Goal: Task Accomplishment & Management: Complete application form

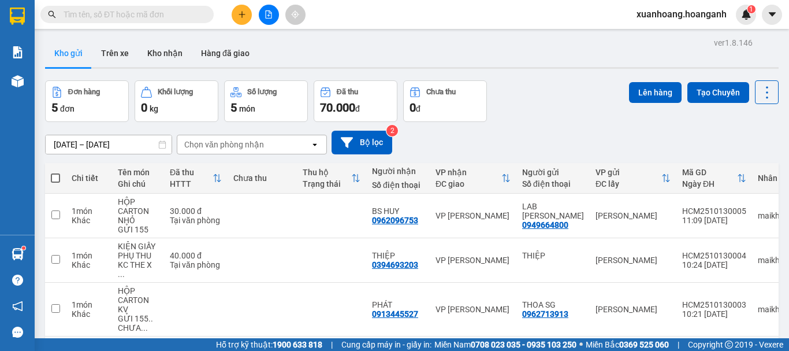
click at [52, 176] on span at bounding box center [55, 177] width 9 height 9
click at [55, 172] on input "checkbox" at bounding box center [55, 172] width 0 height 0
checkbox input "true"
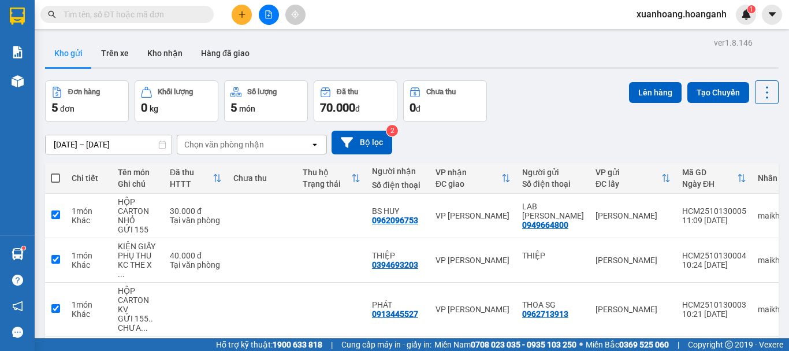
checkbox input "true"
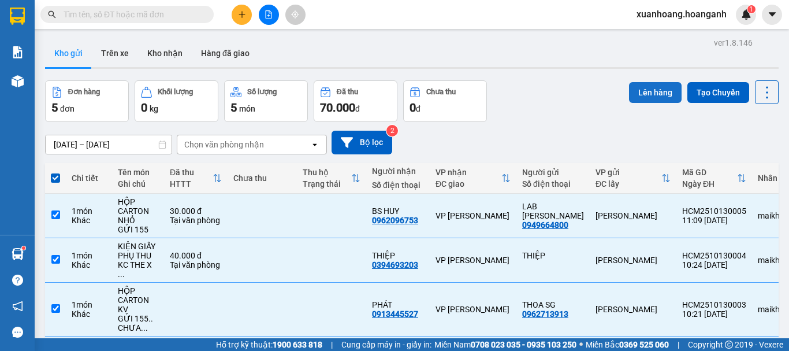
click at [639, 83] on button "Lên hàng" at bounding box center [655, 92] width 53 height 21
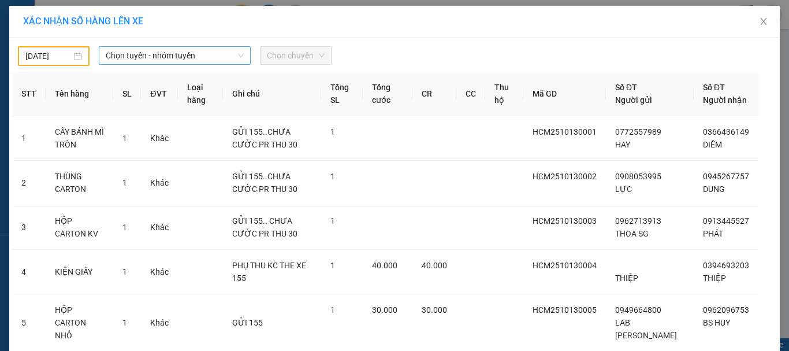
click at [169, 58] on span "Chọn tuyến - nhóm tuyến" at bounding box center [175, 55] width 138 height 17
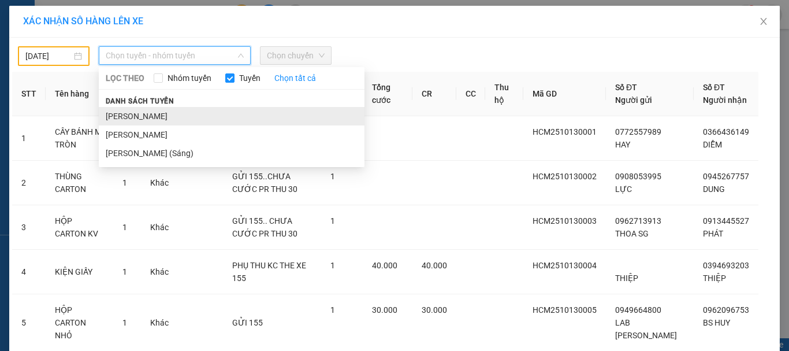
click at [170, 111] on li "Hồ Chí Minh - Phan Rang" at bounding box center [232, 116] width 266 height 18
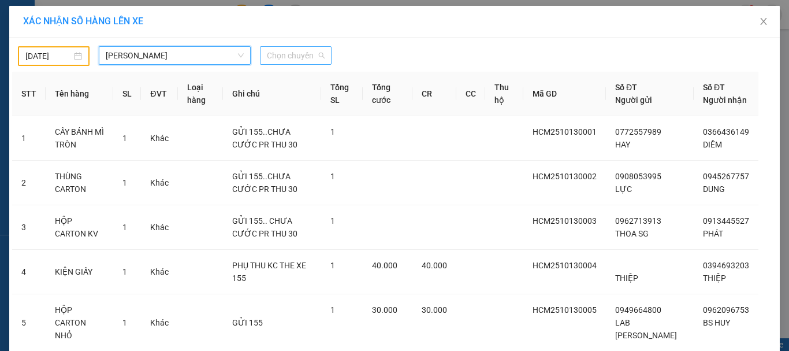
click at [295, 53] on span "Chọn chuyến" at bounding box center [296, 55] width 58 height 17
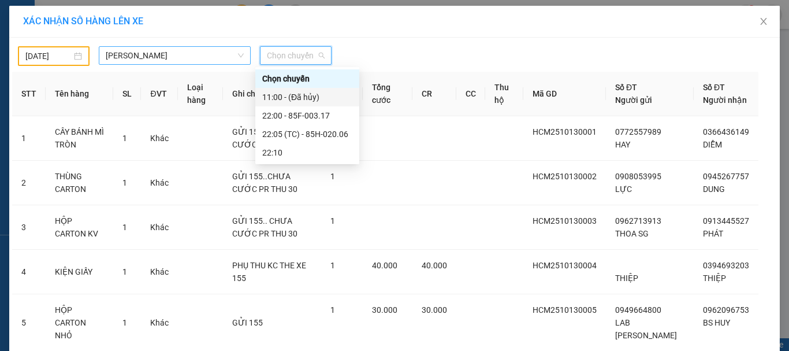
click at [152, 56] on span "Hồ Chí Minh - Phan Rang" at bounding box center [175, 55] width 138 height 17
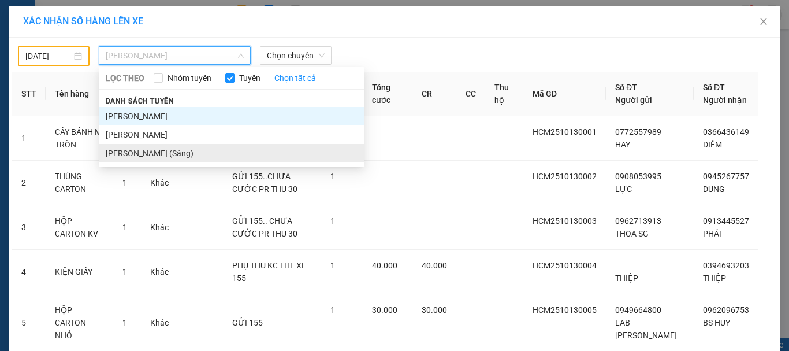
click at [144, 155] on li "Hồ Chí Minh - Phan Rang (Sáng)" at bounding box center [232, 153] width 266 height 18
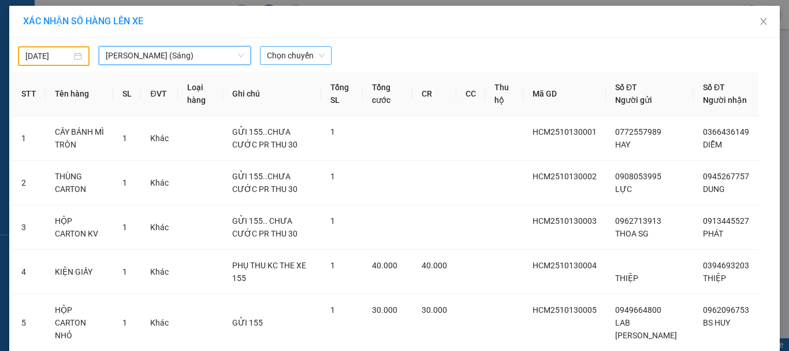
click at [313, 50] on span "Chọn chuyến" at bounding box center [296, 55] width 58 height 17
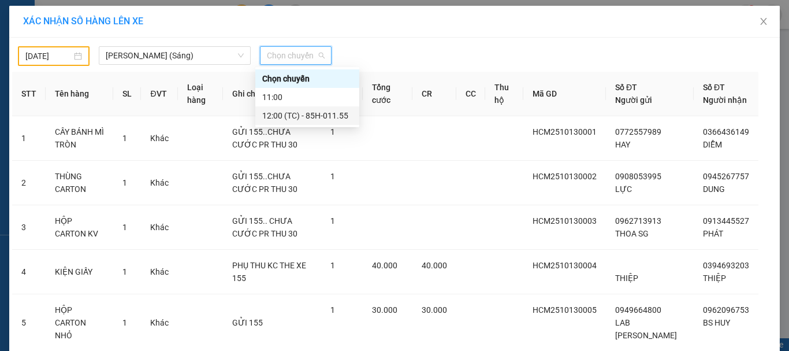
click at [301, 115] on div "12:00 (TC) - 85H-011.55" at bounding box center [307, 115] width 90 height 13
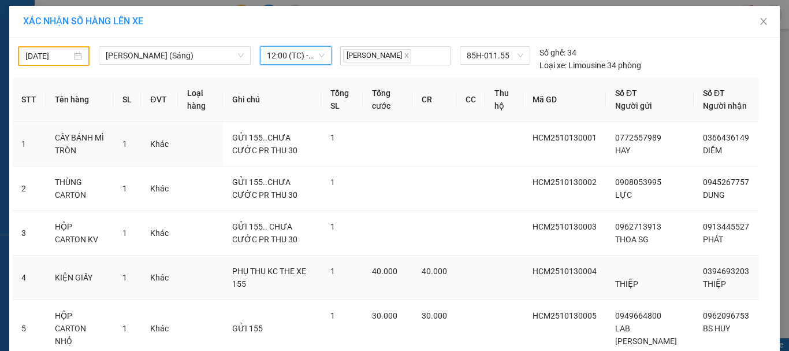
scroll to position [103, 0]
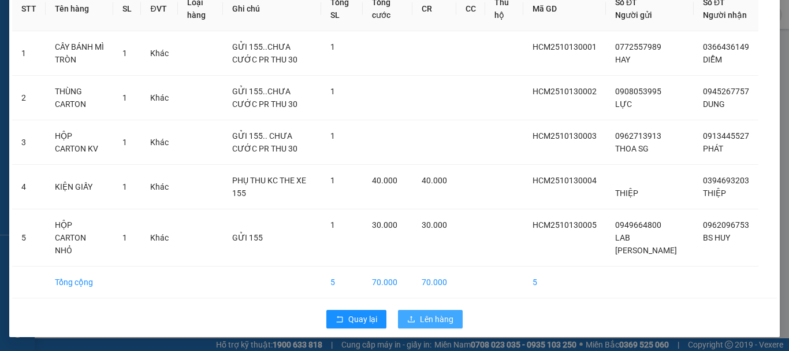
click at [434, 323] on span "Lên hàng" at bounding box center [436, 318] width 33 height 13
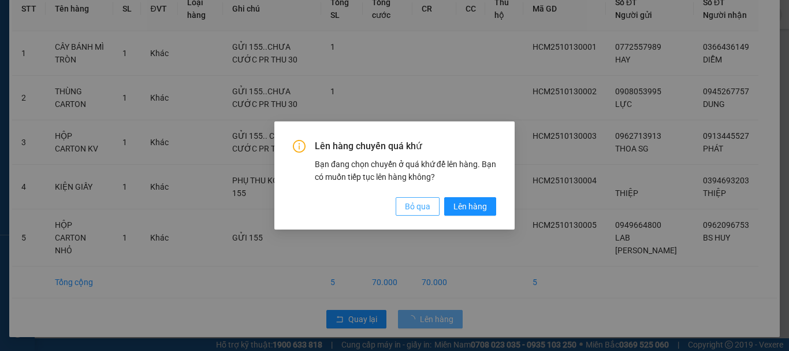
click at [412, 214] on button "Bỏ qua" at bounding box center [418, 206] width 44 height 18
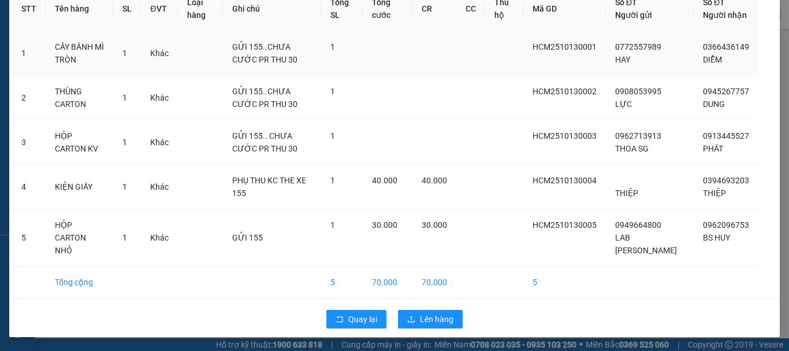
scroll to position [0, 0]
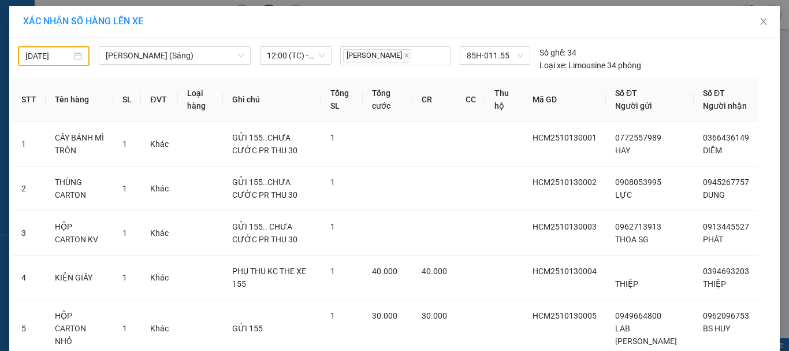
click at [57, 57] on input "12/10/2025" at bounding box center [48, 56] width 46 height 13
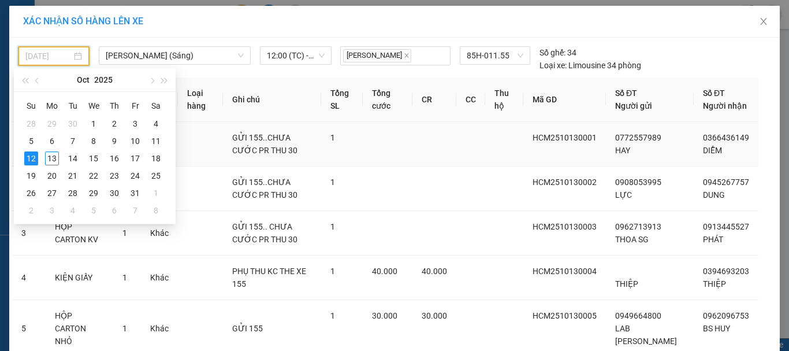
click at [57, 154] on div "13" at bounding box center [52, 158] width 14 height 14
type input "13/10/2025"
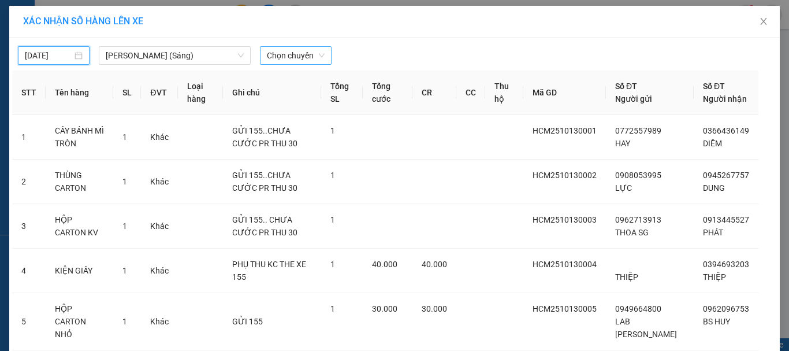
click at [289, 58] on span "Chọn chuyến" at bounding box center [296, 55] width 58 height 17
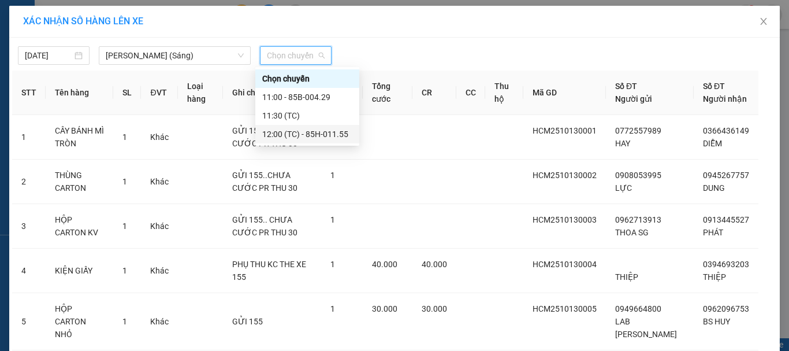
click at [285, 126] on div "12:00 (TC) - 85H-011.55" at bounding box center [307, 134] width 104 height 18
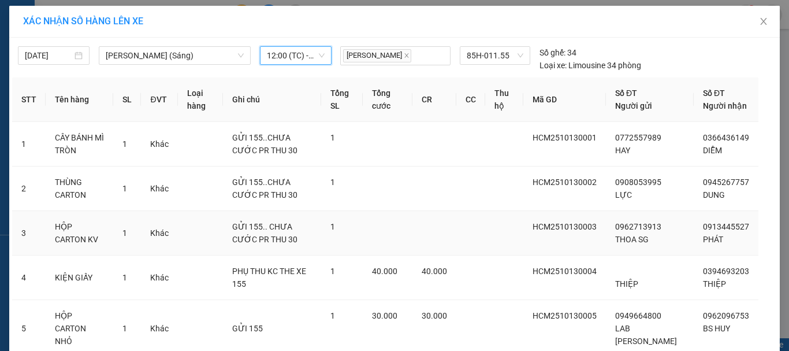
scroll to position [103, 0]
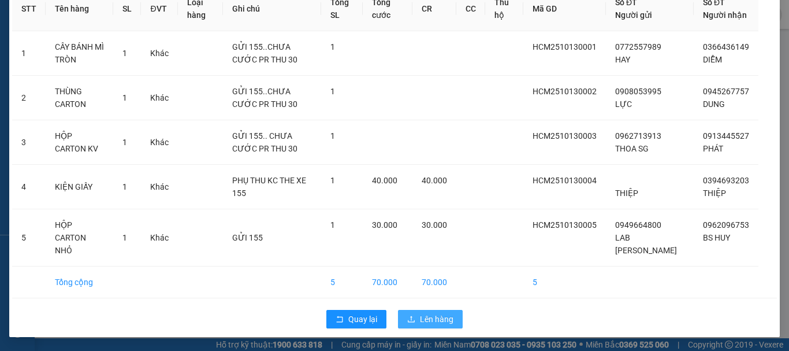
click at [438, 322] on span "Lên hàng" at bounding box center [436, 318] width 33 height 13
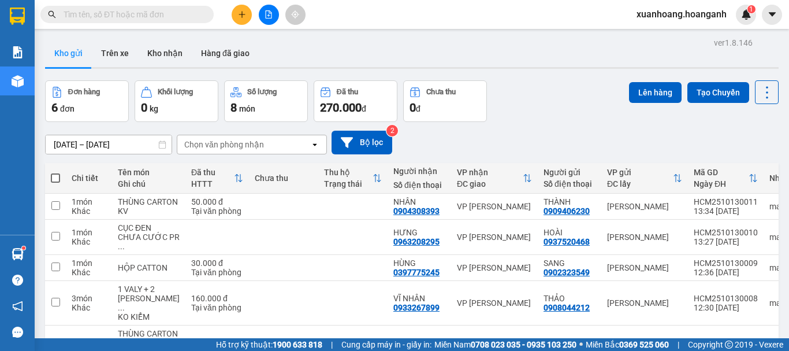
click at [58, 180] on span at bounding box center [55, 177] width 9 height 9
click at [55, 172] on input "checkbox" at bounding box center [55, 172] width 0 height 0
checkbox input "true"
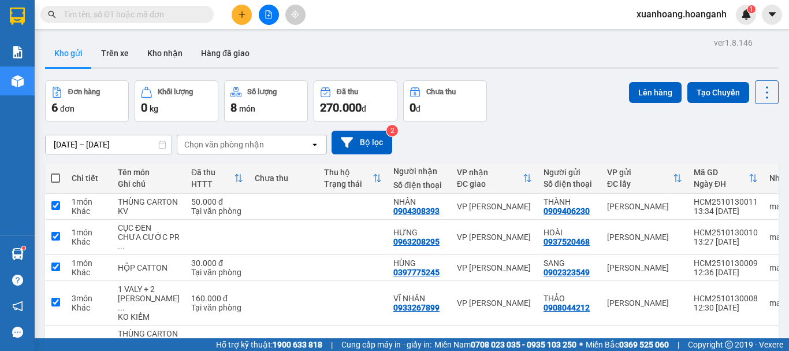
checkbox input "true"
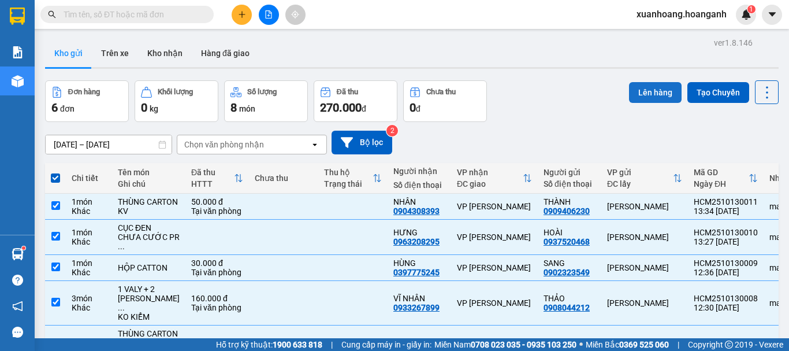
click at [640, 97] on button "Lên hàng" at bounding box center [655, 92] width 53 height 21
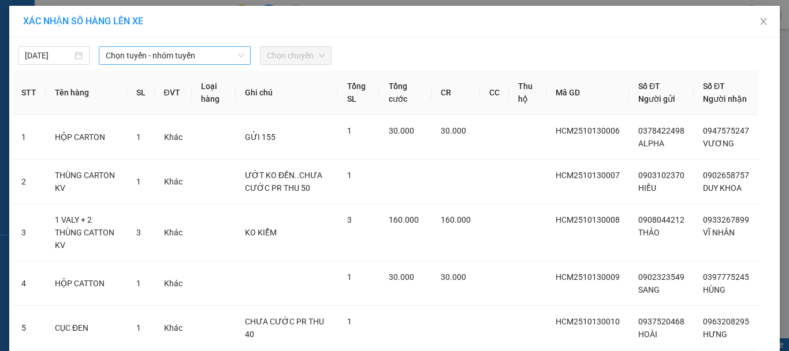
click at [152, 62] on span "Chọn tuyến - nhóm tuyến" at bounding box center [175, 55] width 138 height 17
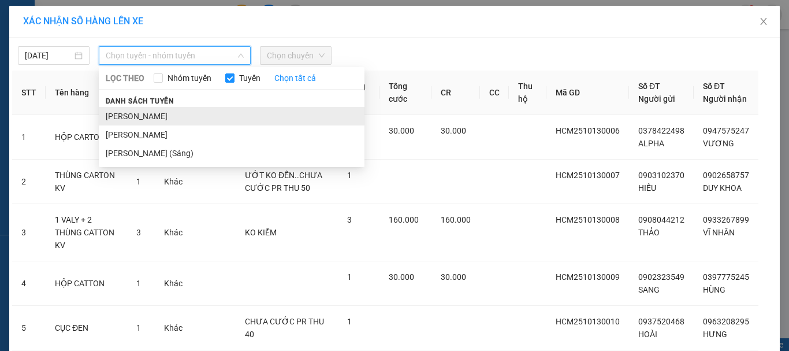
click at [160, 110] on li "Hồ Chí Minh - Phan Rang" at bounding box center [232, 116] width 266 height 18
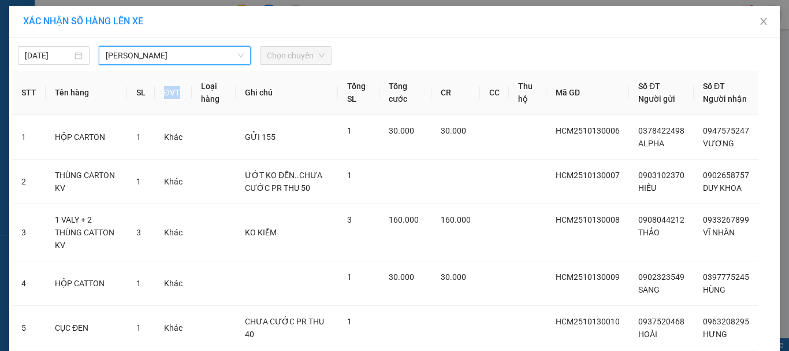
click at [160, 110] on th "ĐVT" at bounding box center [173, 92] width 37 height 44
click at [163, 54] on span "Hồ Chí Minh - Phan Rang" at bounding box center [175, 55] width 138 height 17
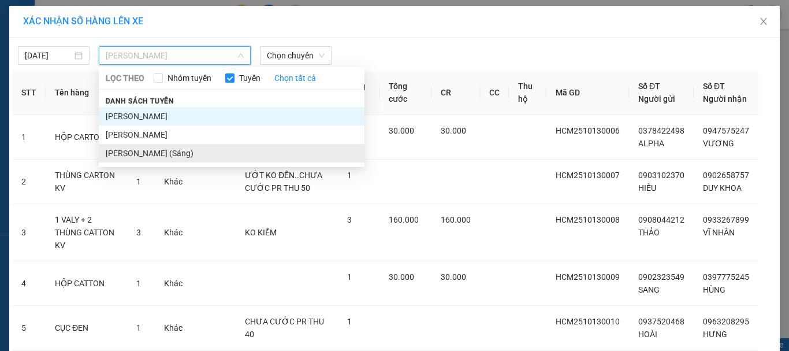
click at [166, 156] on li "Hồ Chí Minh - Phan Rang (Sáng)" at bounding box center [232, 153] width 266 height 18
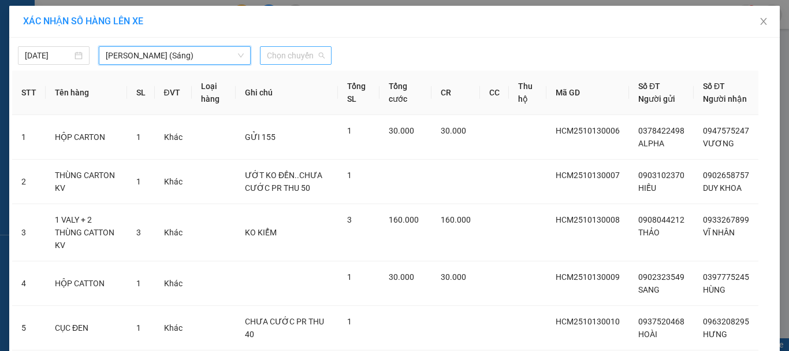
click at [286, 53] on span "Chọn chuyến" at bounding box center [296, 55] width 58 height 17
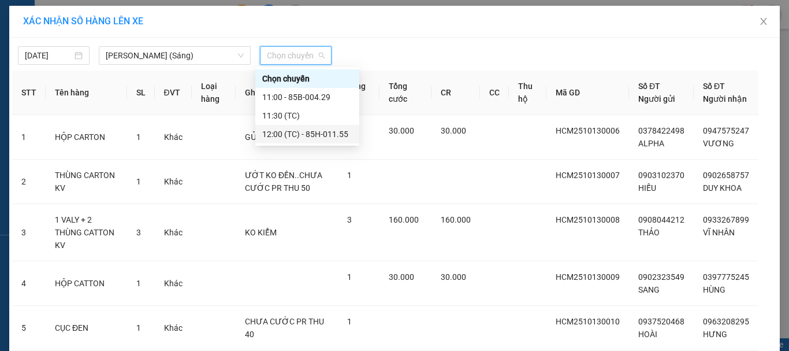
click at [300, 135] on div "12:00 (TC) - 85H-011.55" at bounding box center [307, 134] width 90 height 13
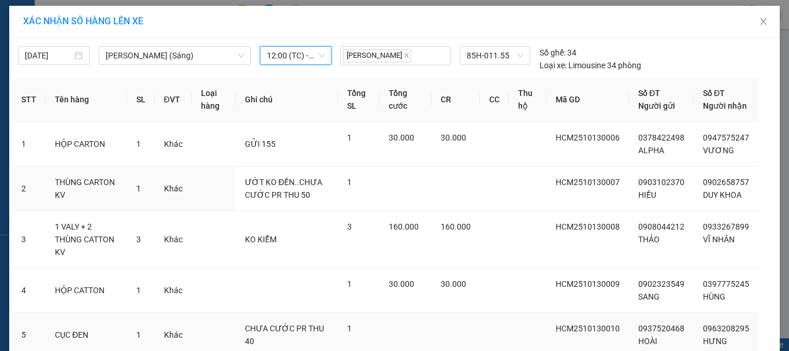
scroll to position [135, 0]
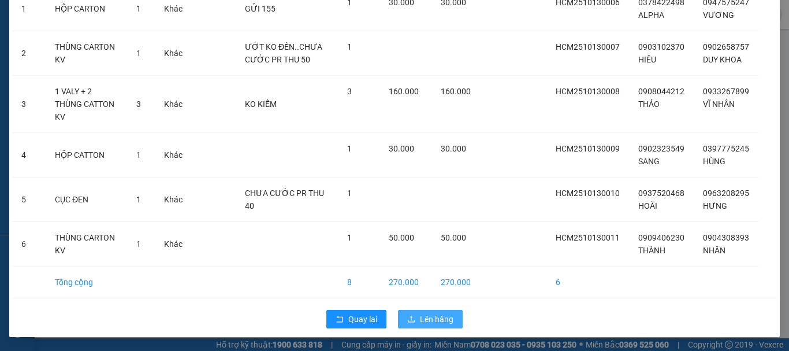
click at [431, 311] on button "Lên hàng" at bounding box center [430, 319] width 65 height 18
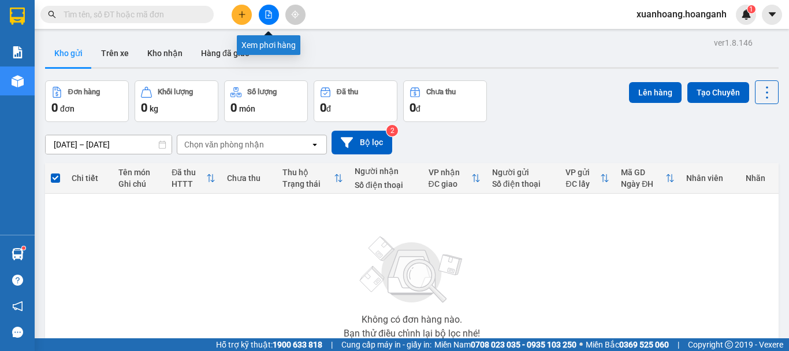
click at [265, 17] on icon "file-add" at bounding box center [268, 14] width 8 height 8
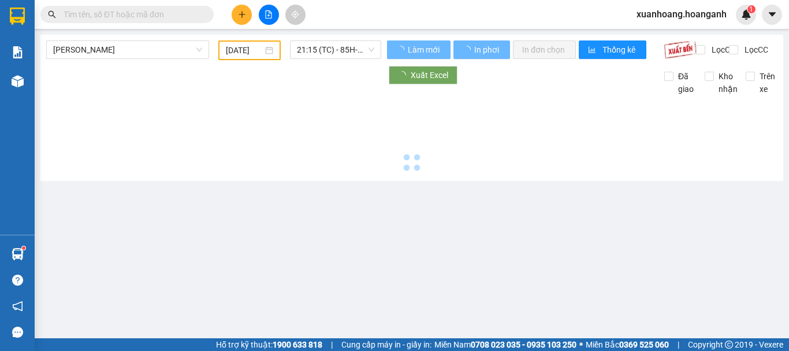
type input "13/10/2025"
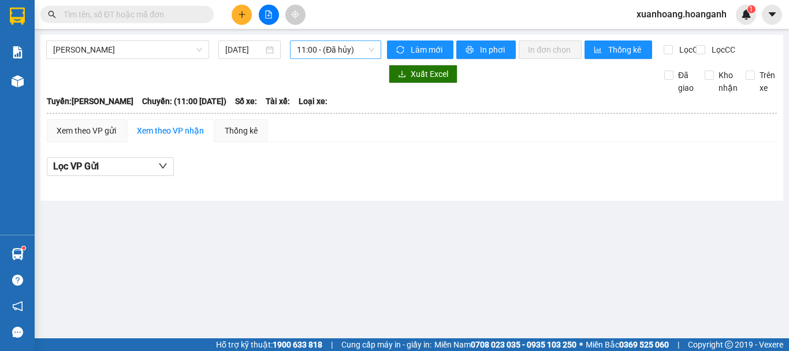
click at [323, 54] on span "11:00 - (Đã hủy)" at bounding box center [335, 49] width 77 height 17
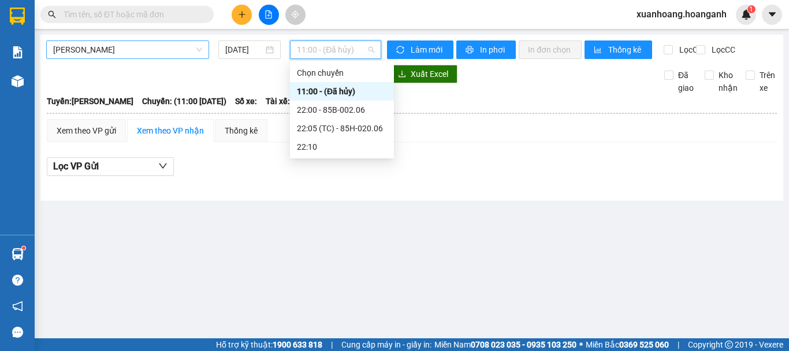
click at [124, 53] on span "Hồ Chí Minh - Phan Rang" at bounding box center [127, 49] width 149 height 17
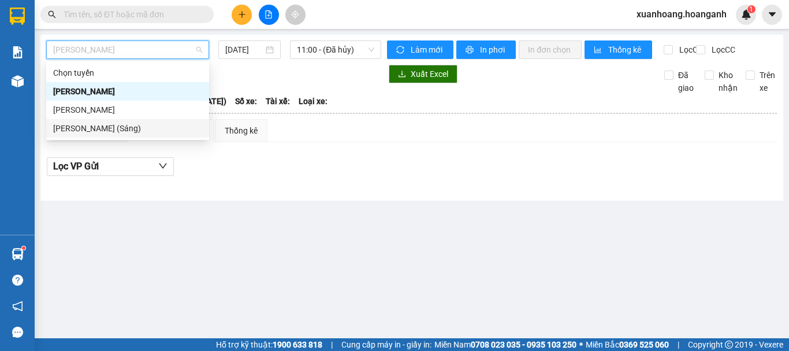
click at [113, 131] on div "Hồ Chí Minh - Phan Rang (Sáng)" at bounding box center [127, 128] width 149 height 13
type input "13/10/2025"
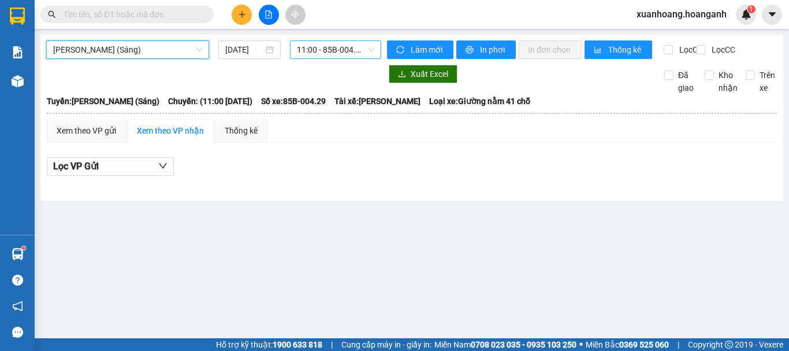
click at [319, 51] on span "11:00 - 85B-004.29" at bounding box center [335, 49] width 77 height 17
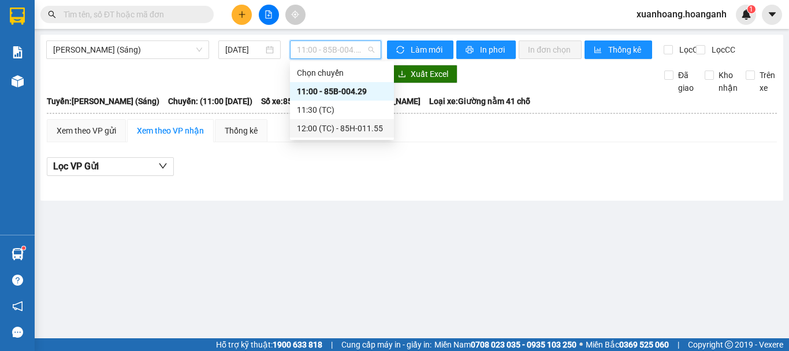
click at [326, 124] on div "12:00 (TC) - 85H-011.55" at bounding box center [342, 128] width 90 height 13
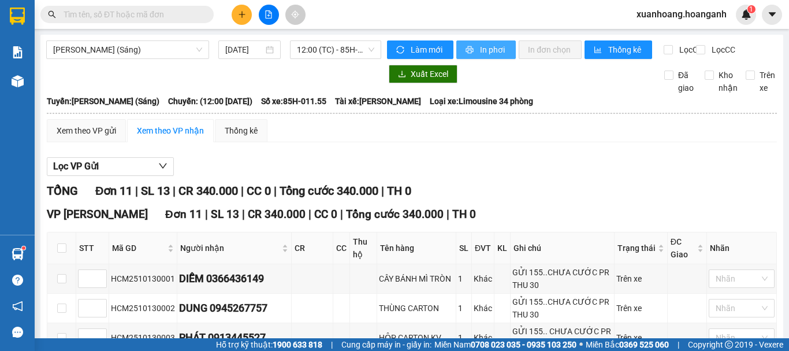
click at [490, 43] on span "In phơi" at bounding box center [493, 49] width 27 height 13
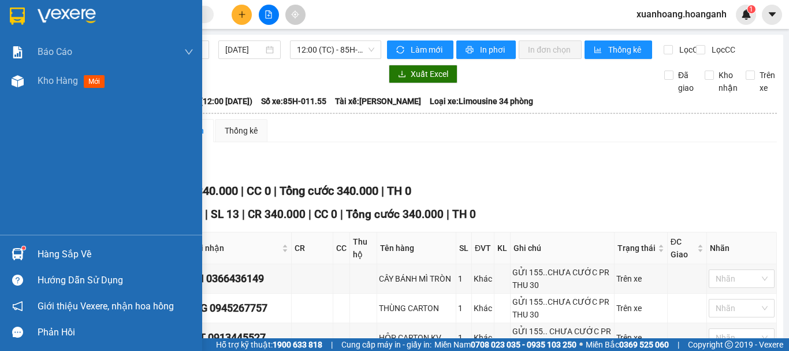
click at [17, 14] on img at bounding box center [17, 16] width 15 height 17
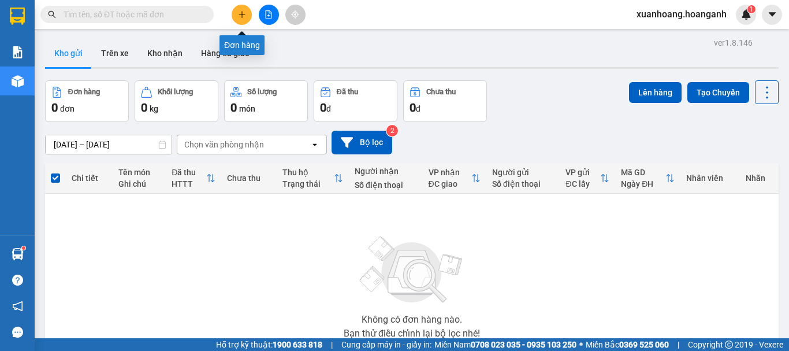
click at [239, 14] on icon "plus" at bounding box center [242, 14] width 8 height 8
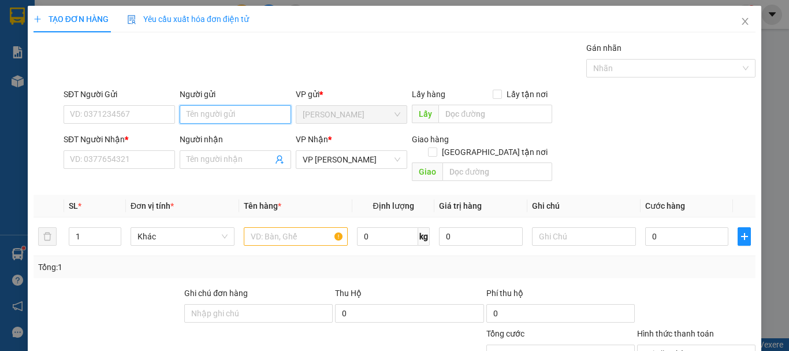
click at [208, 111] on input "Người gửi" at bounding box center [235, 114] width 111 height 18
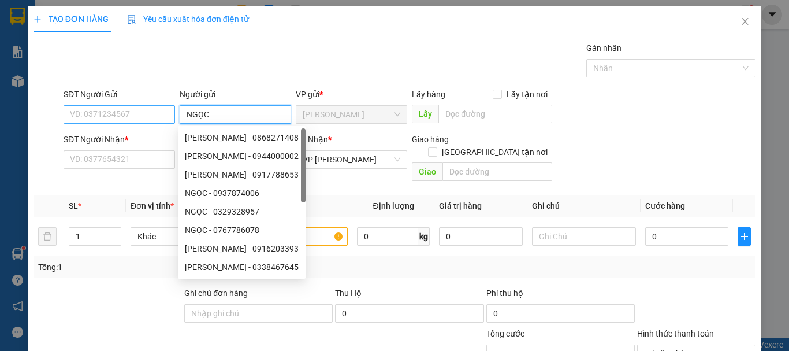
type input "NGỌC"
click at [148, 118] on input "SĐT Người Gửi" at bounding box center [119, 114] width 111 height 18
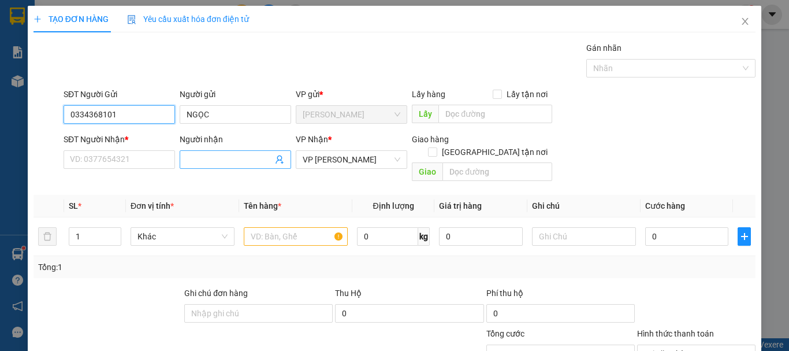
type input "0334368101"
click at [188, 156] on input "Người nhận" at bounding box center [230, 159] width 86 height 13
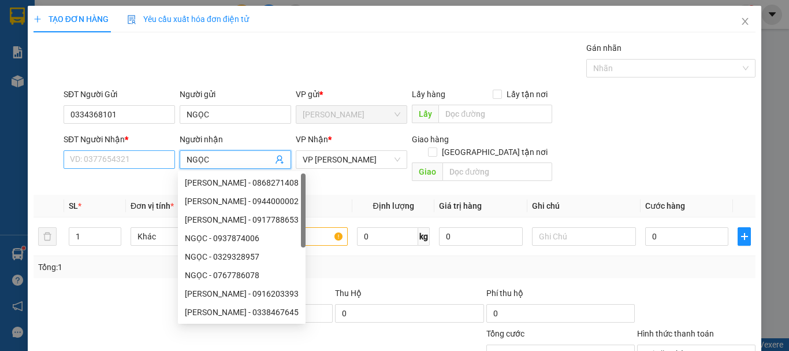
type input "NGỌC"
click at [146, 163] on input "SĐT Người Nhận *" at bounding box center [119, 159] width 111 height 18
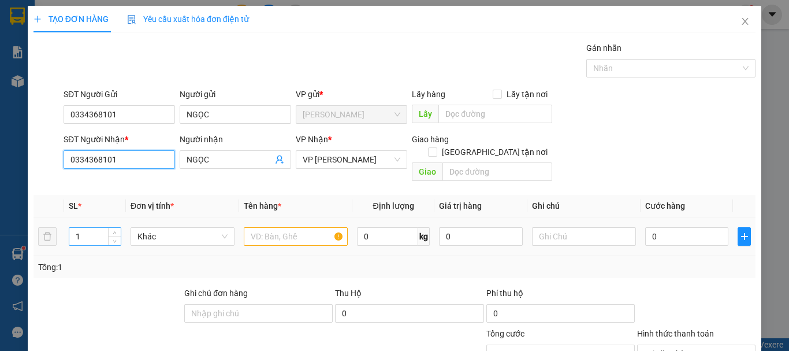
type input "0334368101"
drag, startPoint x: 87, startPoint y: 220, endPoint x: 66, endPoint y: 225, distance: 20.9
click at [69, 228] on input "1" at bounding box center [94, 236] width 51 height 17
type input "3"
click at [267, 227] on input "text" at bounding box center [296, 236] width 104 height 18
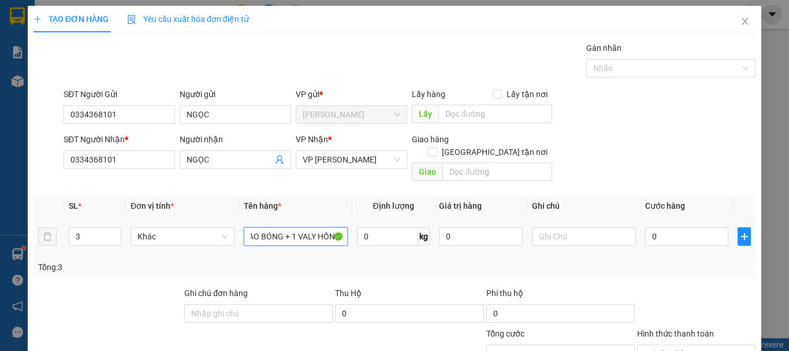
scroll to position [0, 72]
type input "1 GIỎ XANH + 1 BAO BÓNG + 1 VALY HỒNG"
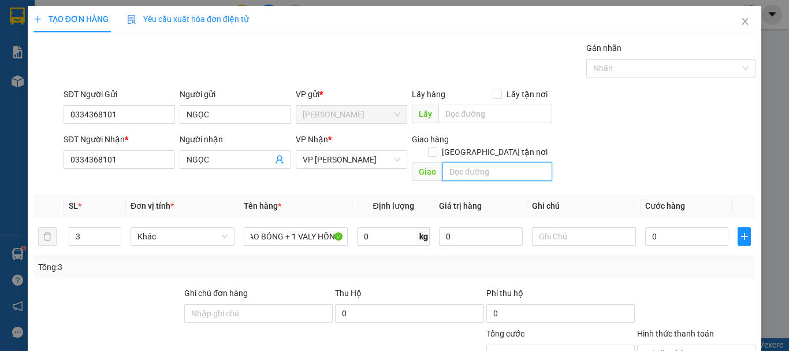
click at [501, 162] on input "text" at bounding box center [497, 171] width 110 height 18
type input "D"
type input "ĐƯỢC XINH"
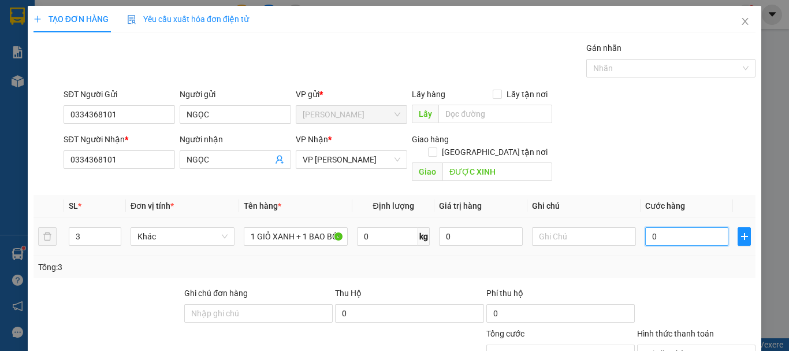
click at [668, 227] on input "0" at bounding box center [686, 236] width 83 height 18
type input "1"
type input "18"
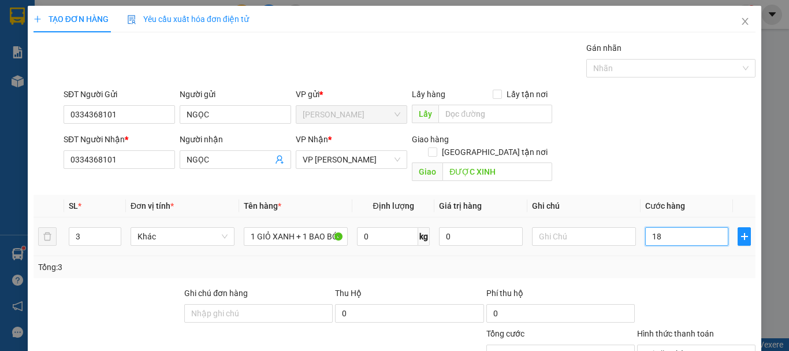
type input "180"
type input "1.800"
type input "18.000"
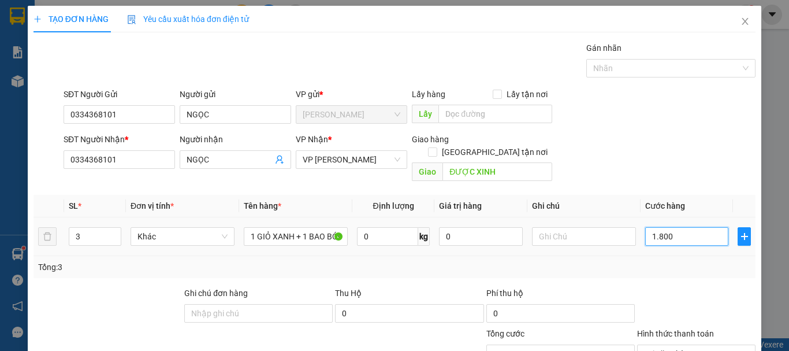
type input "18.000"
type input "180.000"
click at [576, 227] on input "text" at bounding box center [584, 236] width 104 height 18
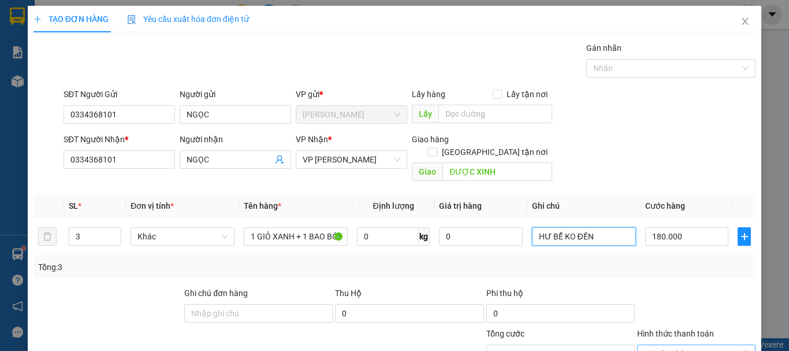
scroll to position [113, 0]
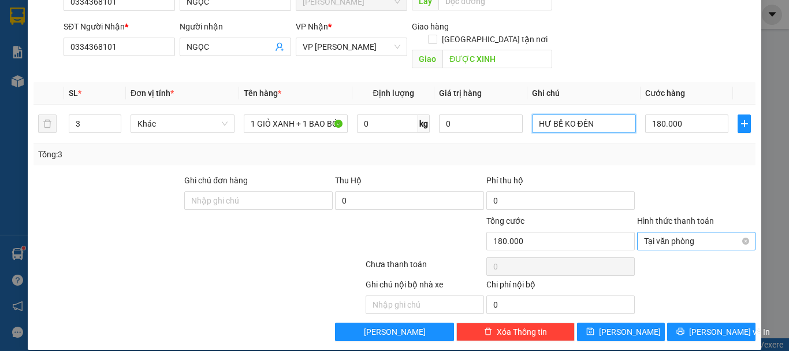
click at [696, 233] on span "Tại văn phòng" at bounding box center [696, 240] width 105 height 17
type input "HƯ BỂ KO ĐỀN"
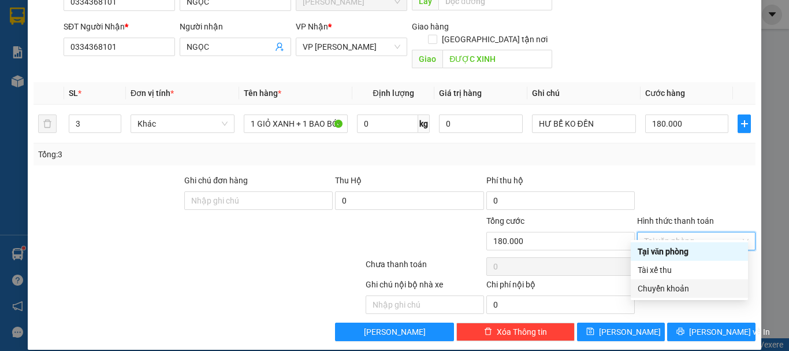
click at [687, 286] on div "Chuyển khoản" at bounding box center [689, 288] width 103 height 13
click at [670, 287] on div "Chuyển khoản" at bounding box center [689, 288] width 103 height 13
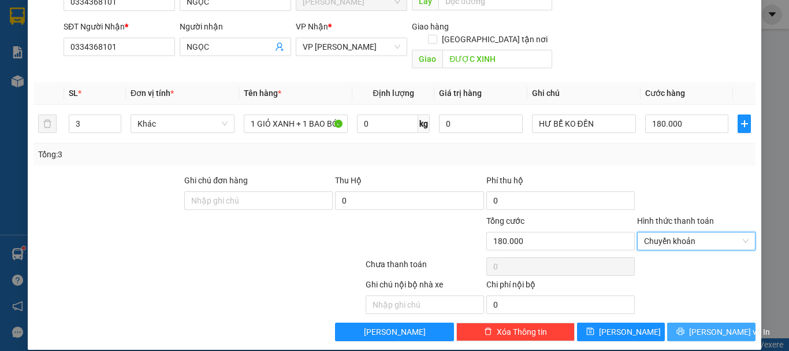
click at [692, 322] on button "[PERSON_NAME] và In" at bounding box center [711, 331] width 88 height 18
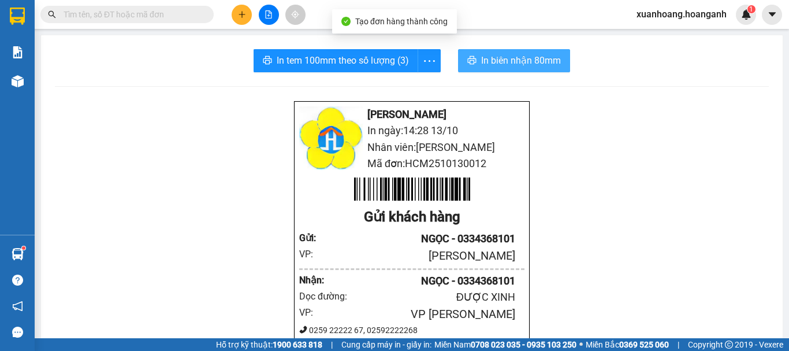
click at [537, 61] on span "In biên nhận 80mm" at bounding box center [521, 60] width 80 height 14
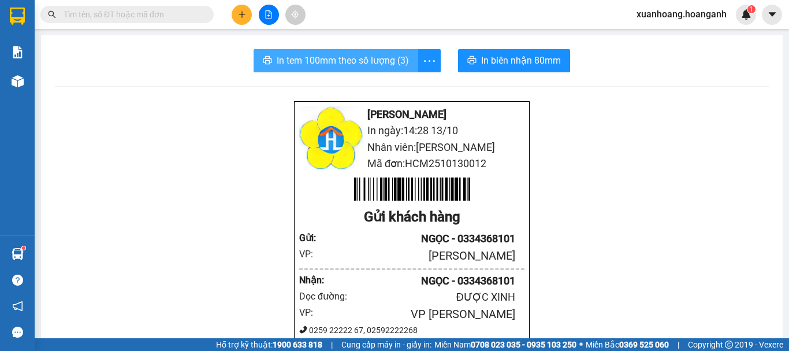
click at [380, 58] on span "In tem 100mm theo số lượng (3)" at bounding box center [343, 60] width 132 height 14
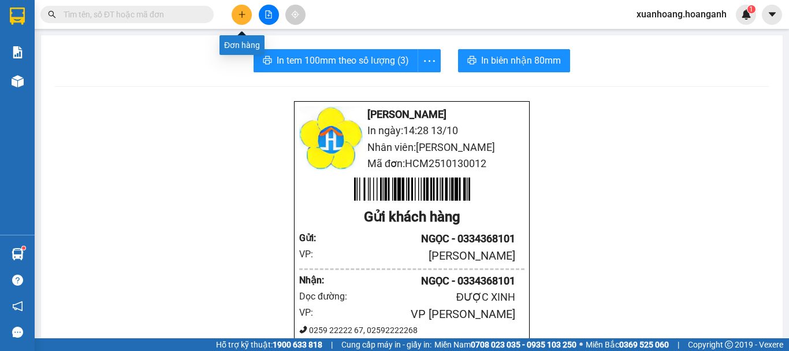
click at [238, 16] on icon "plus" at bounding box center [242, 14] width 8 height 8
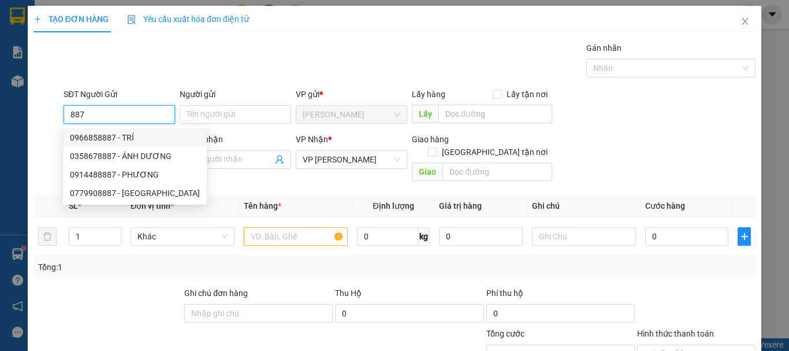
drag, startPoint x: 154, startPoint y: 115, endPoint x: 36, endPoint y: 120, distance: 117.9
click at [36, 120] on div "SĐT Người Gửi 887 Người gửi Tên người gửi VP gửi * Hồ Chí Minh Lấy hàng Lấy tận…" at bounding box center [394, 108] width 724 height 40
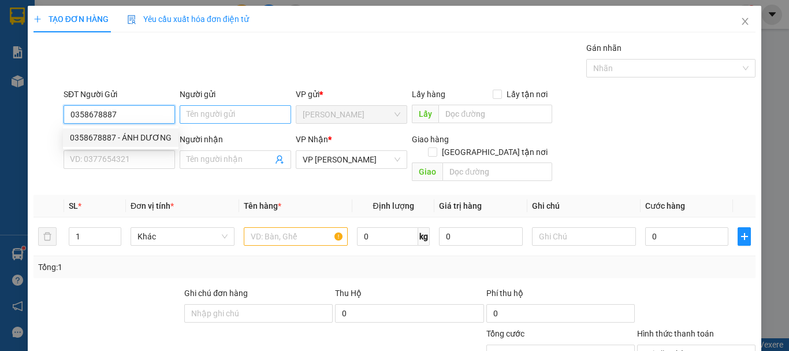
type input "0358678887"
click at [203, 106] on input "Người gửi" at bounding box center [235, 114] width 111 height 18
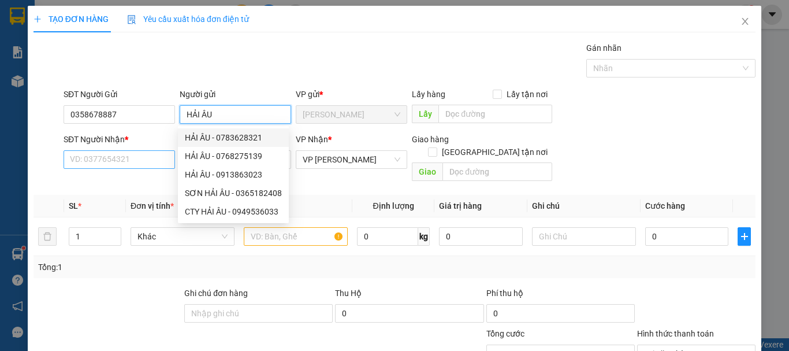
type input "HẢI ÂU"
click at [146, 162] on input "SĐT Người Nhận *" at bounding box center [119, 159] width 111 height 18
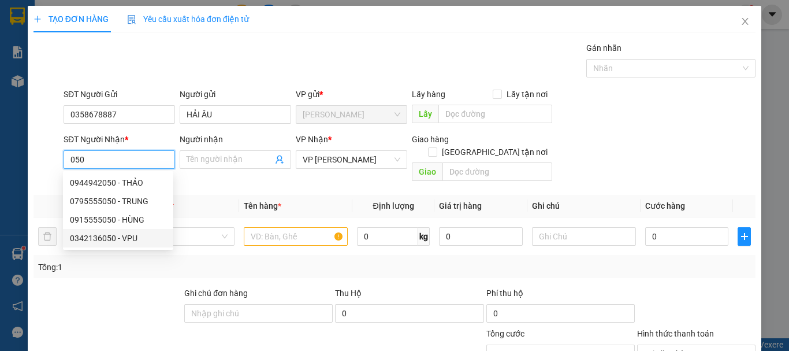
drag, startPoint x: 139, startPoint y: 181, endPoint x: 117, endPoint y: 315, distance: 135.8
click at [144, 338] on body "Kết quả tìm kiếm ( 7170 ) Bộ lọc Mã ĐH Trạng thái Món hàng Thu hộ Tổng cước Chư…" at bounding box center [394, 175] width 789 height 351
click at [128, 239] on div "0342136050 - VPU" at bounding box center [118, 238] width 96 height 13
type input "0342136050"
type input "VPU"
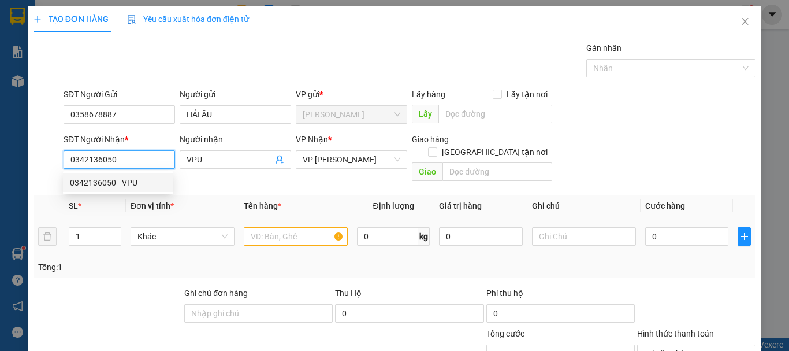
type input "50.000"
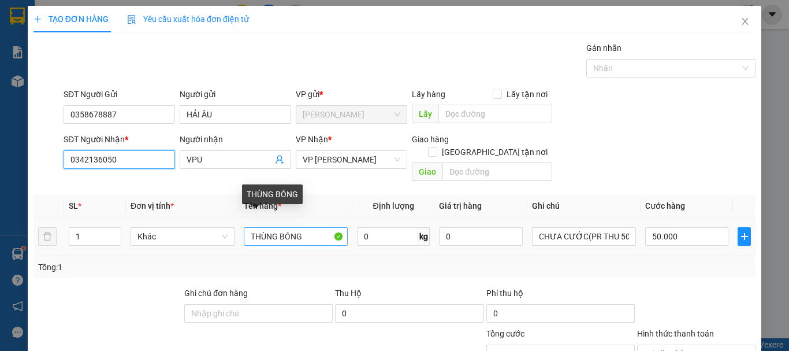
type input "0342136050"
drag, startPoint x: 320, startPoint y: 226, endPoint x: 180, endPoint y: 240, distance: 140.5
click at [180, 240] on tr "1 Khác THÙNG BÓNG 0 kg 0 CHƯA CƯỚC(PR THU 50) 50.000" at bounding box center [394, 236] width 722 height 39
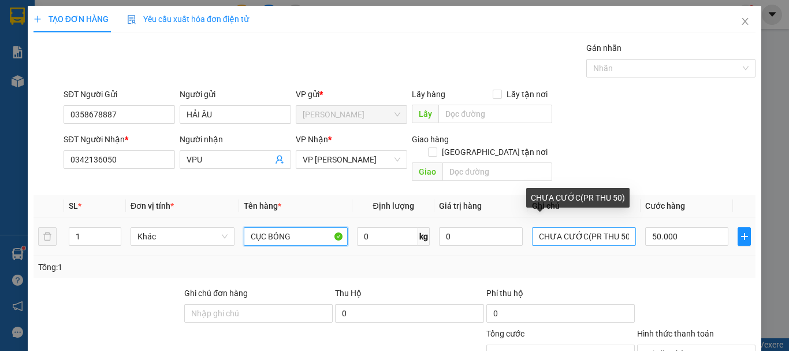
type input "CỤC BÓNG"
drag, startPoint x: 618, startPoint y: 225, endPoint x: 612, endPoint y: 227, distance: 6.6
click at [612, 227] on input "CHƯA CƯỚC(PR THU 50)" at bounding box center [584, 236] width 104 height 18
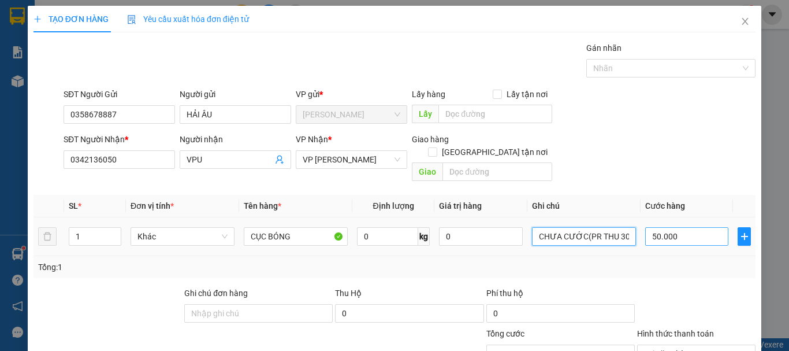
type input "CHƯA CƯỚC(PR THU 30)"
click at [676, 227] on input "50.000" at bounding box center [686, 236] width 83 height 18
type input "0"
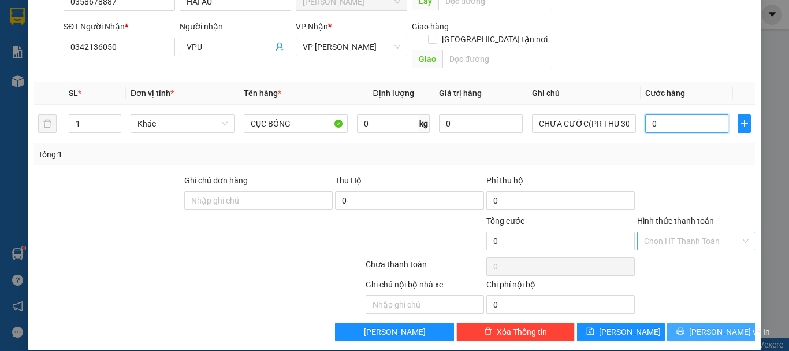
type input "0"
click at [710, 325] on span "[PERSON_NAME] và In" at bounding box center [729, 331] width 81 height 13
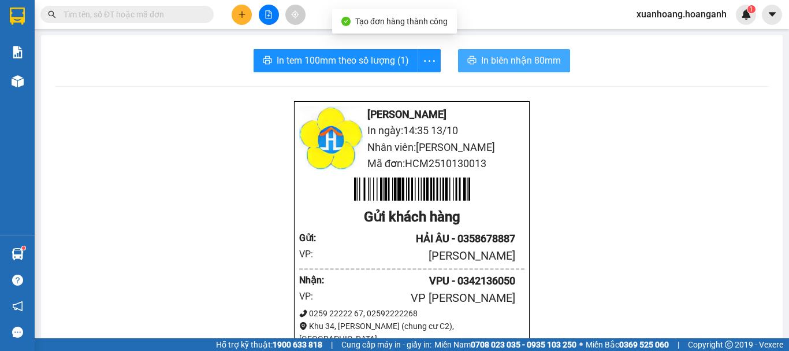
click at [520, 61] on span "In biên nhận 80mm" at bounding box center [521, 60] width 80 height 14
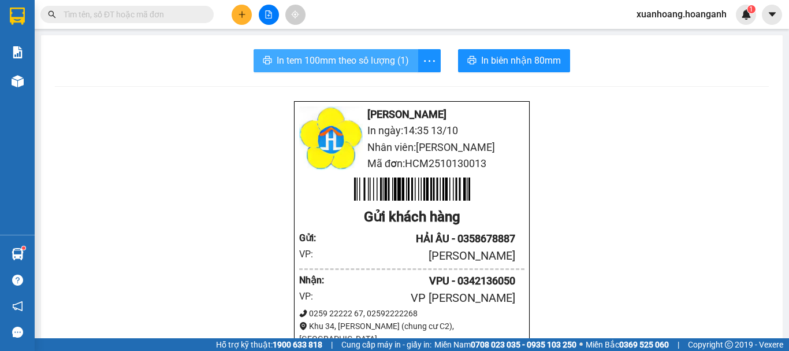
click at [378, 64] on span "In tem 100mm theo số lượng (1)" at bounding box center [343, 60] width 132 height 14
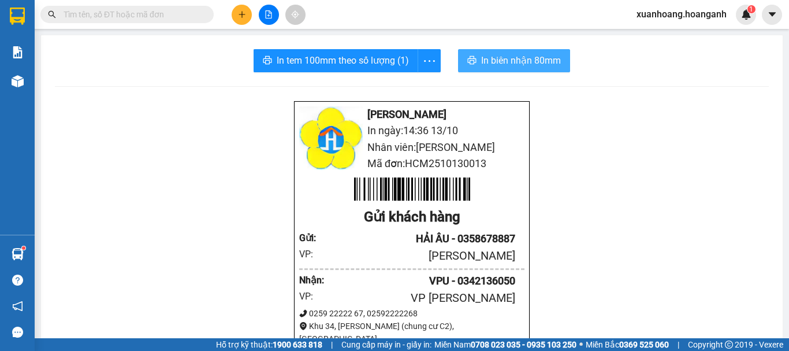
click at [510, 67] on span "In biên nhận 80mm" at bounding box center [521, 60] width 80 height 14
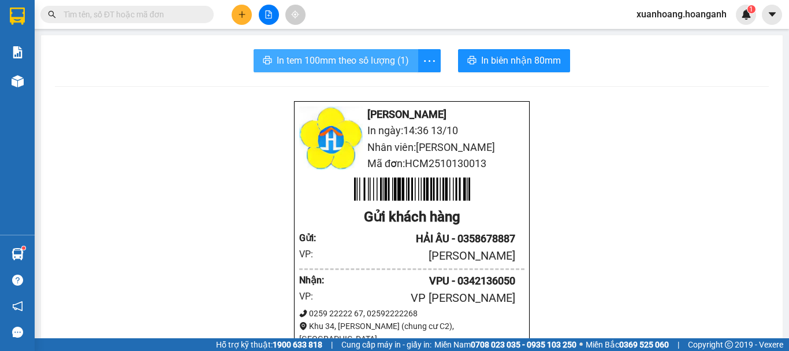
click at [370, 62] on span "In tem 100mm theo số lượng (1)" at bounding box center [343, 60] width 132 height 14
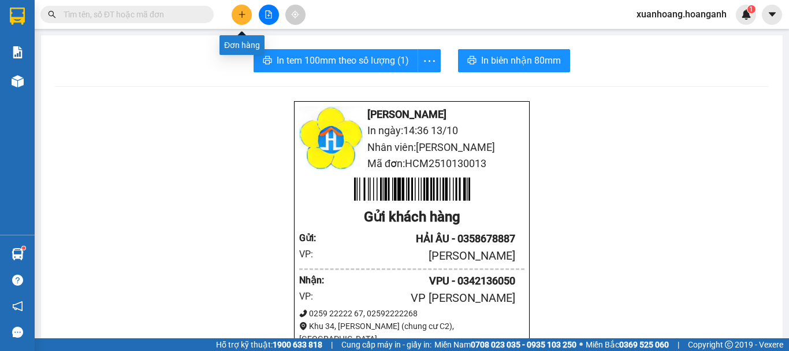
click at [247, 12] on button at bounding box center [242, 15] width 20 height 20
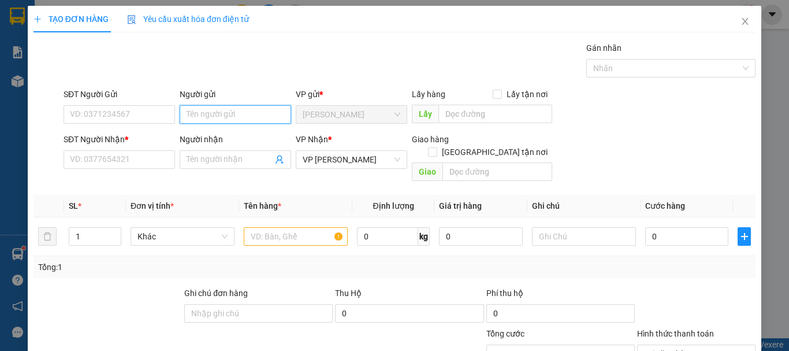
click at [226, 118] on input "Người gửi" at bounding box center [235, 114] width 111 height 18
type input "TÂM NGUYỄN"
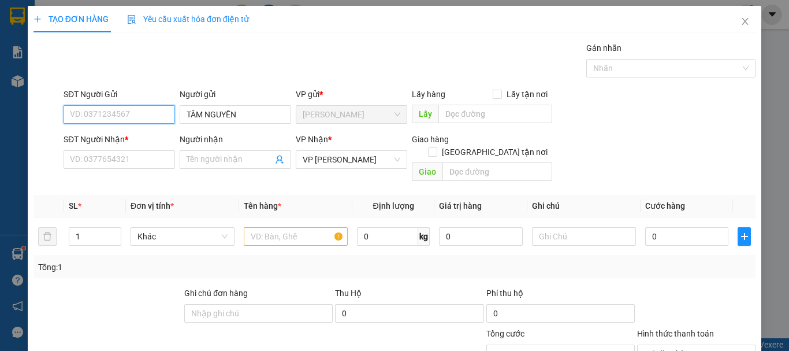
click at [123, 121] on input "SĐT Người Gửi" at bounding box center [119, 114] width 111 height 18
type input "0941362608"
click at [125, 136] on div "0941362608 - TÂM" at bounding box center [118, 137] width 96 height 13
type input "TÂM"
type input "GIAO 24/5=50K"
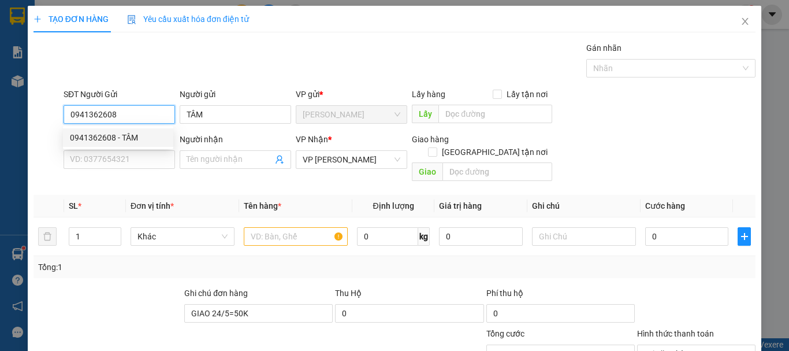
type input "50.000"
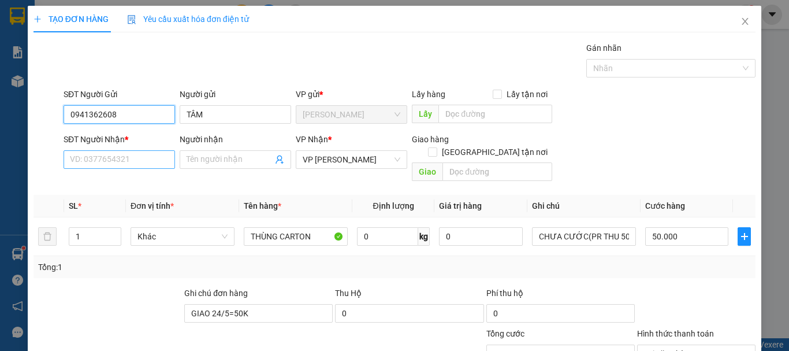
type input "0941362608"
click at [123, 159] on input "SĐT Người Nhận *" at bounding box center [119, 159] width 111 height 18
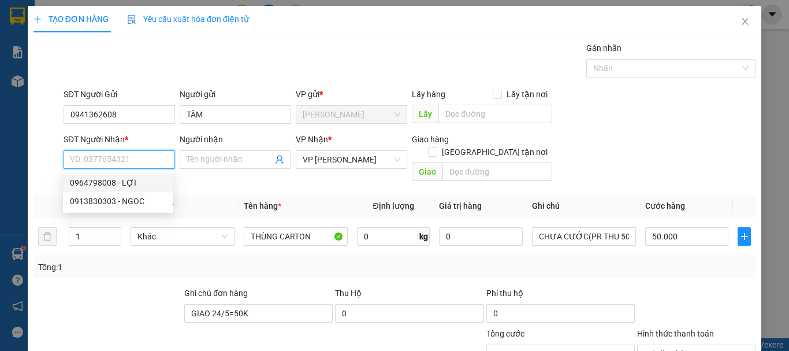
click at [125, 185] on div "0964798008 - LỢI" at bounding box center [118, 182] width 96 height 13
type input "0964798008"
type input "LỢI"
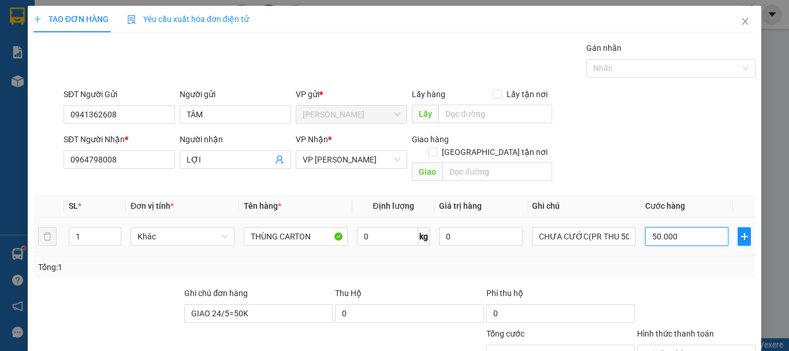
click at [678, 228] on input "50.000" at bounding box center [686, 236] width 83 height 18
type input "0"
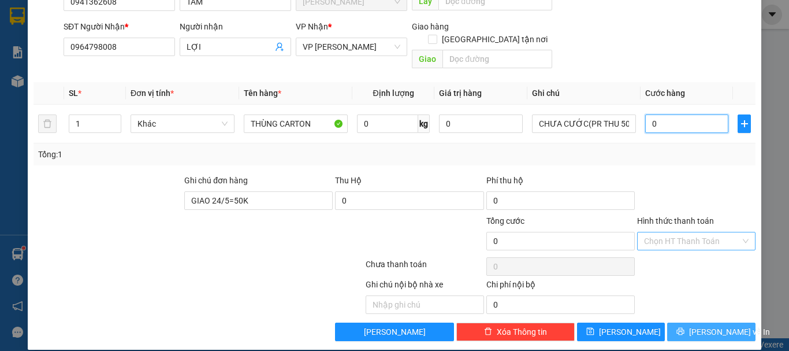
type input "0"
click at [683, 322] on button "[PERSON_NAME] và In" at bounding box center [711, 331] width 88 height 18
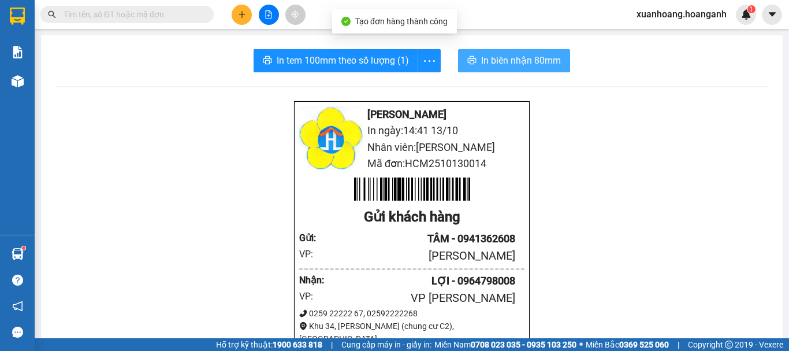
click at [528, 56] on span "In biên nhận 80mm" at bounding box center [521, 60] width 80 height 14
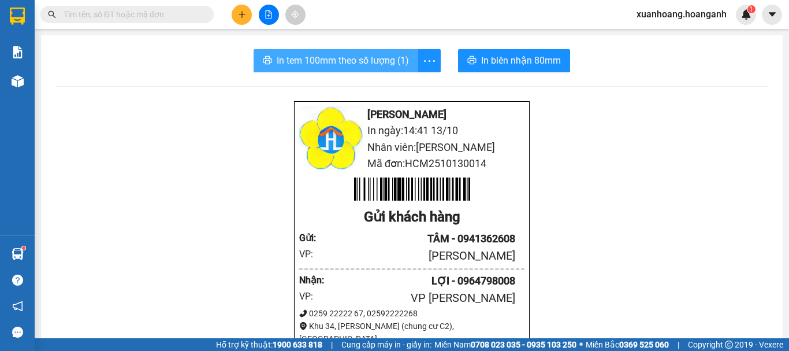
click at [369, 66] on span "In tem 100mm theo số lượng (1)" at bounding box center [343, 60] width 132 height 14
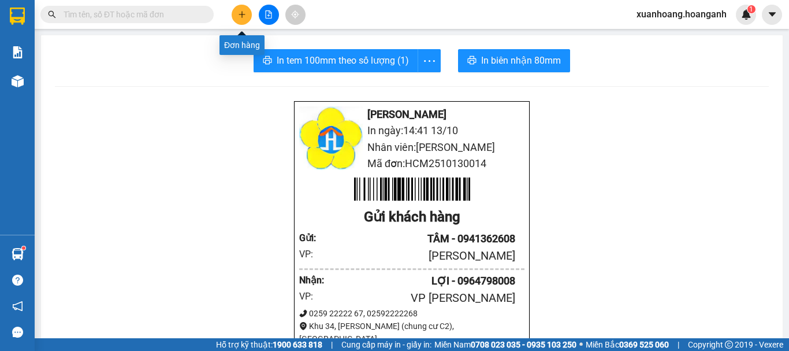
click at [247, 17] on button at bounding box center [242, 15] width 20 height 20
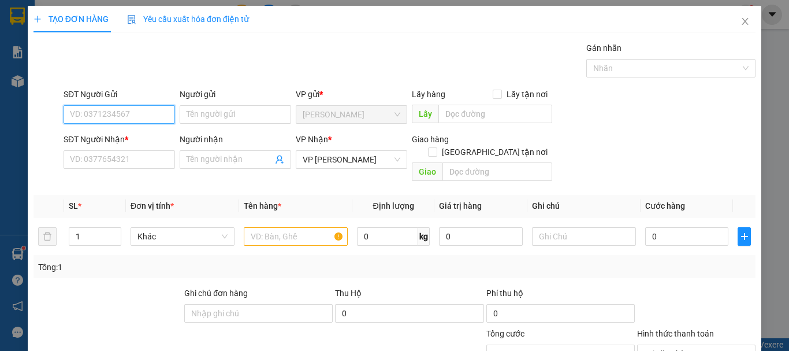
click at [117, 114] on input "SĐT Người Gửi" at bounding box center [119, 114] width 111 height 18
type input "0977749513"
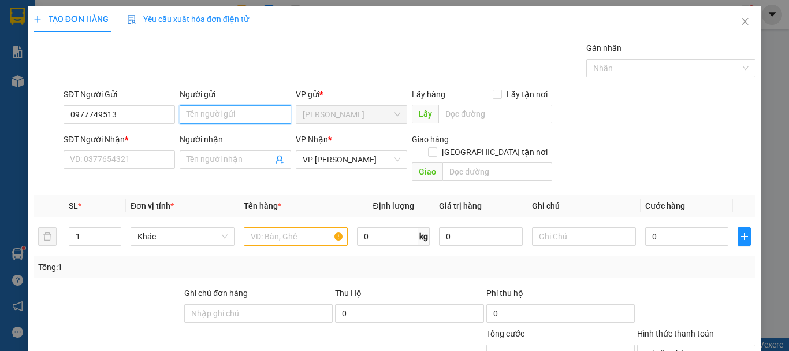
click at [202, 111] on input "Người gửi" at bounding box center [235, 114] width 111 height 18
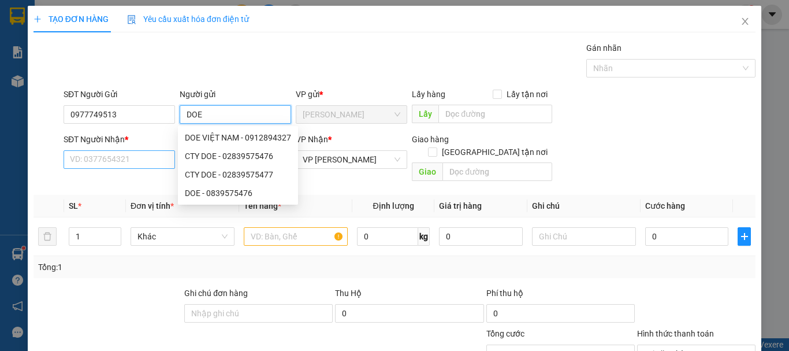
type input "DOE"
click at [92, 161] on input "SĐT Người Nhận *" at bounding box center [119, 159] width 111 height 18
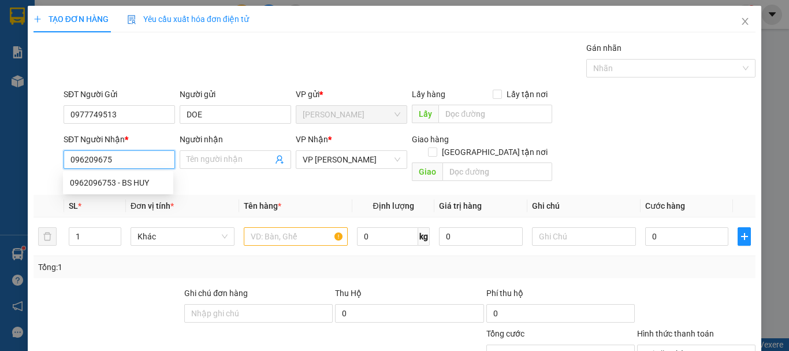
type input "0962096753"
click at [122, 182] on div "0962096753 - BS HUY" at bounding box center [118, 182] width 96 height 13
type input "BS HUY"
type input "30.000"
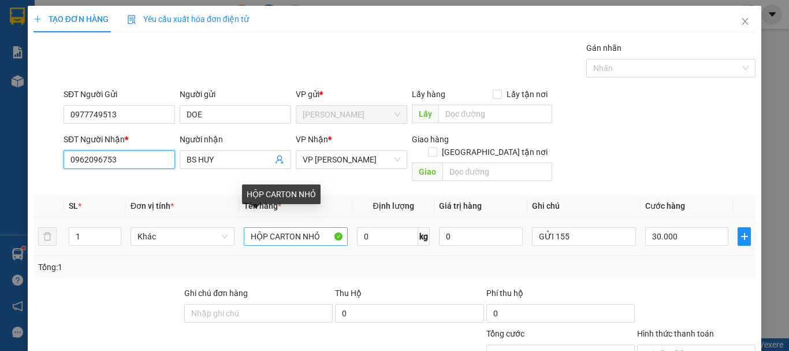
type input "0962096753"
drag, startPoint x: 323, startPoint y: 225, endPoint x: 219, endPoint y: 236, distance: 105.0
click at [219, 236] on tr "1 Khác HỘP CARTON NHỎ 0 kg 0 GỬI 155 30.000" at bounding box center [394, 236] width 722 height 39
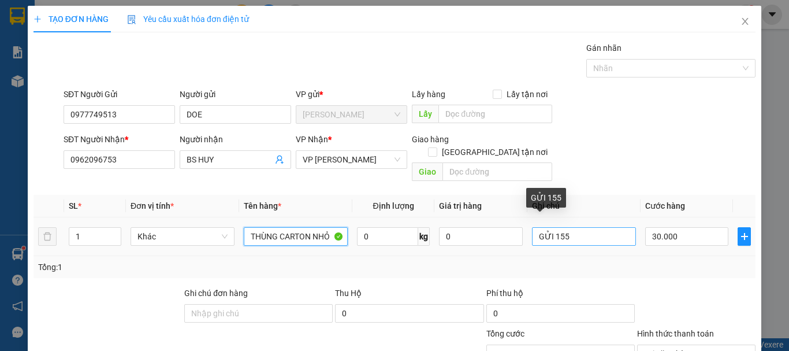
type input "THÙNG CARTON NHỎ"
click at [562, 227] on input "GỬI 155" at bounding box center [584, 236] width 104 height 18
type input "G"
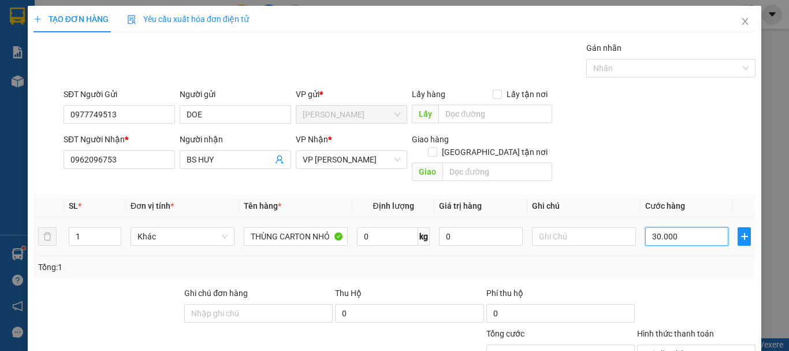
click at [694, 227] on input "30.000" at bounding box center [686, 236] width 83 height 18
type input "0"
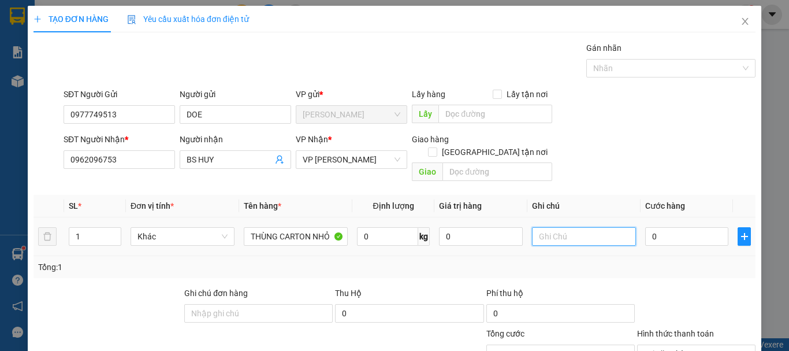
click at [584, 227] on input "text" at bounding box center [584, 236] width 104 height 18
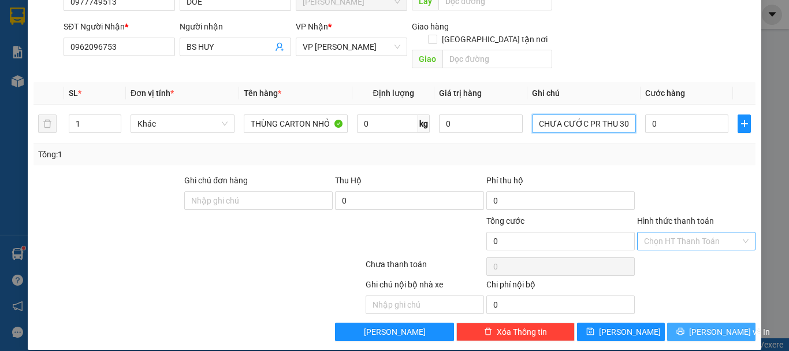
type input "CHƯA CƯỚC PR THU 30"
click at [715, 325] on span "[PERSON_NAME] và In" at bounding box center [729, 331] width 81 height 13
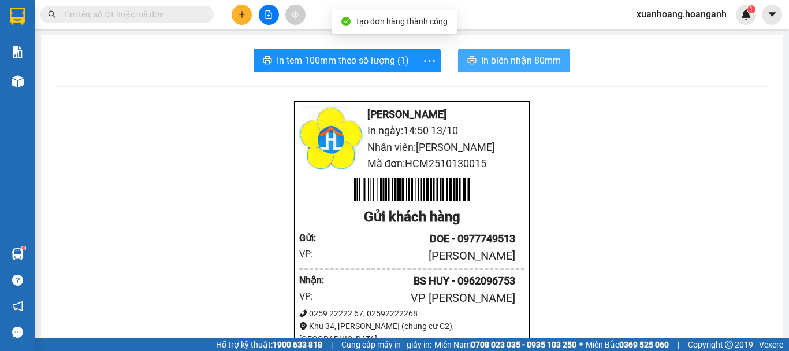
click at [523, 61] on span "In biên nhận 80mm" at bounding box center [521, 60] width 80 height 14
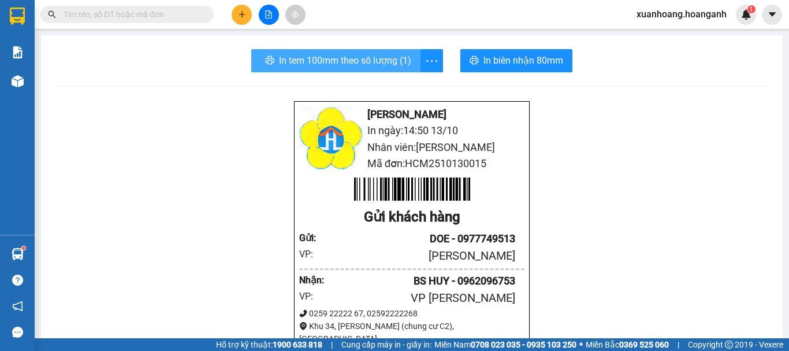
click at [359, 59] on span "In tem 100mm theo số lượng (1)" at bounding box center [345, 60] width 132 height 14
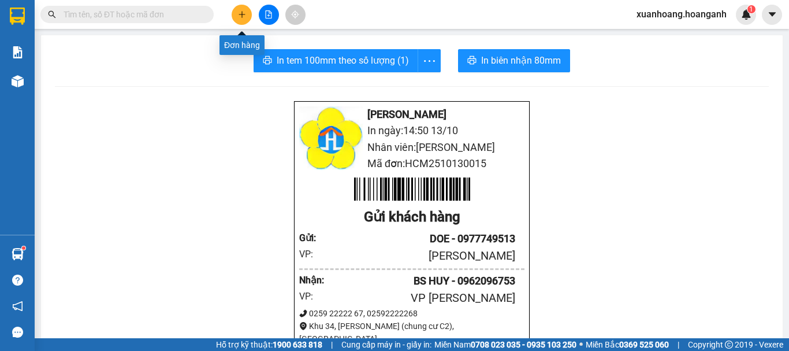
click at [241, 10] on button at bounding box center [242, 15] width 20 height 20
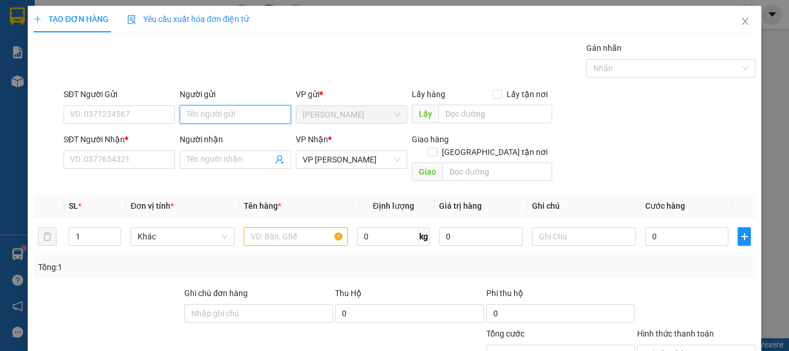
click at [202, 116] on input "Người gửi" at bounding box center [235, 114] width 111 height 18
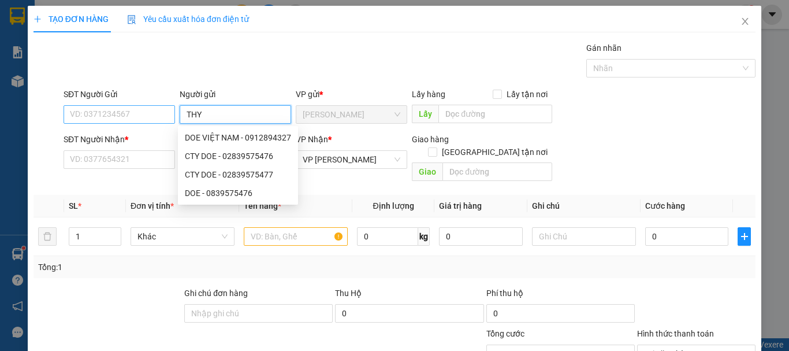
type input "THY"
click at [152, 114] on input "SĐT Người Gửi" at bounding box center [119, 114] width 111 height 18
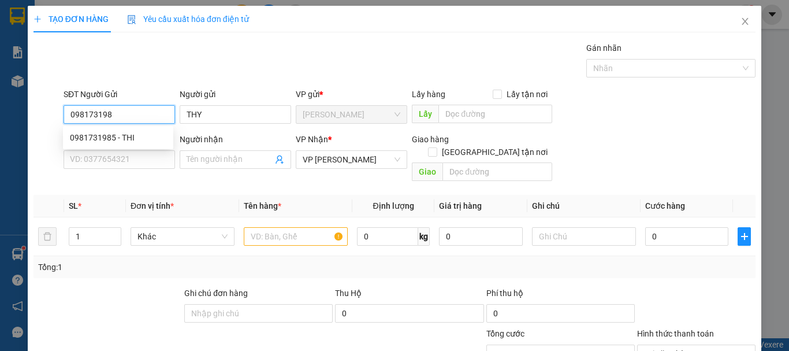
type input "0981731985"
click at [133, 137] on div "0981731985 - THI" at bounding box center [118, 137] width 96 height 13
type input "THI"
type input "70.000"
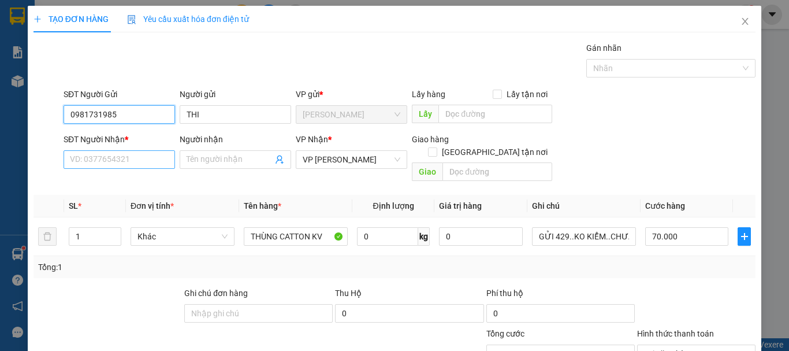
type input "0981731985"
click at [124, 155] on input "SĐT Người Nhận *" at bounding box center [119, 159] width 111 height 18
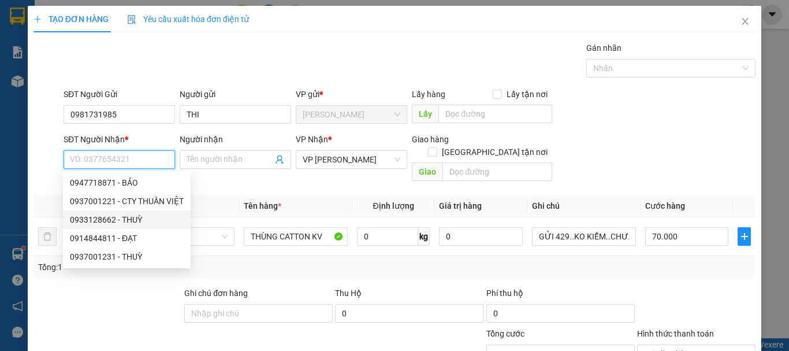
click at [133, 220] on div "0933128662 - THUỲ" at bounding box center [127, 219] width 114 height 13
type input "0933128662"
type input "THUỲ"
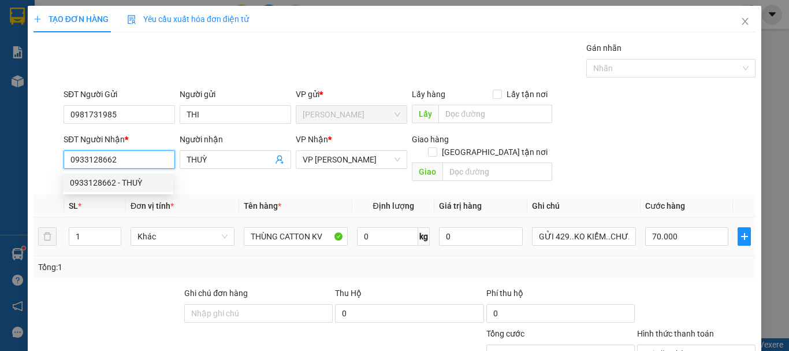
type input "800.000"
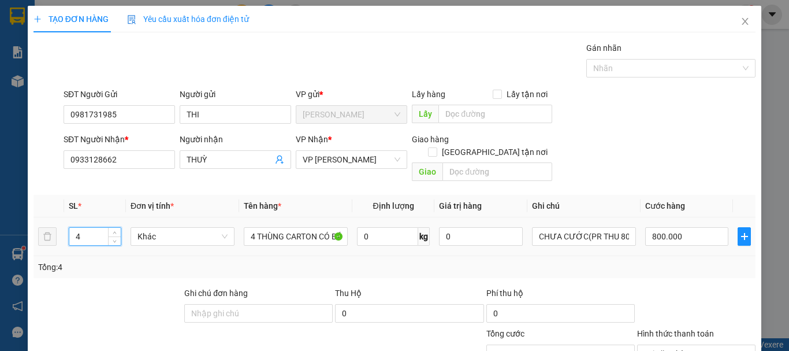
drag, startPoint x: 91, startPoint y: 228, endPoint x: 38, endPoint y: 236, distance: 53.7
click at [38, 236] on tr "4 Khác 4 THÙNG CARTON CÓ BÁNH XE 0 kg 0 CHƯA CƯỚC(PR THU 800) 800.000" at bounding box center [394, 236] width 722 height 39
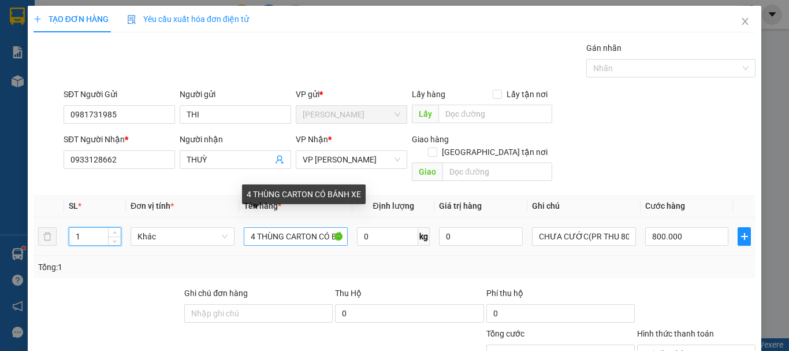
type input "1"
type input "0"
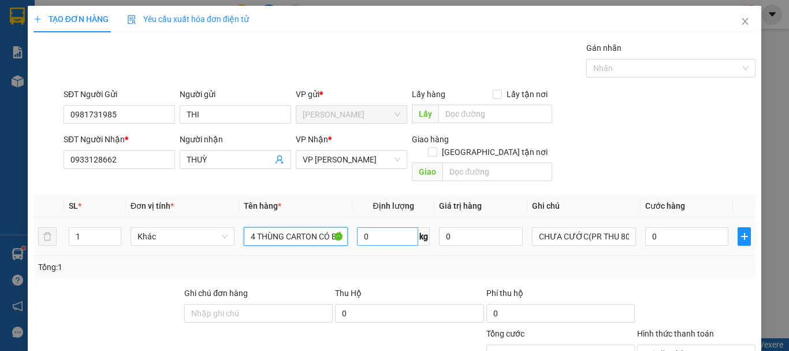
drag, startPoint x: 248, startPoint y: 224, endPoint x: 374, endPoint y: 224, distance: 126.5
click at [374, 224] on tr "1 Khác 4 THÙNG CARTON CÓ BÁNH XE 0 kg 0 CHƯA CƯỚC(PR THU 800) 0" at bounding box center [394, 236] width 722 height 39
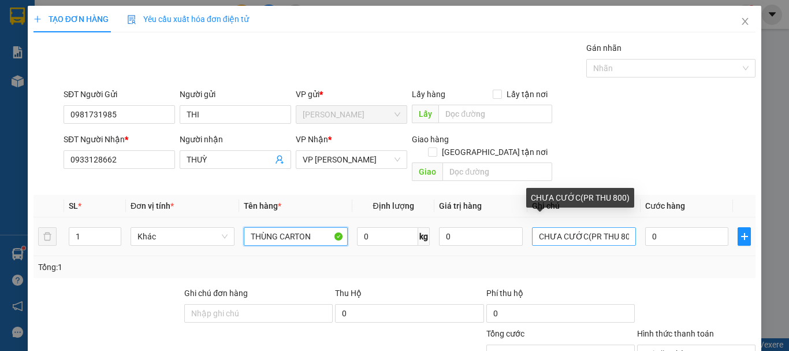
type input "THÙNG CARTON"
drag, startPoint x: 532, startPoint y: 220, endPoint x: 651, endPoint y: 230, distance: 119.9
click at [651, 230] on tr "1 Khác THÙNG CARTON 0 kg 0 CHƯA CƯỚC(PR THU 800) 0" at bounding box center [394, 236] width 722 height 39
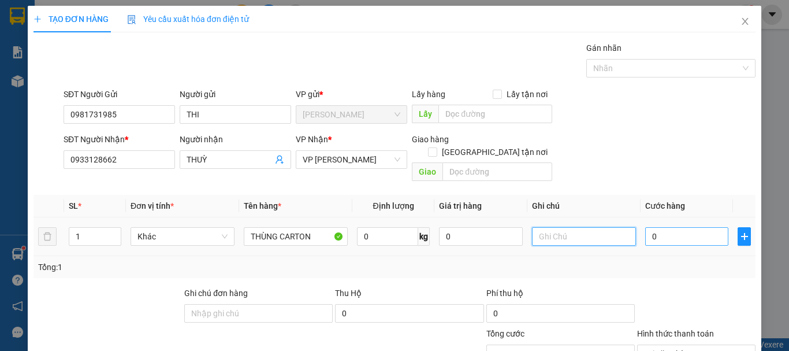
scroll to position [0, 0]
type input "CHƯA CƯỚC PR THU 40"
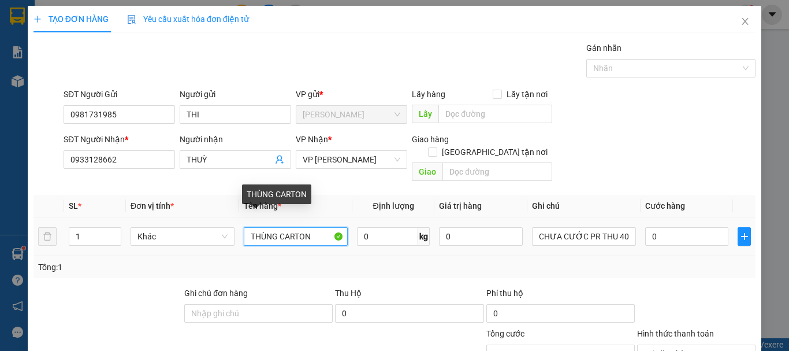
click at [321, 230] on input "THÙNG CARTON" at bounding box center [296, 236] width 104 height 18
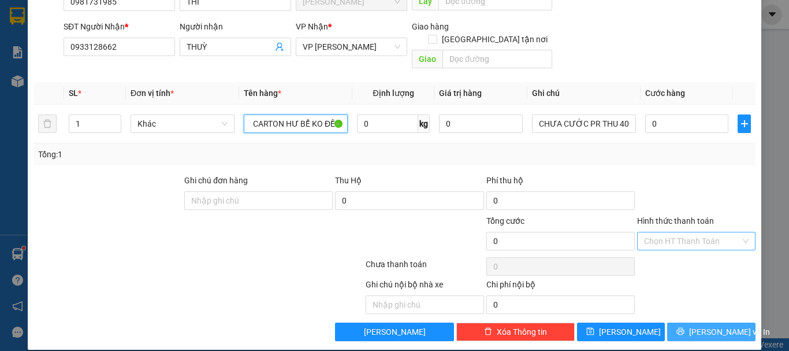
type input "THÙNG CARTON HƯ BỂ KO ĐỀN"
click at [698, 325] on span "[PERSON_NAME] và In" at bounding box center [729, 331] width 81 height 13
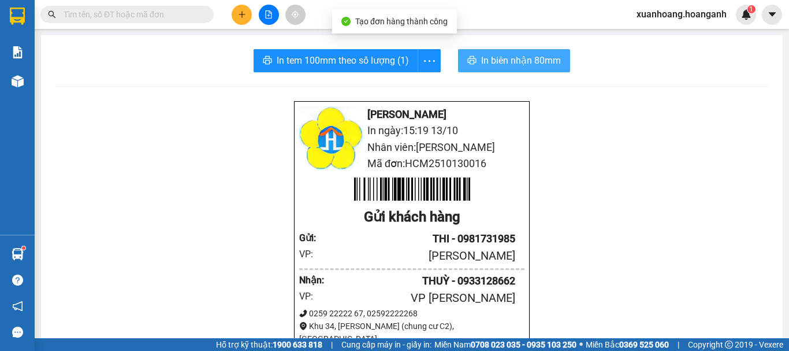
click at [520, 66] on span "In biên nhận 80mm" at bounding box center [521, 60] width 80 height 14
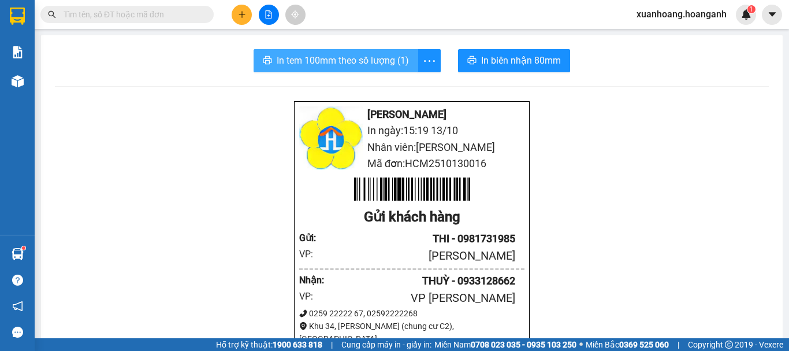
click at [339, 62] on span "In tem 100mm theo số lượng (1)" at bounding box center [343, 60] width 132 height 14
click at [241, 18] on button at bounding box center [242, 15] width 20 height 20
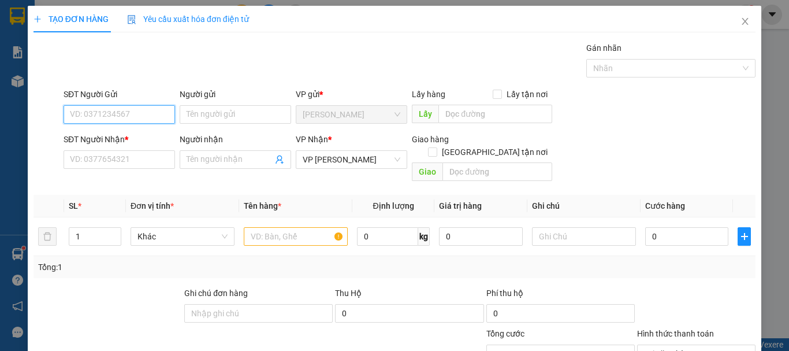
click at [123, 109] on input "SĐT Người Gửi" at bounding box center [119, 114] width 111 height 18
type input "0962996868"
click at [120, 134] on div "0962996868 - TRÚC" at bounding box center [118, 137] width 96 height 13
type input "TRÚC"
type input "20.000"
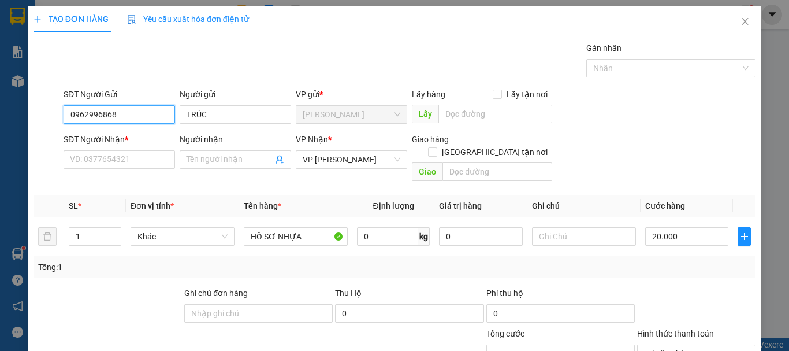
type input "0962996868"
click at [121, 146] on div "SĐT Người Nhận *" at bounding box center [119, 141] width 111 height 17
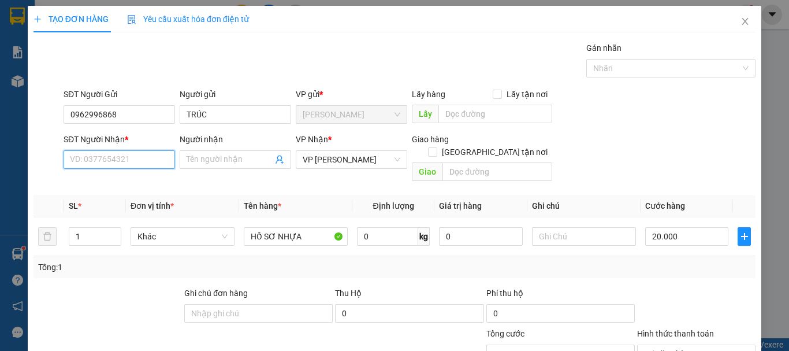
click at [122, 163] on input "SĐT Người Nhận *" at bounding box center [119, 159] width 111 height 18
click at [126, 184] on div "0947563393 - BẢO" at bounding box center [118, 182] width 96 height 13
type input "0947563393"
type input "BẢO"
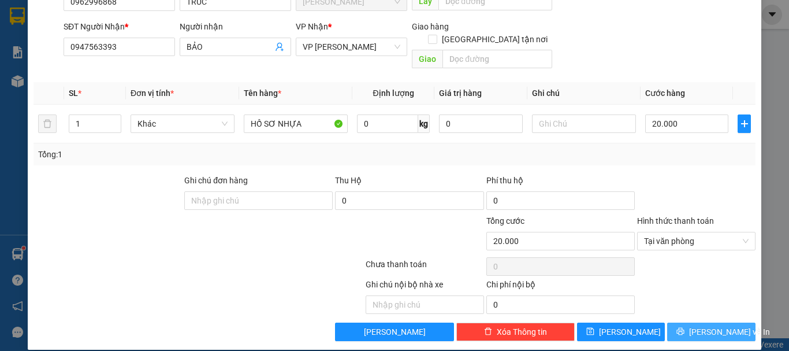
click at [735, 322] on button "[PERSON_NAME] và In" at bounding box center [711, 331] width 88 height 18
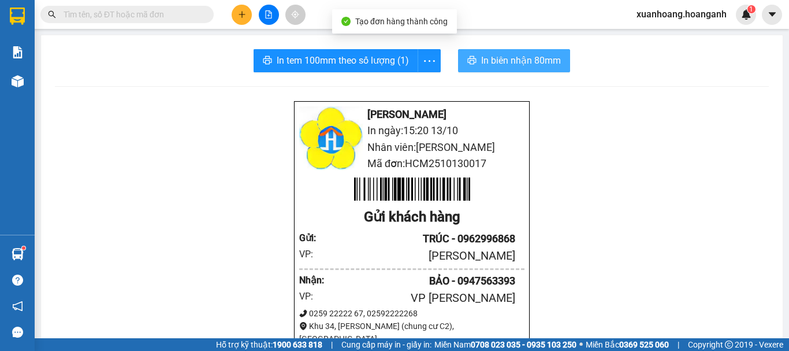
click at [515, 69] on button "In biên nhận 80mm" at bounding box center [514, 60] width 112 height 23
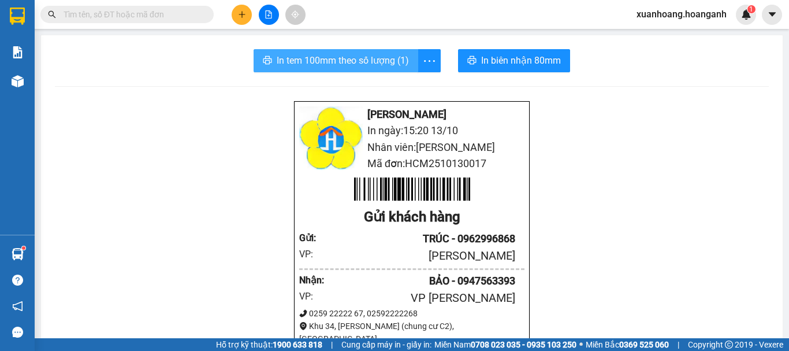
click at [325, 62] on span "In tem 100mm theo số lượng (1)" at bounding box center [343, 60] width 132 height 14
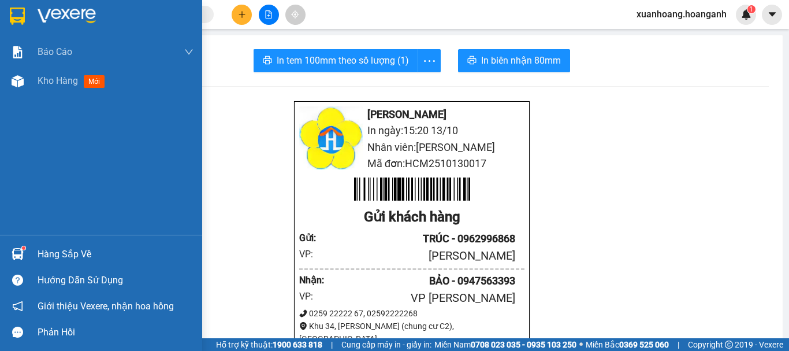
click at [21, 23] on img at bounding box center [17, 16] width 15 height 17
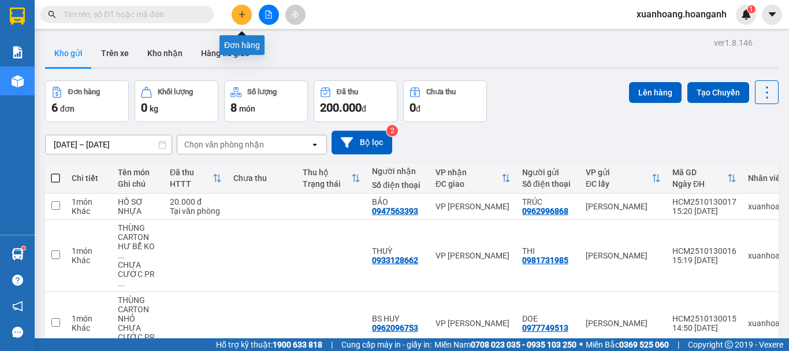
click at [245, 16] on icon "plus" at bounding box center [242, 14] width 8 height 8
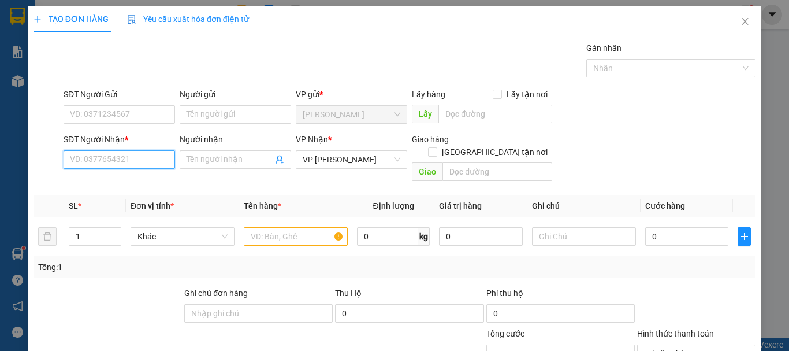
click at [104, 161] on input "SĐT Người Nhận *" at bounding box center [119, 159] width 111 height 18
type input "0334368101"
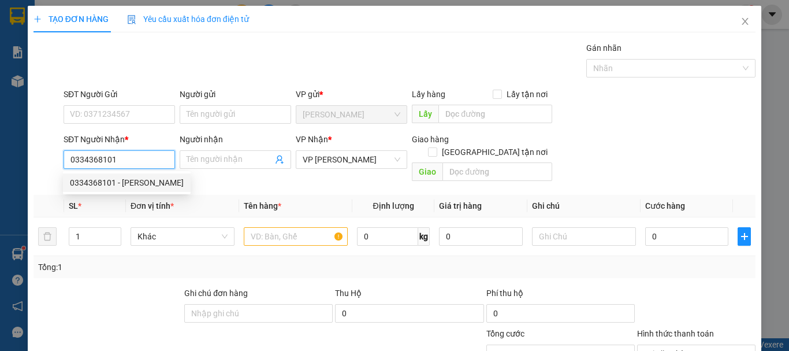
click at [132, 188] on div "0334368101 - NGỌC" at bounding box center [127, 182] width 114 height 13
type input "NGỌC"
type input "ĐƯỢC XINH"
type input "180.000"
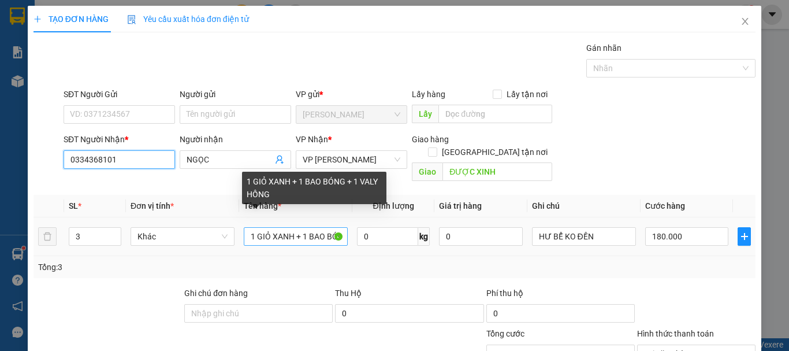
type input "0334368101"
drag, startPoint x: 251, startPoint y: 222, endPoint x: 227, endPoint y: 228, distance: 24.2
click at [227, 228] on tr "3 Khác 1 GIỎ XANH + 1 BAO BÓNG + 1 VALY HỒNG 0 kg 0 HƯ BỂ KO ĐỀN 180.000" at bounding box center [394, 236] width 722 height 39
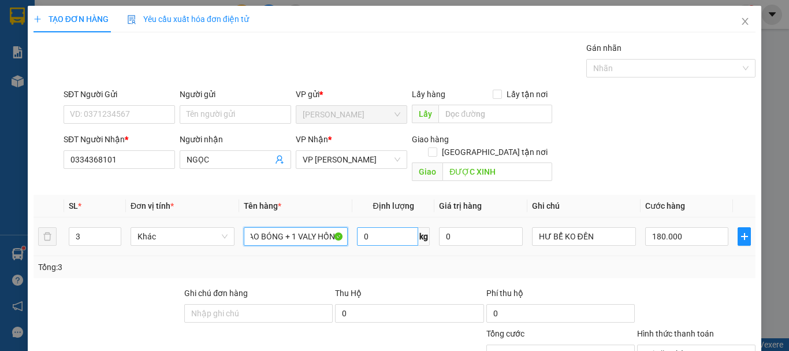
drag, startPoint x: 290, startPoint y: 222, endPoint x: 370, endPoint y: 222, distance: 79.1
click at [370, 222] on tr "3 Khác GIỎ XANH + 1 BAO BÓNG + 1 VALY HỒNG 0 kg 0 HƯ BỂ KO ĐỀN 180.000" at bounding box center [394, 236] width 722 height 39
type input "GIỎ XANH"
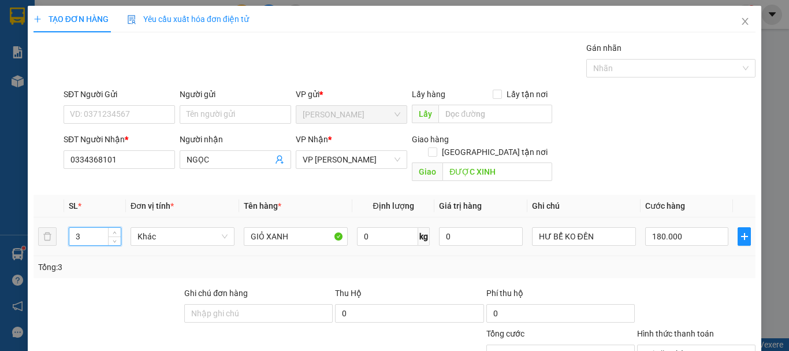
drag, startPoint x: 84, startPoint y: 227, endPoint x: 73, endPoint y: 226, distance: 10.4
click at [73, 228] on input "3" at bounding box center [94, 236] width 51 height 17
type input "1"
click at [683, 227] on input "180.000" at bounding box center [686, 236] width 83 height 18
type input "0"
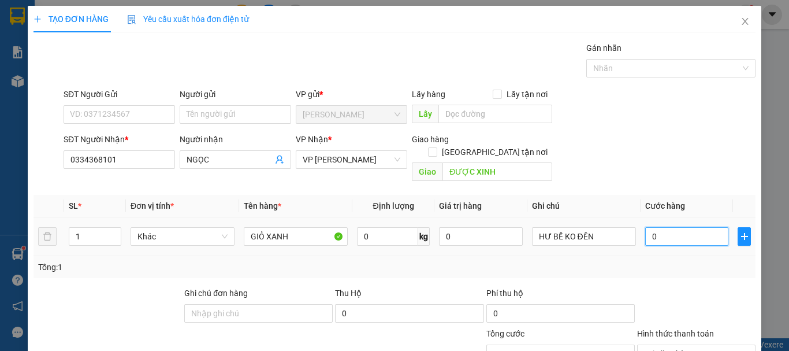
type input "0"
click at [683, 227] on input "0" at bounding box center [686, 236] width 83 height 18
drag, startPoint x: 669, startPoint y: 224, endPoint x: 636, endPoint y: 228, distance: 33.7
click at [640, 228] on td "0" at bounding box center [686, 236] width 92 height 39
type input "8"
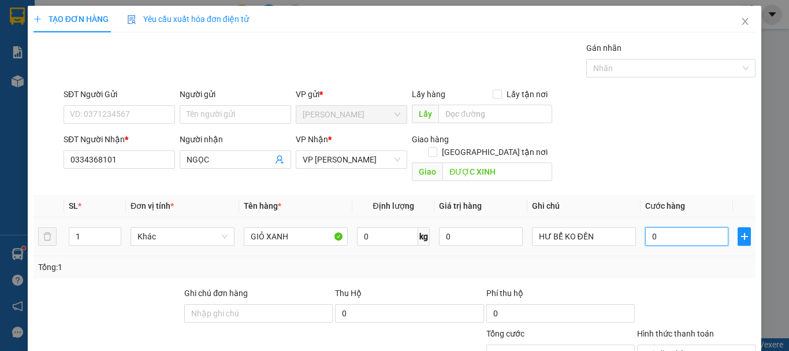
type input "8"
type input "80"
type input "800"
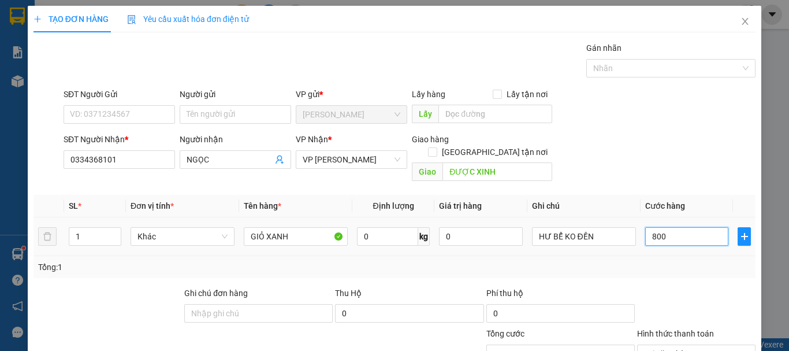
type input "8.000"
type input "80.000"
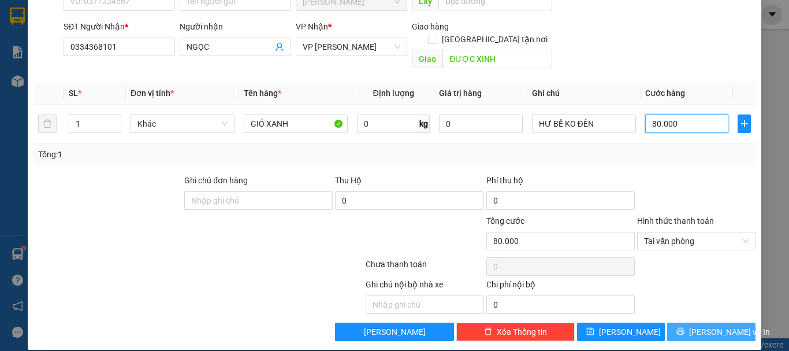
type input "80.000"
click at [696, 325] on span "[PERSON_NAME] và In" at bounding box center [729, 331] width 81 height 13
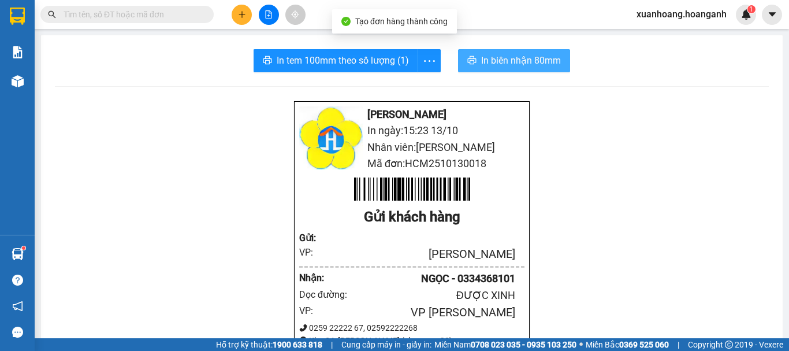
click at [528, 62] on span "In biên nhận 80mm" at bounding box center [521, 60] width 80 height 14
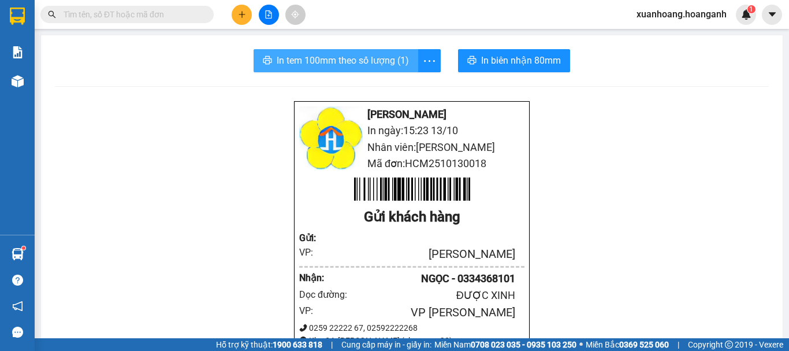
click at [340, 68] on button "In tem 100mm theo số lượng (1)" at bounding box center [336, 60] width 165 height 23
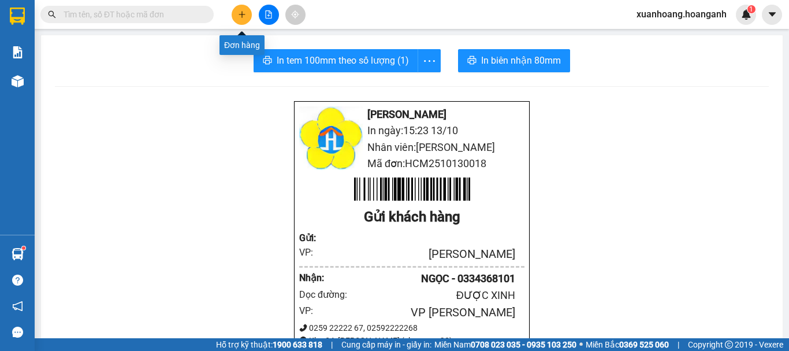
click at [240, 16] on icon "plus" at bounding box center [242, 14] width 8 height 8
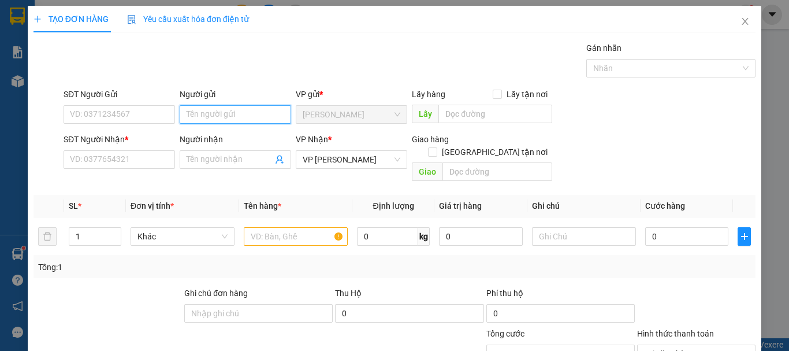
click at [195, 111] on input "Người gửi" at bounding box center [235, 114] width 111 height 18
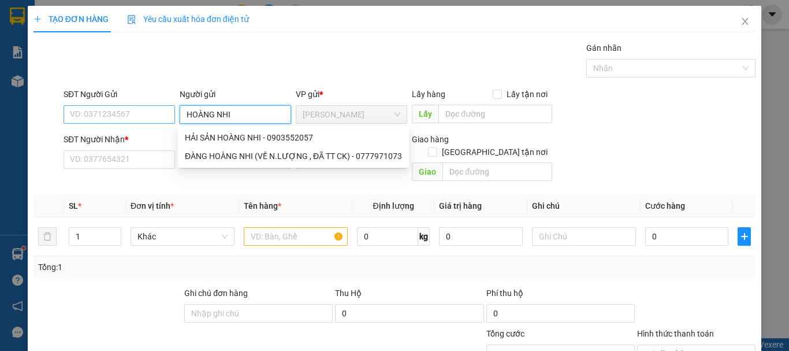
type input "HOÀNG NHI"
click at [144, 111] on input "SĐT Người Gửi" at bounding box center [119, 114] width 111 height 18
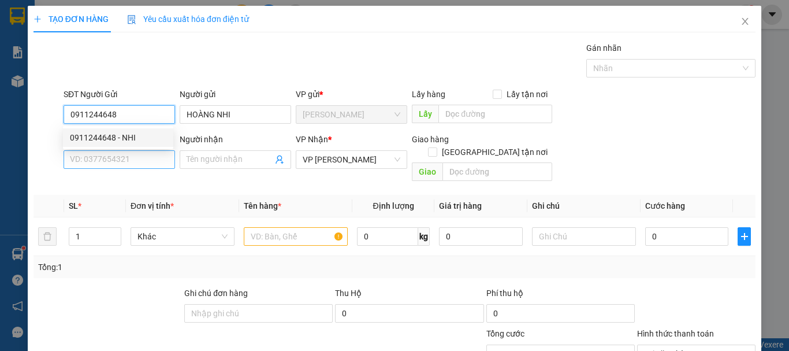
type input "0911244648"
click at [131, 154] on input "SĐT Người Nhận *" at bounding box center [119, 159] width 111 height 18
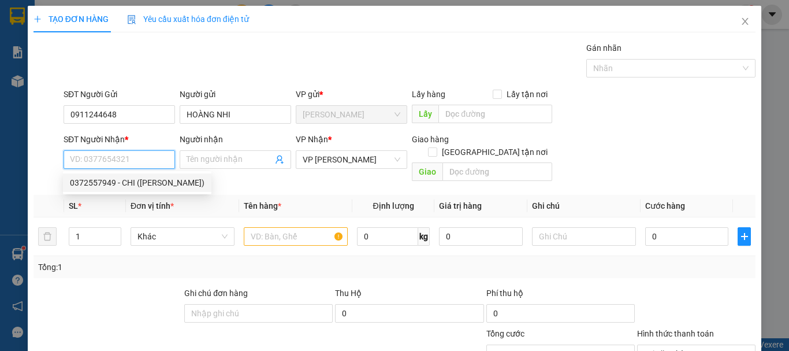
click at [123, 178] on div "0372557949 - CHI (DƯƠNG TÓC)" at bounding box center [137, 182] width 135 height 13
type input "0372557949"
type input "CHI (DƯƠNG TÓC)"
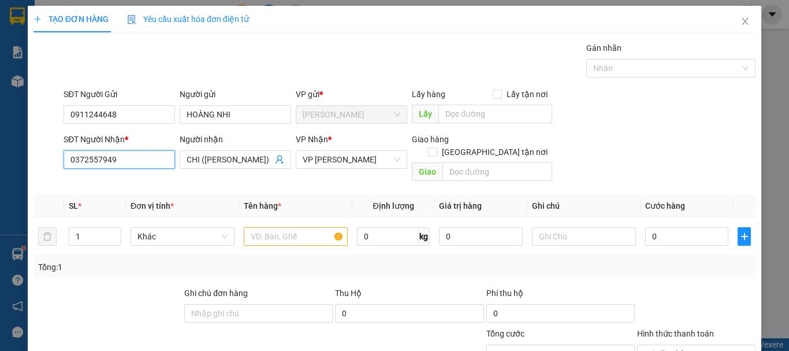
type input "150.000"
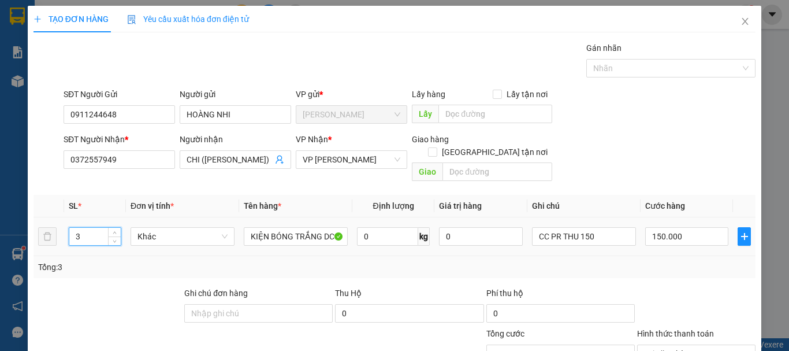
drag, startPoint x: 83, startPoint y: 229, endPoint x: 58, endPoint y: 228, distance: 25.4
click at [58, 228] on tr "3 Khác KIỆN BÓNG TRẮNG DC 0 kg 0 CC PR THU 150 150.000" at bounding box center [394, 236] width 722 height 39
type input "2"
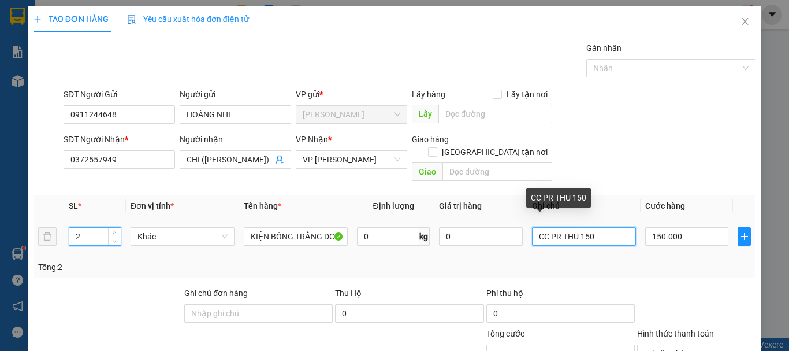
click at [611, 227] on input "CC PR THU 150" at bounding box center [584, 236] width 104 height 18
type input "0"
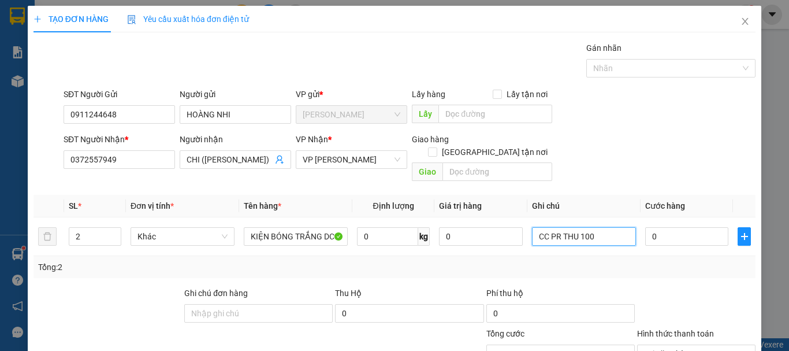
scroll to position [113, 0]
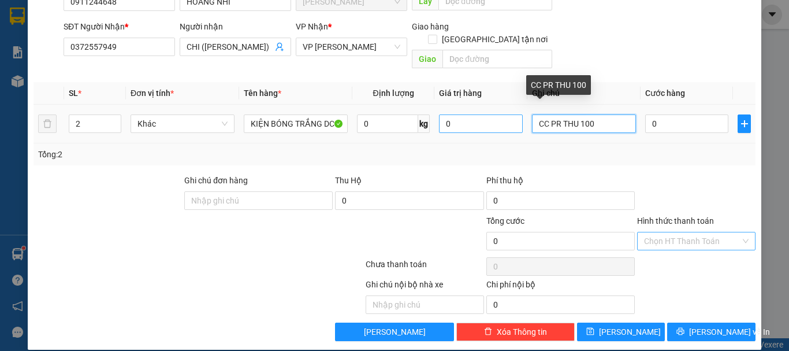
drag, startPoint x: 545, startPoint y: 109, endPoint x: 515, endPoint y: 114, distance: 30.4
click at [515, 114] on tr "2 Khác KIỆN BÓNG TRẮNG DC 0 kg 0 CC PR THU 100 0" at bounding box center [394, 124] width 722 height 39
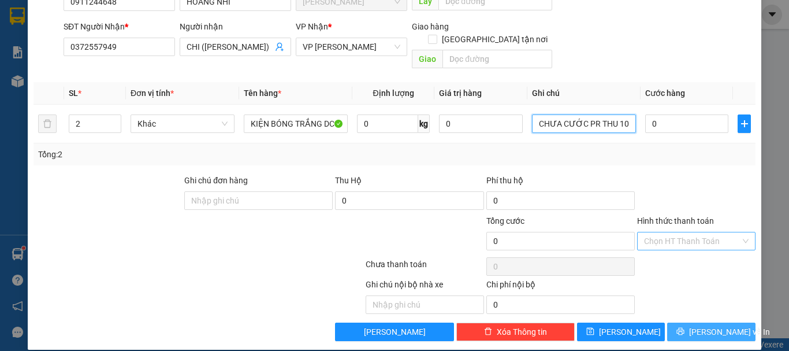
type input "CHƯA CƯỚC PR THU 100"
click at [711, 325] on span "[PERSON_NAME] và In" at bounding box center [729, 331] width 81 height 13
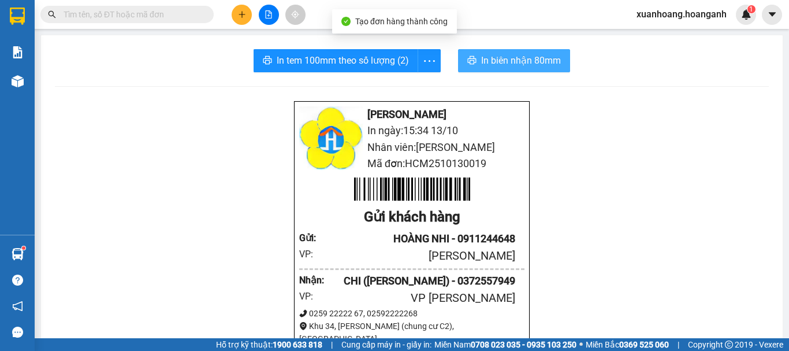
click at [535, 70] on button "In biên nhận 80mm" at bounding box center [514, 60] width 112 height 23
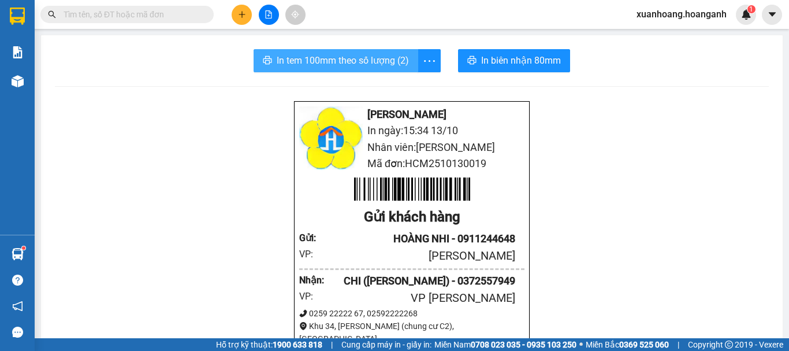
click at [398, 55] on span "In tem 100mm theo số lượng (2)" at bounding box center [343, 60] width 132 height 14
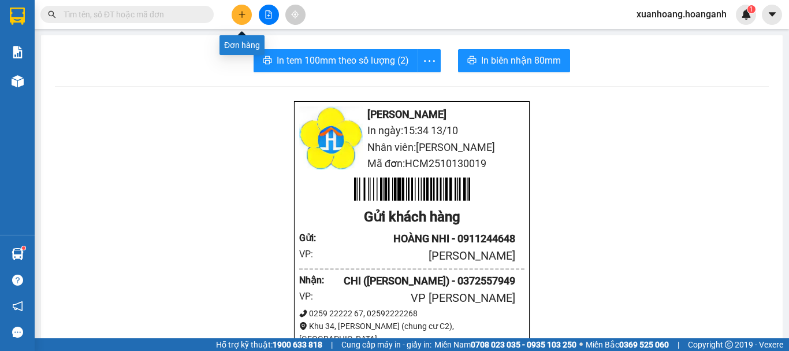
click at [244, 17] on icon "plus" at bounding box center [242, 14] width 8 height 8
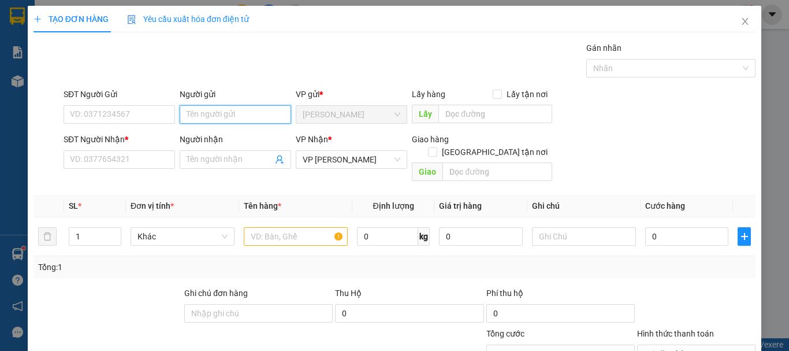
click at [214, 118] on input "Người gửi" at bounding box center [235, 114] width 111 height 18
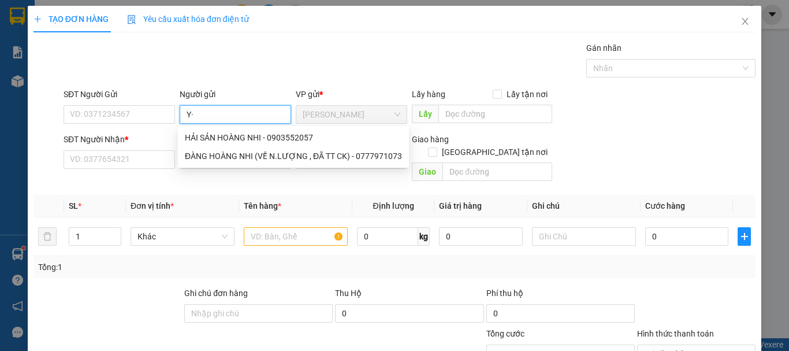
type input "Y"
type input "Ý"
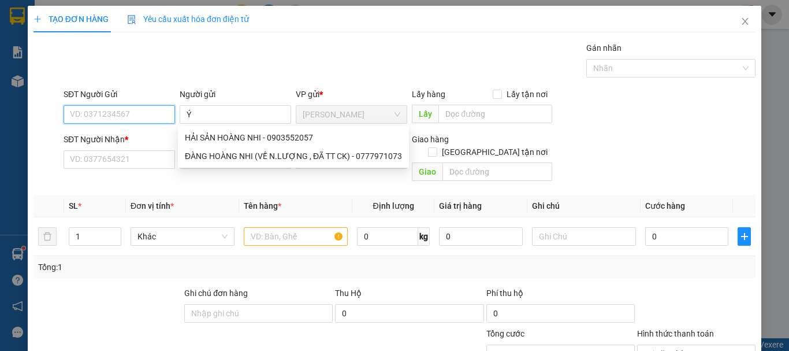
click at [117, 118] on input "SĐT Người Gửi" at bounding box center [119, 114] width 111 height 18
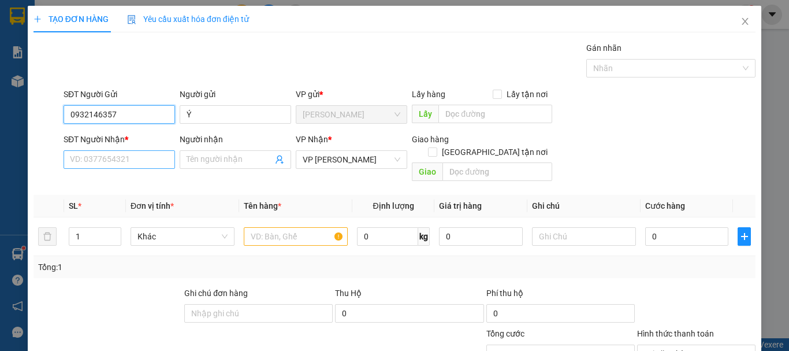
type input "0932146357"
click at [154, 158] on input "SĐT Người Nhận *" at bounding box center [119, 159] width 111 height 18
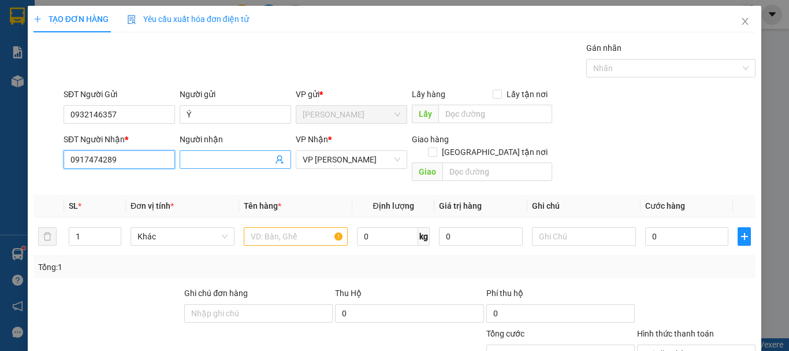
type input "0917474289"
click at [243, 160] on input "Người nhận" at bounding box center [230, 159] width 86 height 13
type input "THUÝ AN"
click at [256, 227] on input "text" at bounding box center [296, 236] width 104 height 18
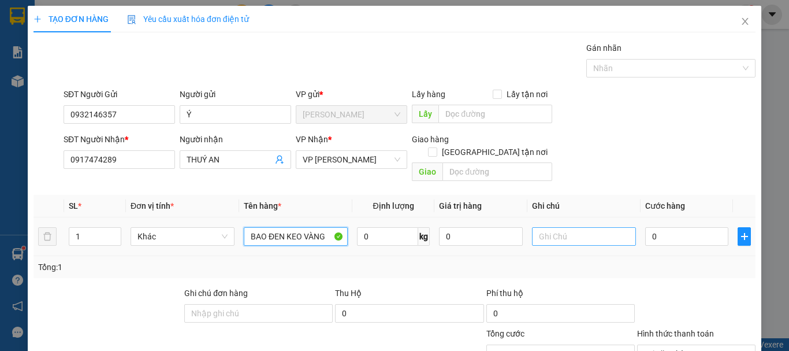
type input "BAO ĐEN KEO VÀNG"
click at [589, 227] on input "text" at bounding box center [584, 236] width 104 height 18
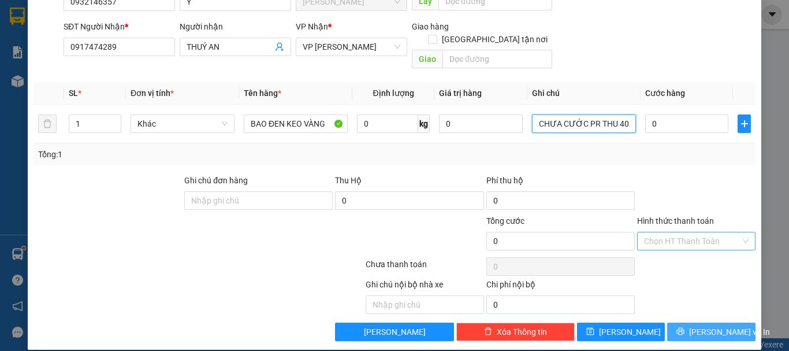
type input "CHƯA CƯỚC PR THU 40"
click at [713, 325] on span "[PERSON_NAME] và In" at bounding box center [729, 331] width 81 height 13
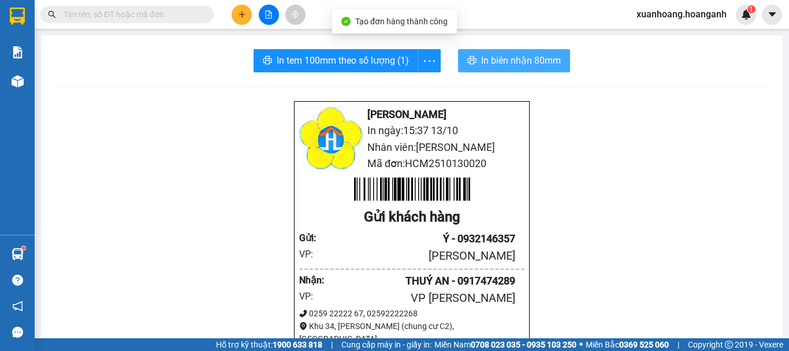
click at [512, 57] on span "In biên nhận 80mm" at bounding box center [521, 60] width 80 height 14
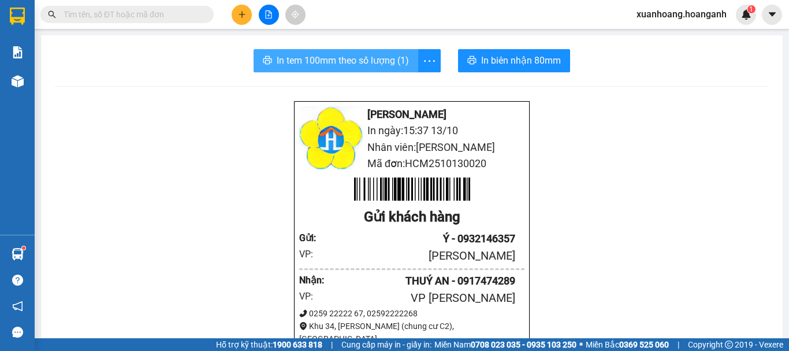
click at [344, 59] on span "In tem 100mm theo số lượng (1)" at bounding box center [343, 60] width 132 height 14
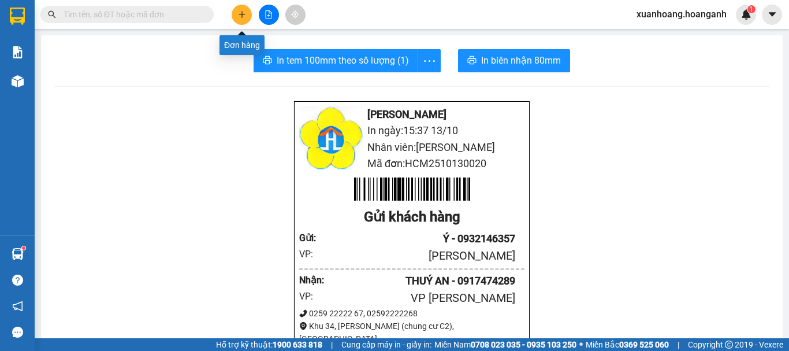
click at [239, 14] on icon "plus" at bounding box center [242, 14] width 8 height 8
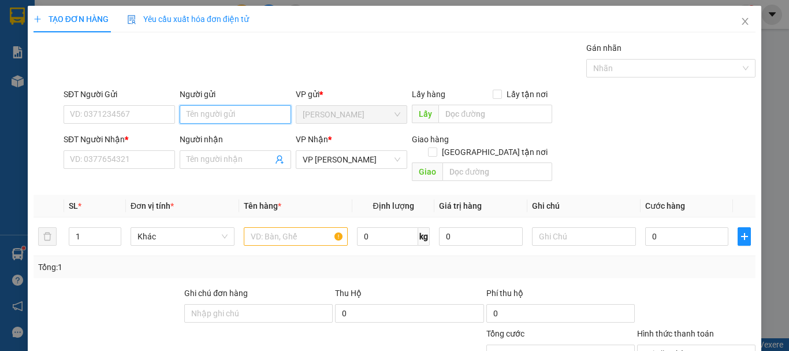
click at [234, 107] on input "Người gửi" at bounding box center [235, 114] width 111 height 18
type input "U"
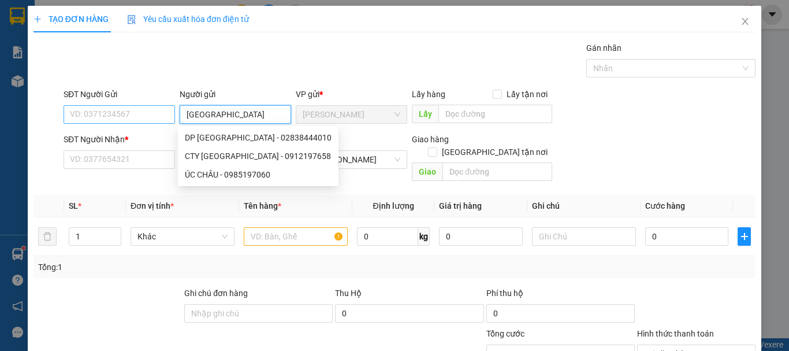
type input "ÚC CHÂU"
click at [152, 110] on input "SĐT Người Gửi" at bounding box center [119, 114] width 111 height 18
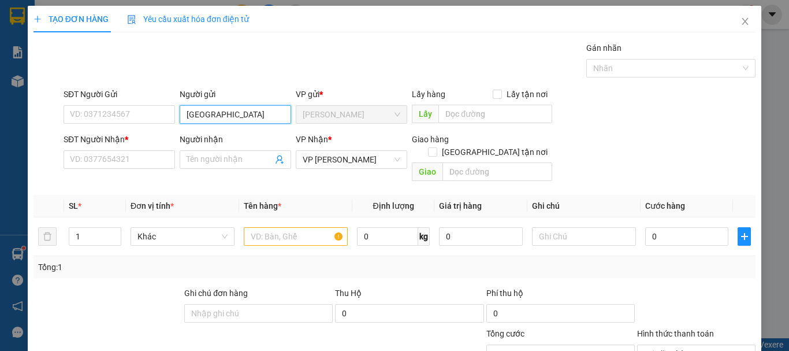
click at [231, 113] on input "ÚC CHÂU" at bounding box center [235, 114] width 111 height 18
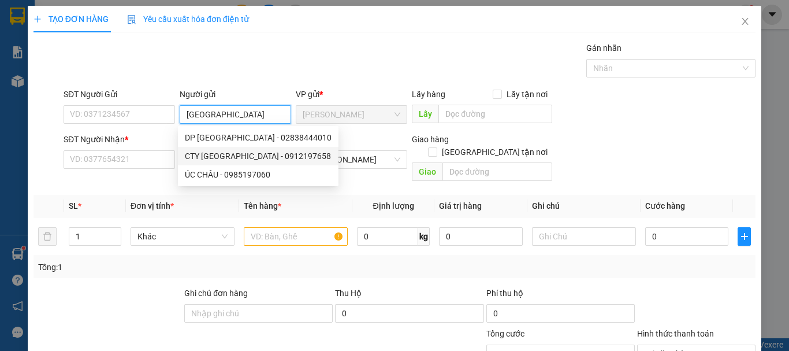
click at [242, 155] on div "CTY ÚC CHÂU - 0912197658" at bounding box center [258, 156] width 147 height 13
type input "0912197658"
type input "CTY ÚC CHÂU"
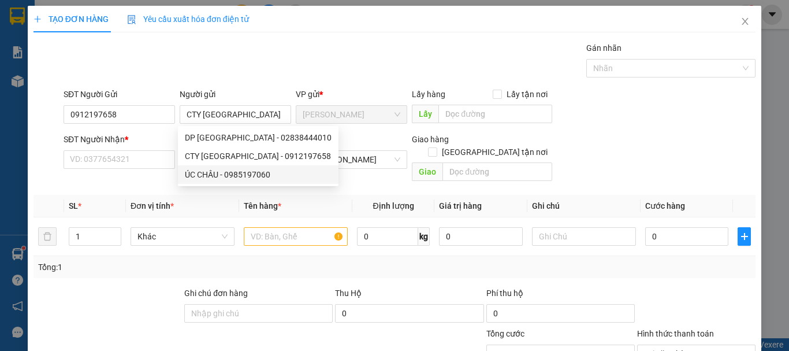
click at [143, 176] on div "Transit Pickup Surcharge Ids Transit Deliver Surcharge Ids Transit Deliver Surc…" at bounding box center [394, 248] width 722 height 412
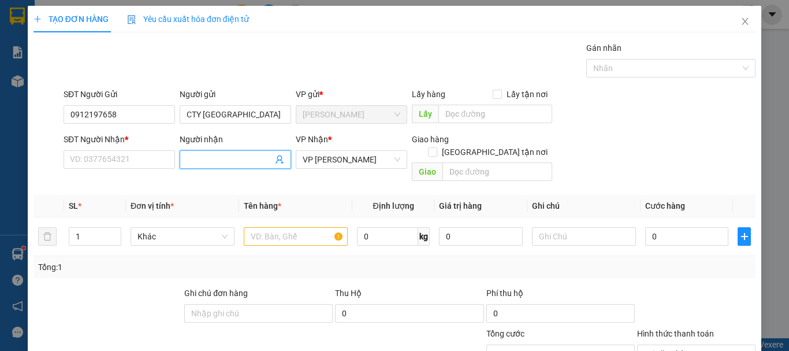
click at [198, 159] on input "Người nhận" at bounding box center [230, 159] width 86 height 13
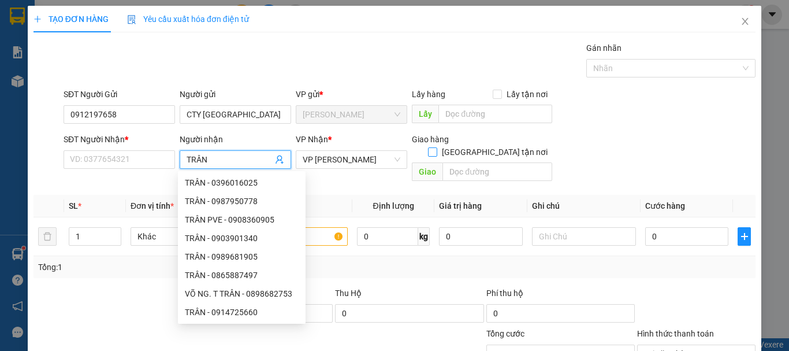
type input "TRÂN"
click at [436, 147] on input "[GEOGRAPHIC_DATA] tận nơi" at bounding box center [432, 151] width 8 height 8
checkbox input "true"
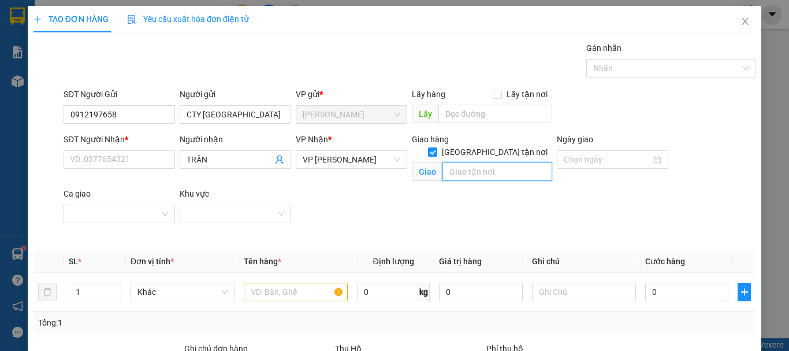
click at [471, 162] on input "text" at bounding box center [497, 171] width 110 height 18
type input "BV TỈNH NINH THUẬN"
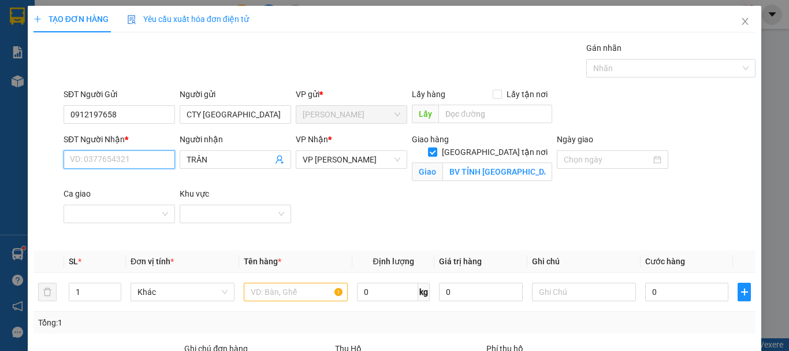
click at [133, 162] on input "SĐT Người Nhận *" at bounding box center [119, 159] width 111 height 18
click at [268, 294] on input "text" at bounding box center [296, 291] width 104 height 18
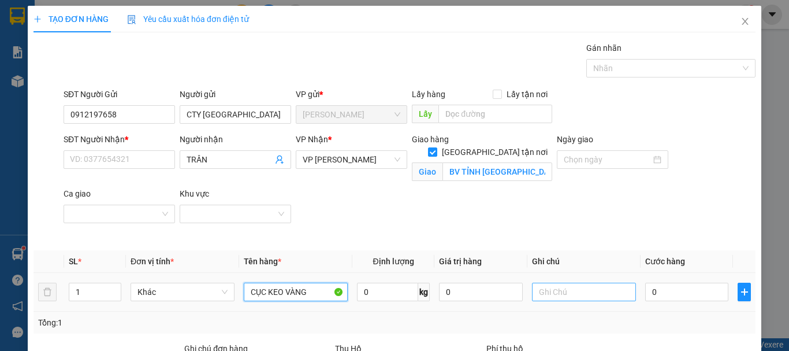
type input "CỤC KEO VÀNG"
click at [576, 293] on input "text" at bounding box center [584, 291] width 104 height 18
type input "GIAO TẬN NƠI"
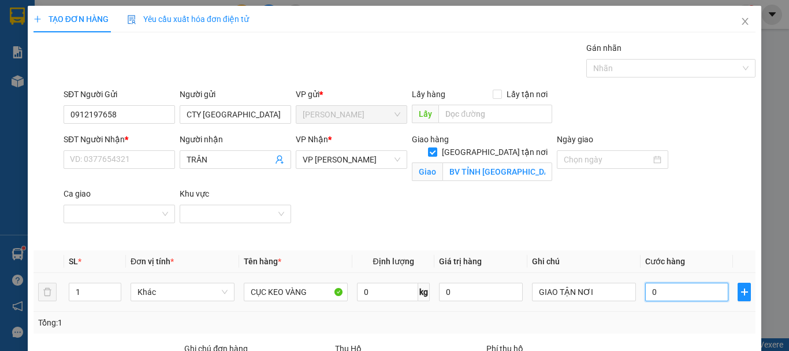
click at [696, 292] on input "0" at bounding box center [686, 291] width 83 height 18
type input "1"
type input "11"
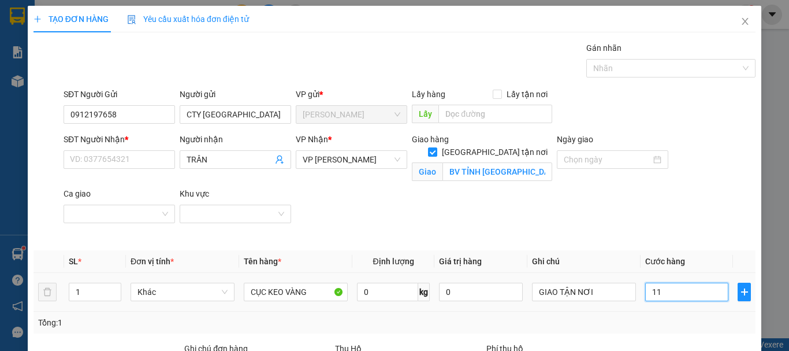
type input "110"
type input "1.100"
type input "11.000"
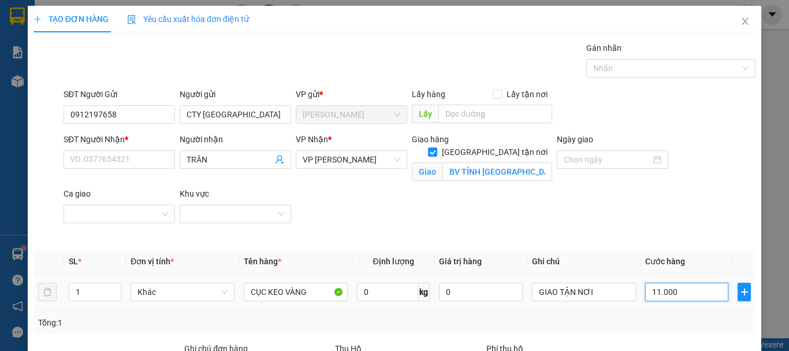
type input "11.000"
type input "110.000"
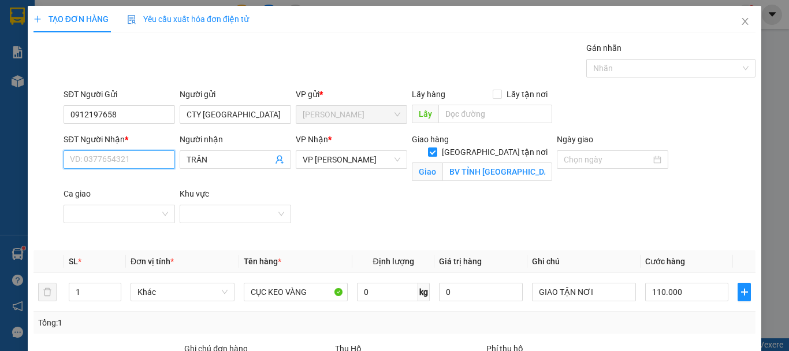
click at [139, 154] on input "SĐT Người Nhận *" at bounding box center [119, 159] width 111 height 18
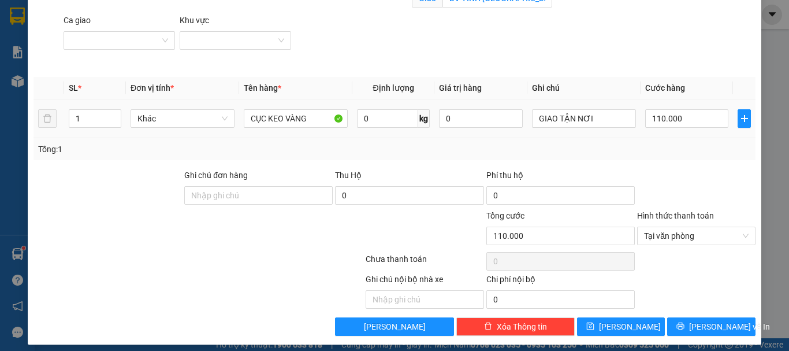
scroll to position [181, 0]
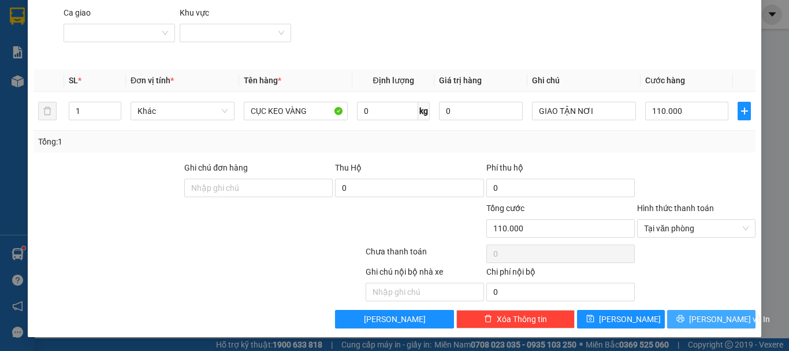
type input "0933271596"
click at [676, 320] on button "[PERSON_NAME] và In" at bounding box center [711, 319] width 88 height 18
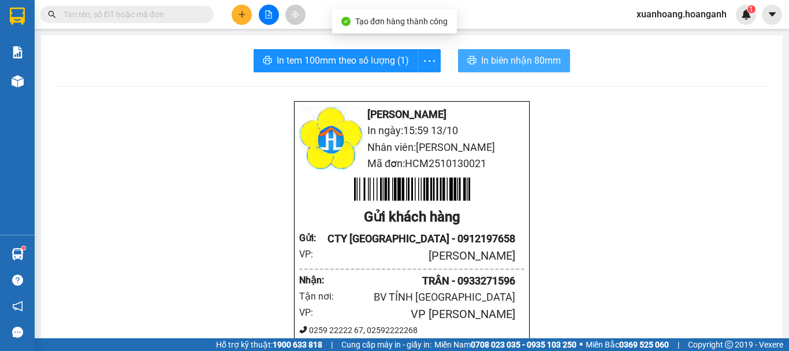
click at [545, 65] on span "In biên nhận 80mm" at bounding box center [521, 60] width 80 height 14
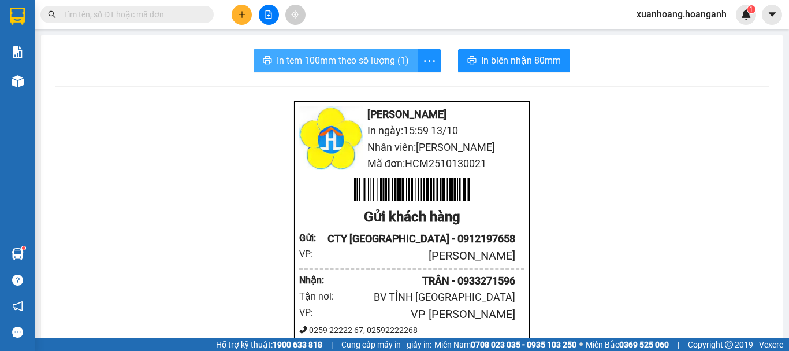
click at [383, 58] on span "In tem 100mm theo số lượng (1)" at bounding box center [343, 60] width 132 height 14
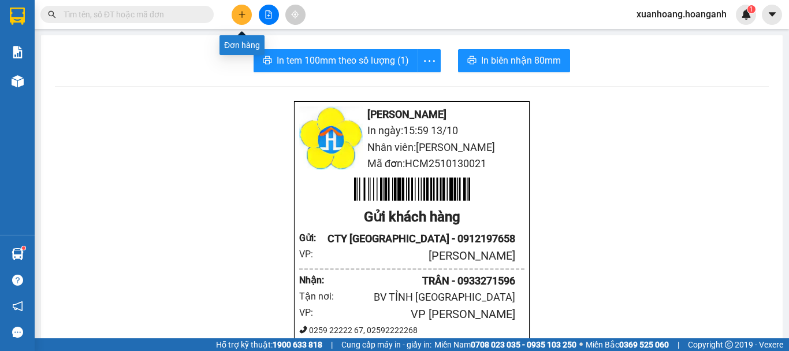
click at [235, 18] on button at bounding box center [242, 15] width 20 height 20
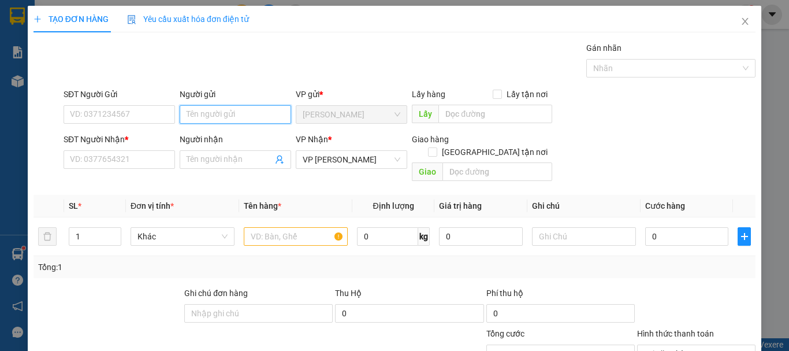
click at [200, 114] on input "Người gửi" at bounding box center [235, 114] width 111 height 18
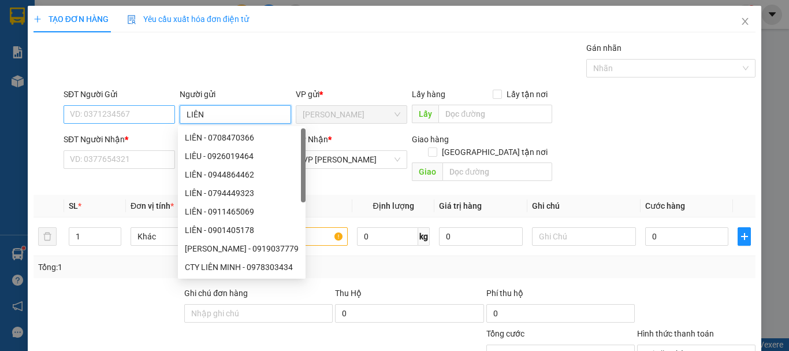
type input "LIÊN"
click at [136, 107] on input "SĐT Người Gửi" at bounding box center [119, 114] width 111 height 18
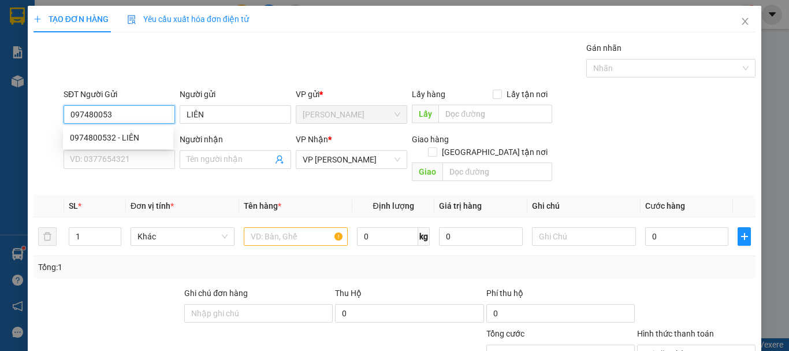
type input "0974800532"
click at [129, 139] on div "0974800532 - LIÊN" at bounding box center [118, 137] width 96 height 13
type input "40.000"
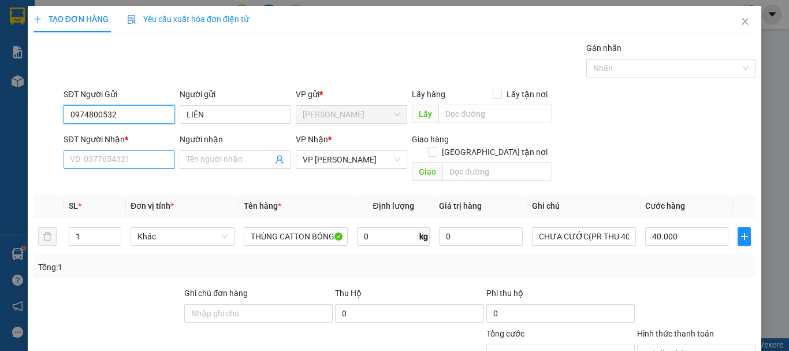
type input "0974800532"
click at [126, 152] on input "SĐT Người Nhận *" at bounding box center [119, 159] width 111 height 18
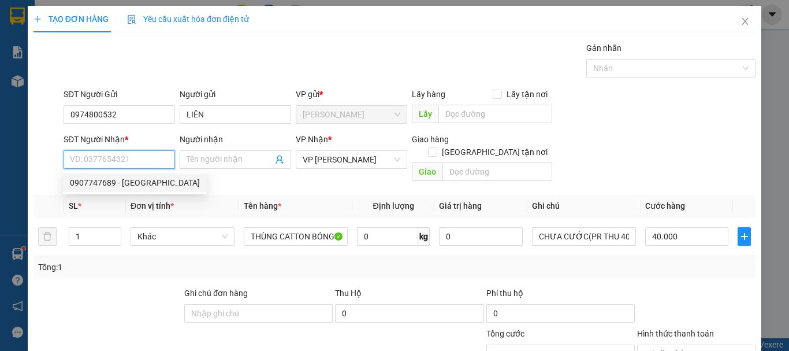
click at [135, 177] on div "0907747689 - THANH HUY" at bounding box center [135, 182] width 130 height 13
type input "0907747689"
type input "THANH HUY"
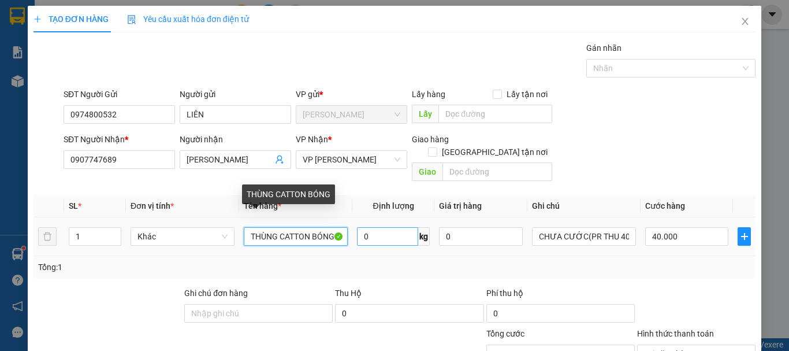
drag, startPoint x: 247, startPoint y: 221, endPoint x: 375, endPoint y: 228, distance: 129.0
click at [375, 228] on tr "1 Khác THÙNG CATTON BÓNG 0 kg 0 CHƯA CƯỚC(PR THU 40) 40.000" at bounding box center [394, 236] width 722 height 39
click at [271, 227] on input "THÙNG XỐP VÀNG BÓNG" at bounding box center [296, 236] width 104 height 18
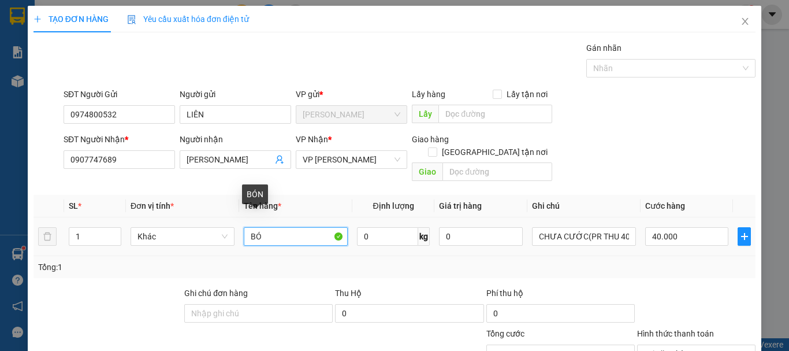
type input "B"
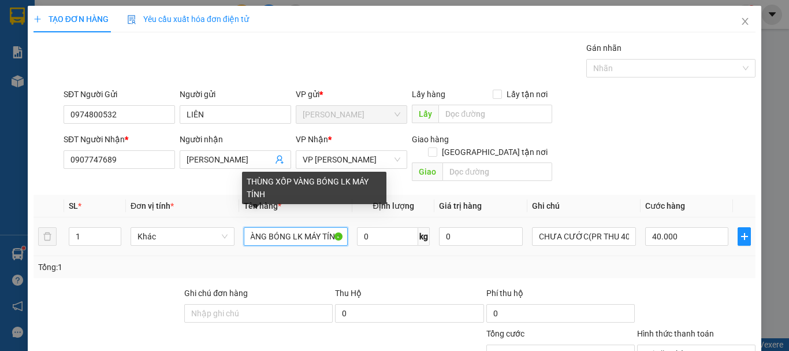
scroll to position [0, 54]
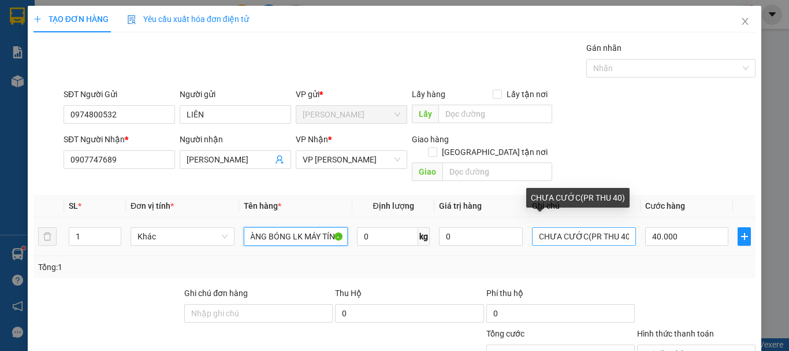
type input "THÙNG XỐP VÀNG BÓNG LK MÁY TÍNH"
drag, startPoint x: 617, startPoint y: 223, endPoint x: 612, endPoint y: 226, distance: 6.5
click at [612, 227] on input "CHƯA CƯỚC(PR THU 40)" at bounding box center [584, 236] width 104 height 18
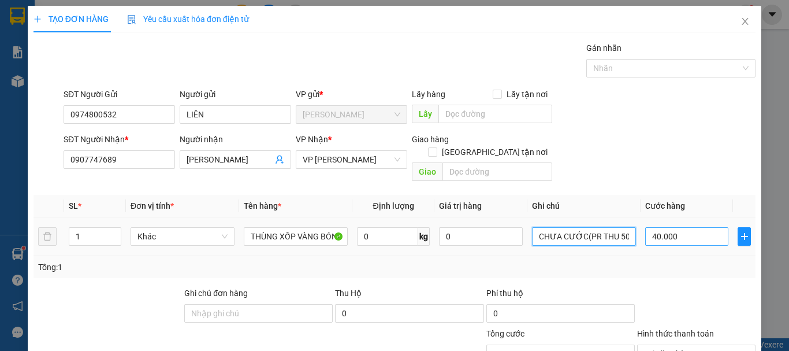
type input "CHƯA CƯỚC(PR THU 50)"
click at [690, 227] on input "40.000" at bounding box center [686, 236] width 83 height 18
type input "0"
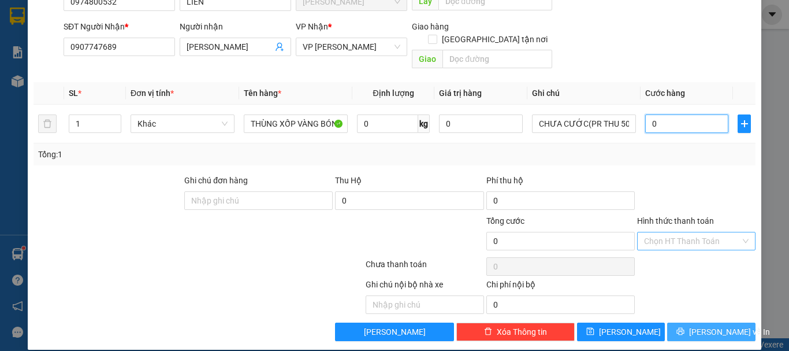
type input "0"
click at [720, 325] on span "[PERSON_NAME] và In" at bounding box center [729, 331] width 81 height 13
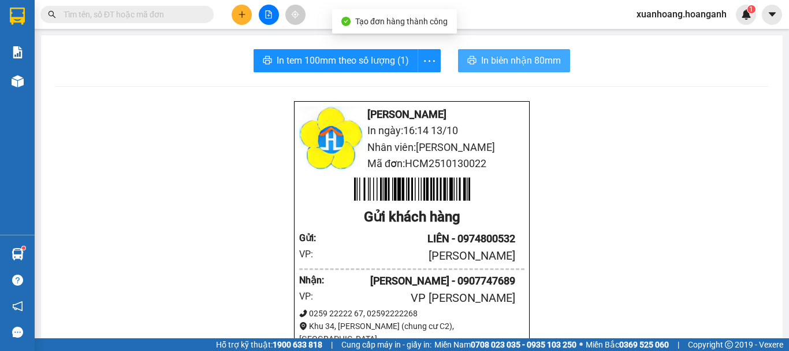
click at [534, 62] on span "In biên nhận 80mm" at bounding box center [521, 60] width 80 height 14
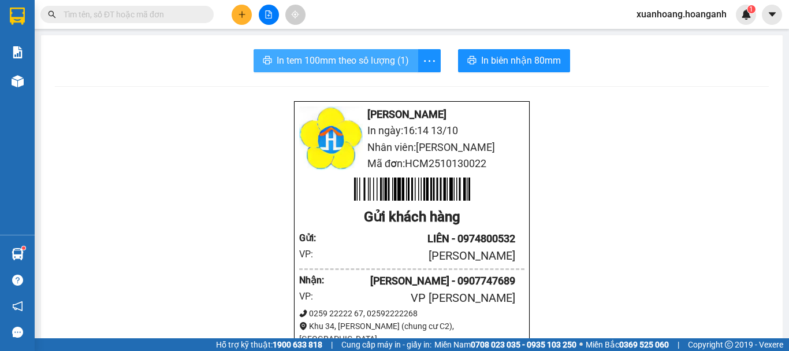
click at [390, 59] on span "In tem 100mm theo số lượng (1)" at bounding box center [343, 60] width 132 height 14
click at [232, 12] on button at bounding box center [242, 15] width 20 height 20
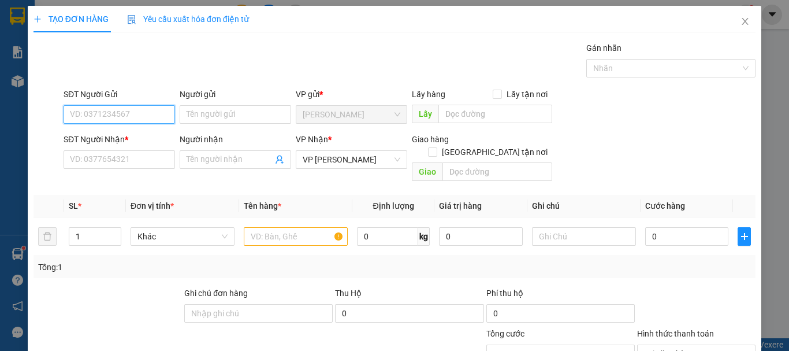
type input "8"
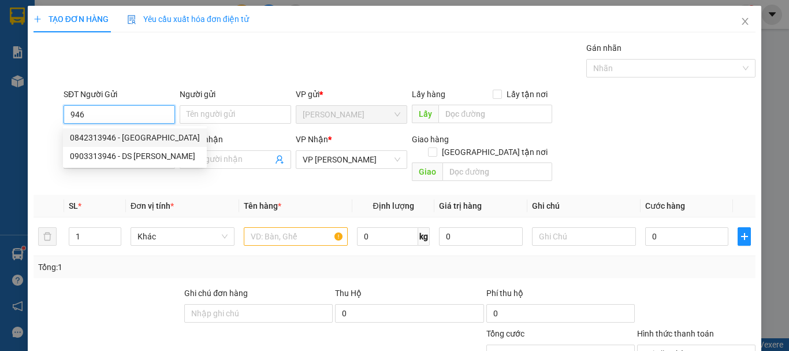
click at [128, 140] on div "0842313946 - DINH NGUYỄN" at bounding box center [135, 137] width 130 height 13
type input "0842313946"
type input "DINH NGUYỄN"
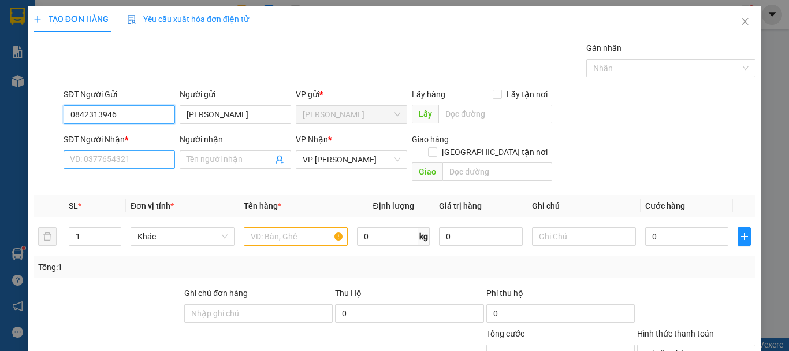
type input "30.000"
type input "0842313946"
click at [120, 163] on input "SĐT Người Nhận *" at bounding box center [119, 159] width 111 height 18
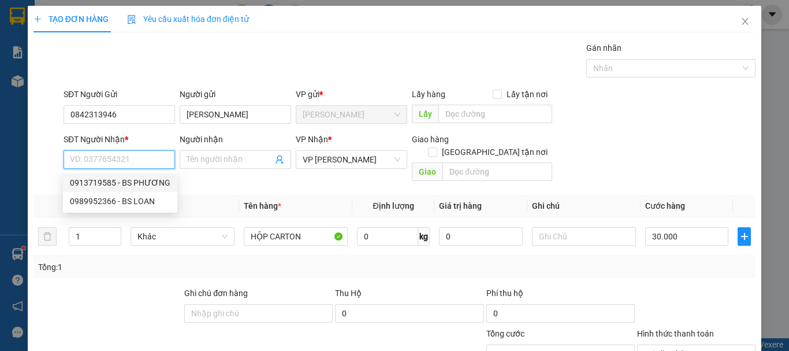
click at [117, 179] on div "0913719585 - BS PHƯƠNG" at bounding box center [120, 182] width 100 height 13
type input "0913719585"
type input "BS PHƯƠNG"
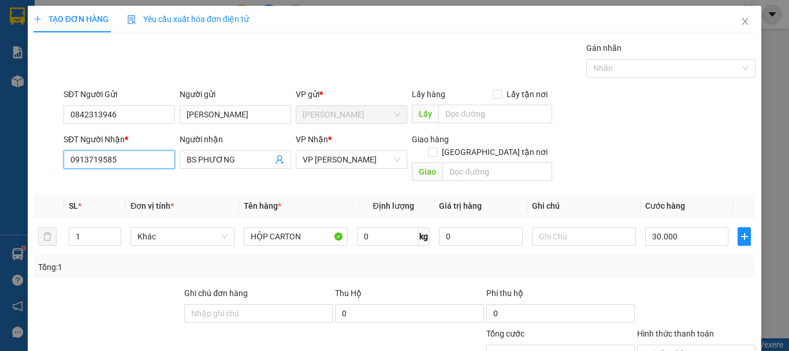
scroll to position [113, 0]
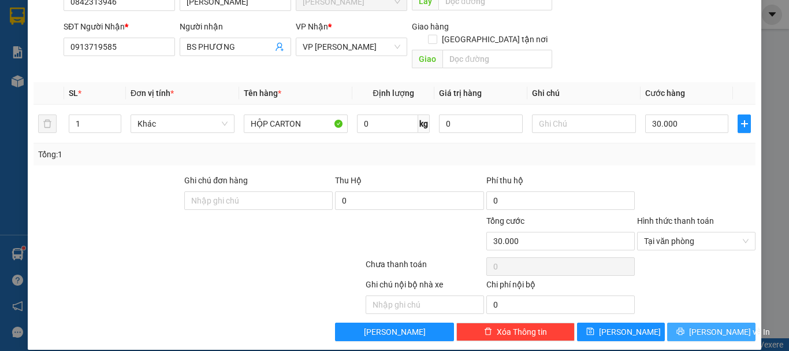
click at [684, 327] on icon "printer" at bounding box center [680, 331] width 8 height 8
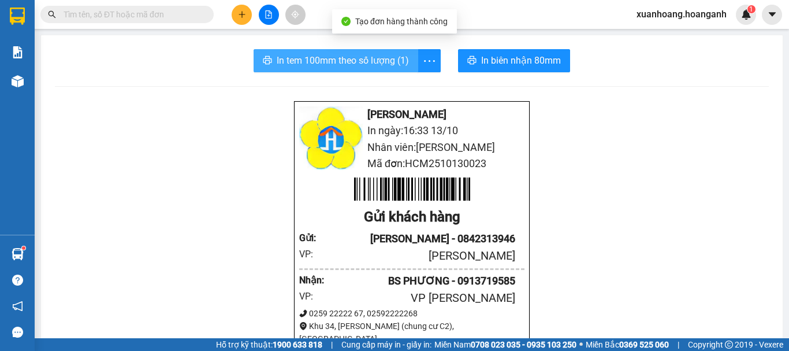
click at [387, 64] on span "In tem 100mm theo số lượng (1)" at bounding box center [343, 60] width 132 height 14
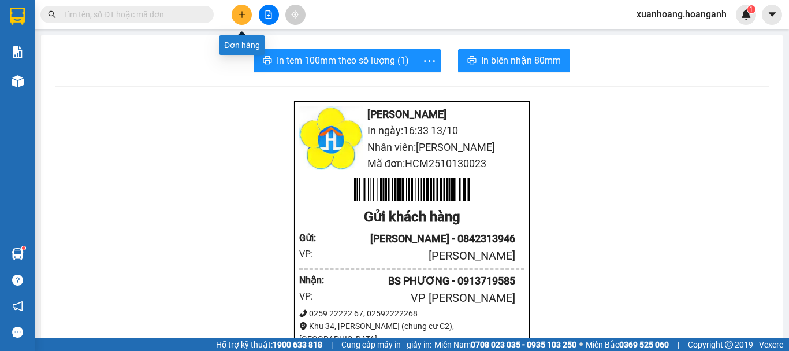
click at [239, 13] on icon "plus" at bounding box center [242, 14] width 8 height 8
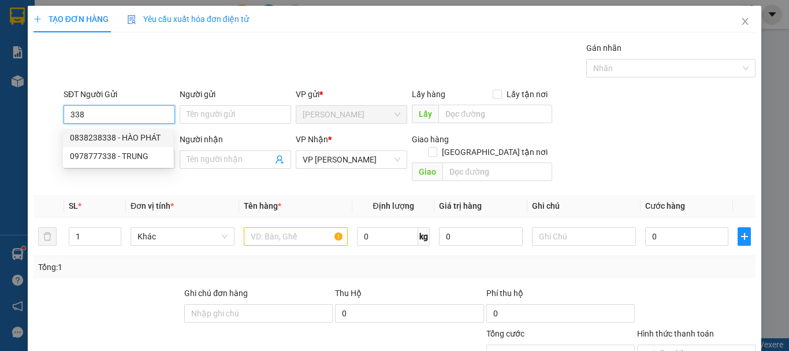
click at [134, 136] on div "0838238338 - HÀO PHÁT" at bounding box center [118, 137] width 96 height 13
type input "0838238338"
type input "HÀO PHÁT"
type input "30.000"
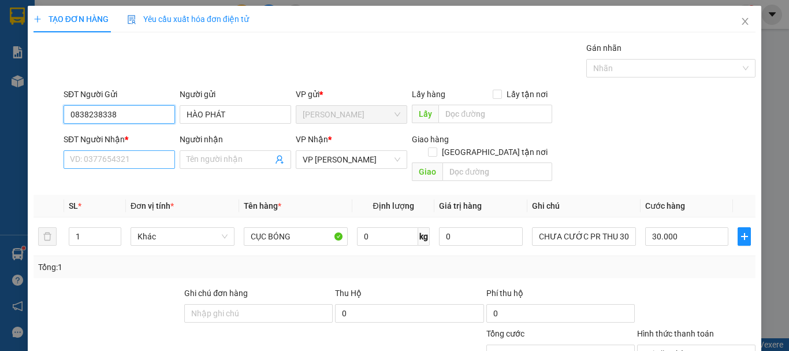
type input "0838238338"
click at [126, 152] on input "SĐT Người Nhận *" at bounding box center [119, 159] width 111 height 18
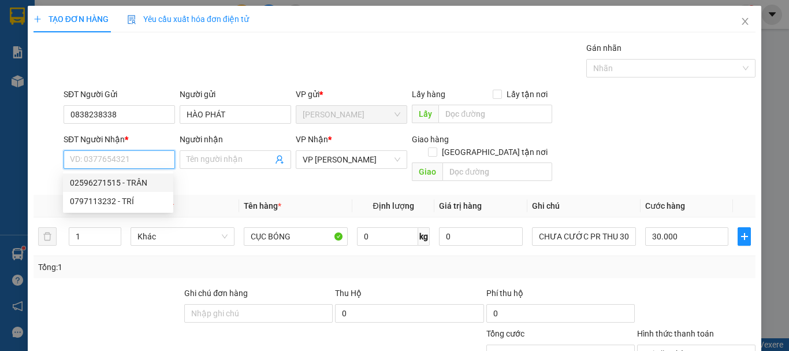
click at [136, 178] on div "02596271515 - TRÂN" at bounding box center [118, 182] width 96 height 13
type input "02596271515"
type input "TRÂN"
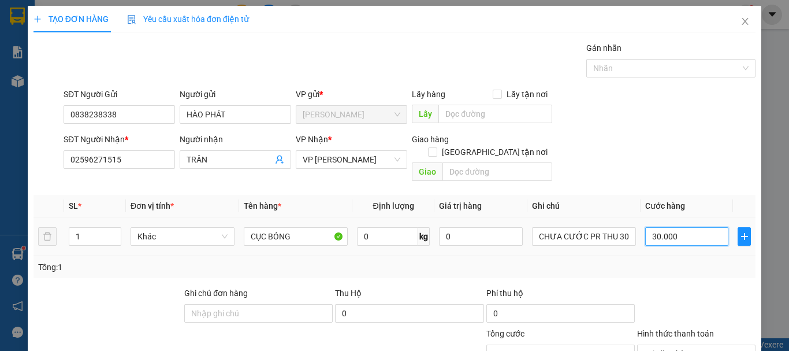
click at [676, 227] on input "30.000" at bounding box center [686, 236] width 83 height 18
type input "0"
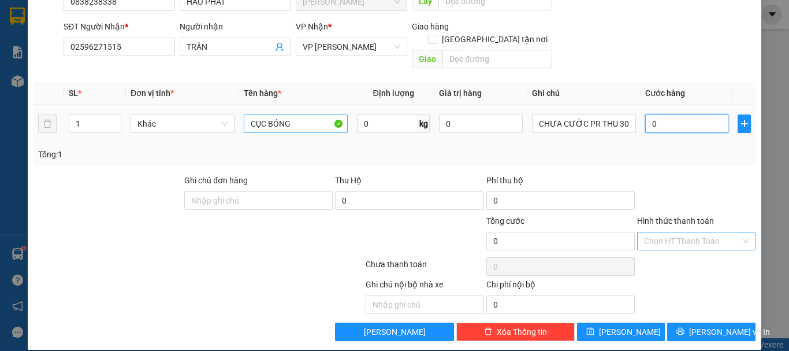
type input "0"
click at [306, 117] on input "CỤC BÓNG" at bounding box center [296, 123] width 104 height 18
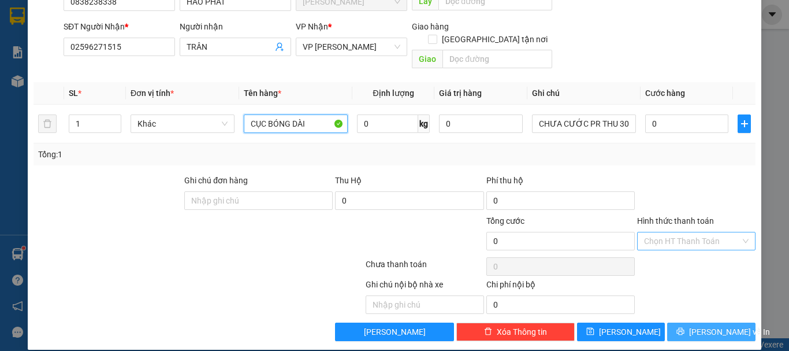
type input "CỤC BÓNG DÀI"
click at [715, 325] on span "[PERSON_NAME] và In" at bounding box center [729, 331] width 81 height 13
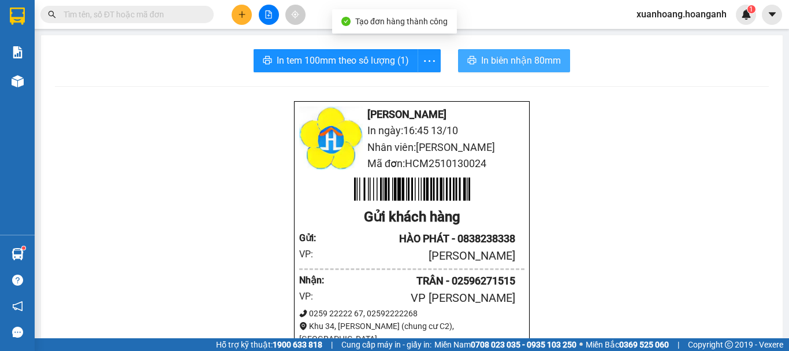
click at [510, 64] on span "In biên nhận 80mm" at bounding box center [521, 60] width 80 height 14
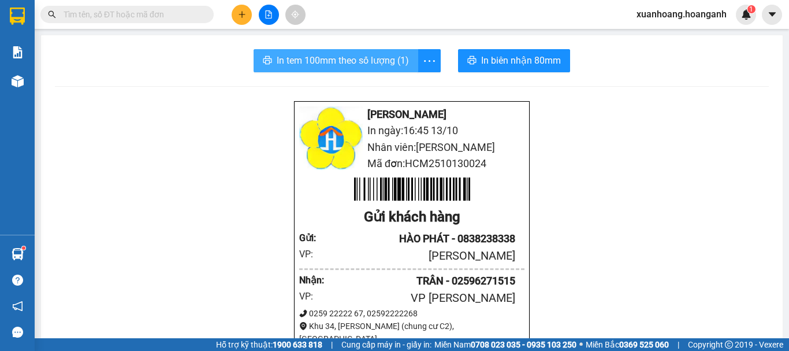
click at [346, 62] on span "In tem 100mm theo số lượng (1)" at bounding box center [343, 60] width 132 height 14
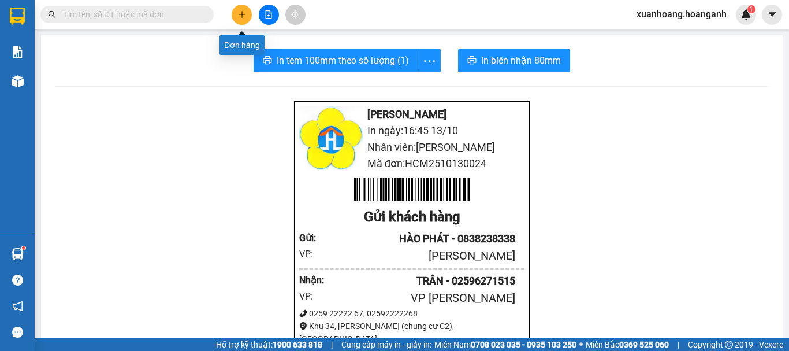
click at [236, 13] on button at bounding box center [242, 15] width 20 height 20
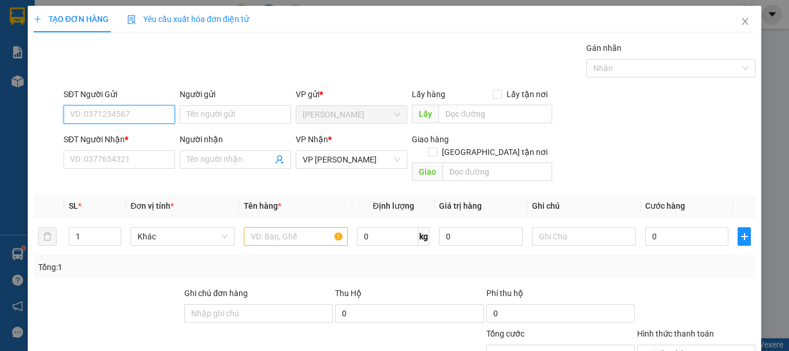
click at [143, 109] on input "SĐT Người Gửi" at bounding box center [119, 114] width 111 height 18
type input "0932077743"
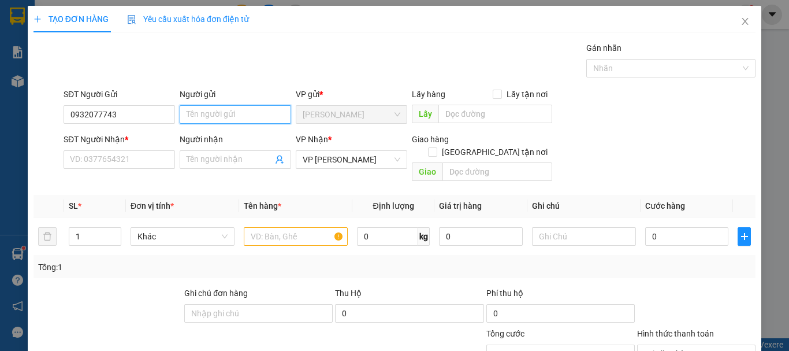
click at [199, 115] on input "Người gửi" at bounding box center [235, 114] width 111 height 18
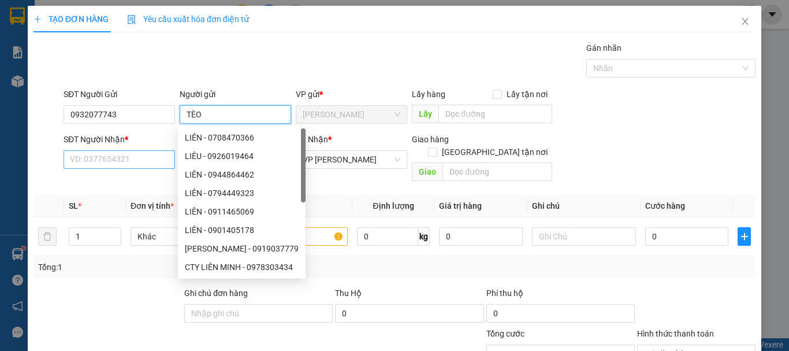
type input "TÈO"
click at [130, 156] on input "SĐT Người Nhận *" at bounding box center [119, 159] width 111 height 18
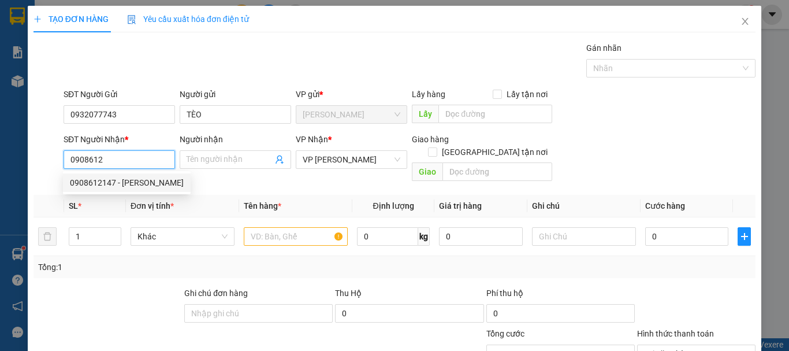
click at [127, 180] on div "0908612147 - THUẬN TIẾN" at bounding box center [127, 182] width 114 height 13
type input "0908612147"
type input "THUẬN TIẾN"
type input "40.000"
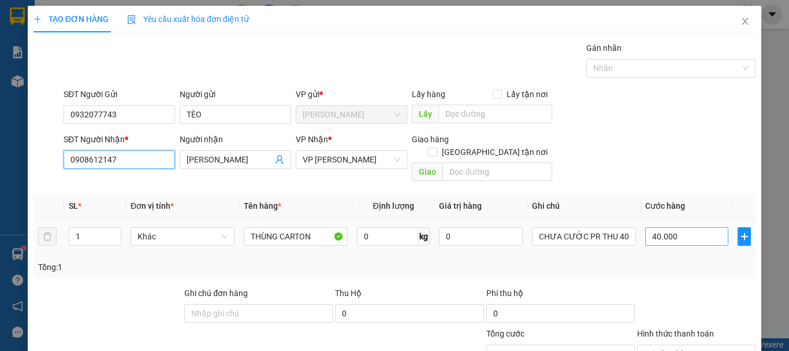
type input "0908612147"
click at [676, 227] on input "40.000" at bounding box center [686, 236] width 83 height 18
type input "0"
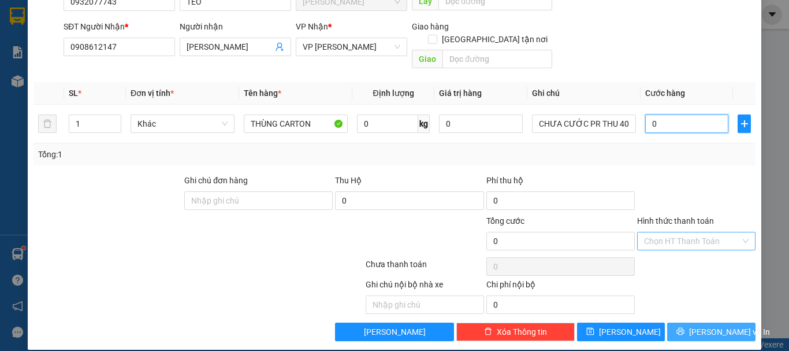
type input "0"
click at [705, 325] on span "[PERSON_NAME] và In" at bounding box center [729, 331] width 81 height 13
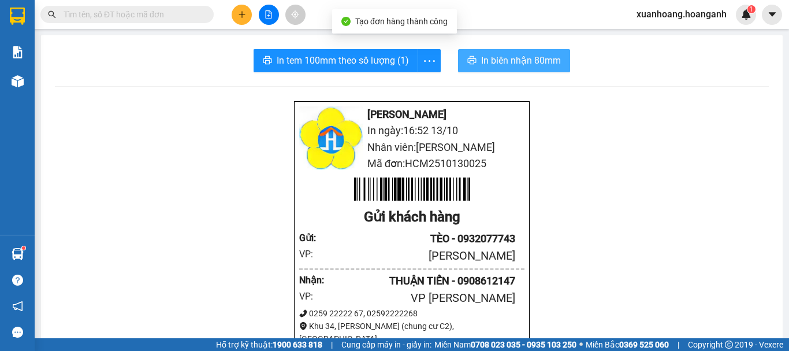
click at [515, 62] on span "In biên nhận 80mm" at bounding box center [521, 60] width 80 height 14
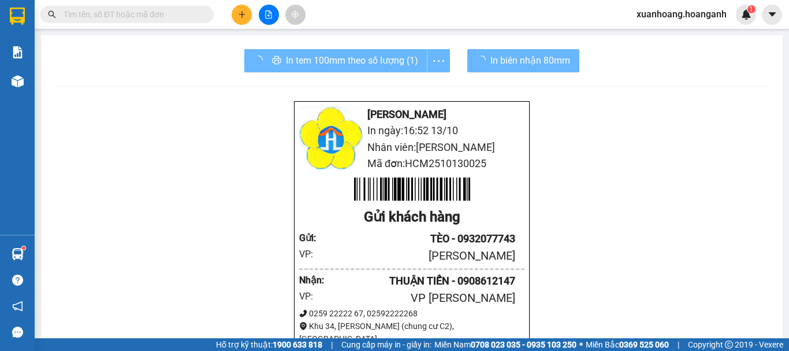
click at [330, 62] on div "In tem 100mm theo số lượng (1)" at bounding box center [347, 60] width 206 height 23
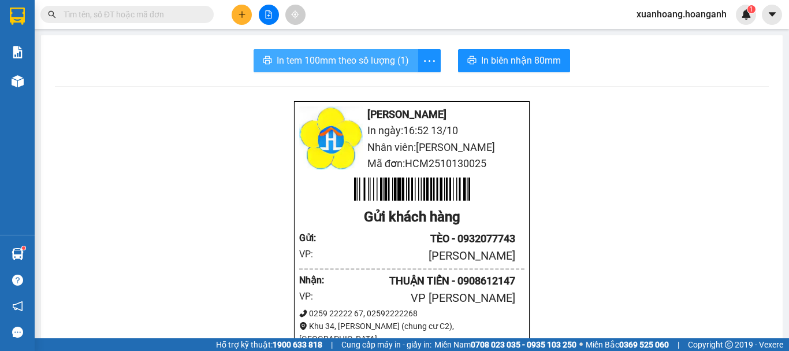
click at [382, 55] on span "In tem 100mm theo số lượng (1)" at bounding box center [343, 60] width 132 height 14
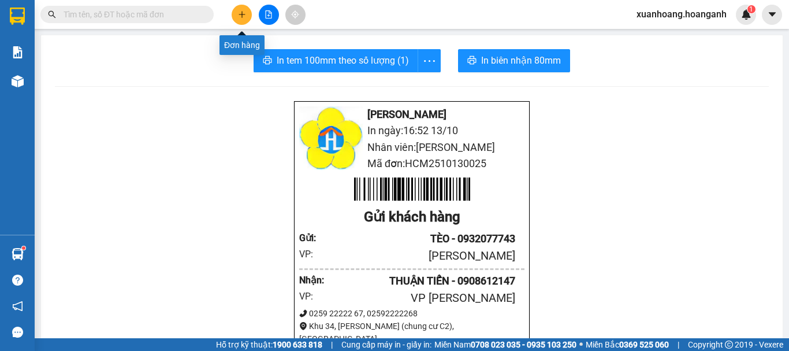
click at [246, 16] on button at bounding box center [242, 15] width 20 height 20
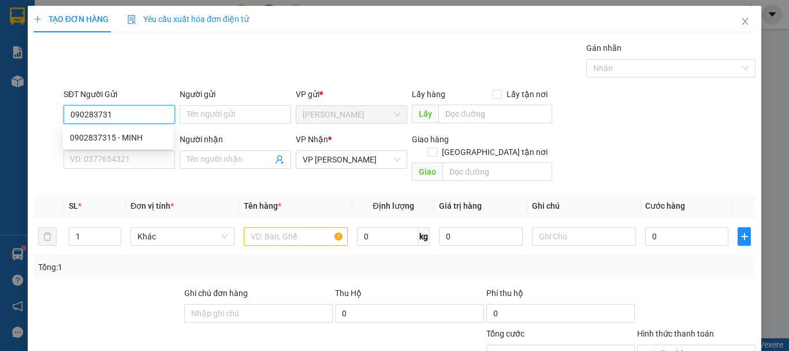
type input "0902837315"
click at [124, 135] on div "0902837315 - MINH" at bounding box center [118, 137] width 96 height 13
type input "MINH"
type input "40.000"
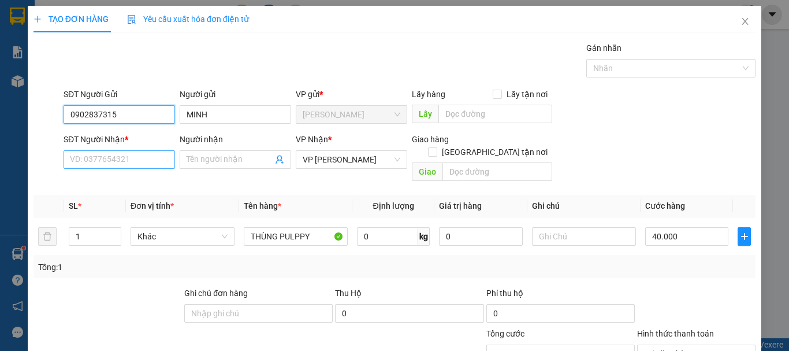
type input "0902837315"
click at [128, 157] on input "SĐT Người Nhận *" at bounding box center [119, 159] width 111 height 18
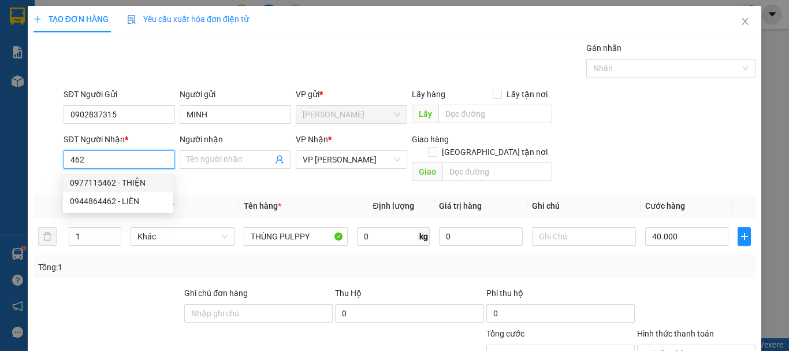
click at [133, 184] on div "0977115462 - THIỆN" at bounding box center [118, 182] width 96 height 13
type input "0977115462"
type input "THIỆN"
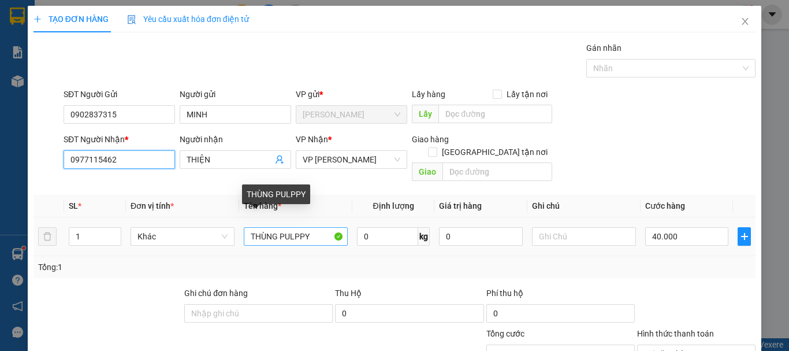
type input "0977115462"
drag, startPoint x: 313, startPoint y: 221, endPoint x: 278, endPoint y: 232, distance: 36.9
click at [278, 232] on input "THÙNG PULPPY" at bounding box center [296, 236] width 104 height 18
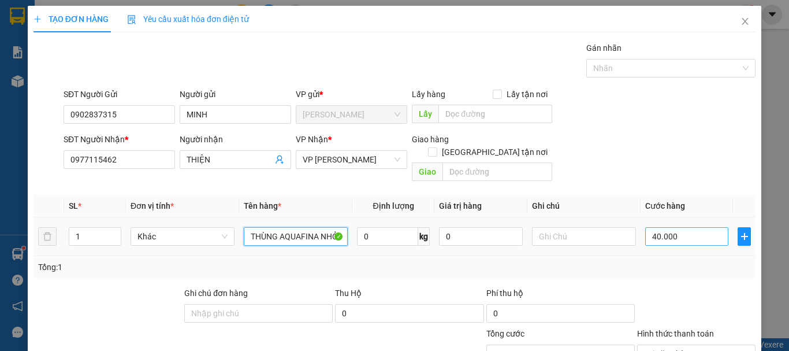
type input "THÙNG AQUAFINA NHỎ"
click at [685, 227] on input "40.000" at bounding box center [686, 236] width 83 height 18
type input "3"
type input "30"
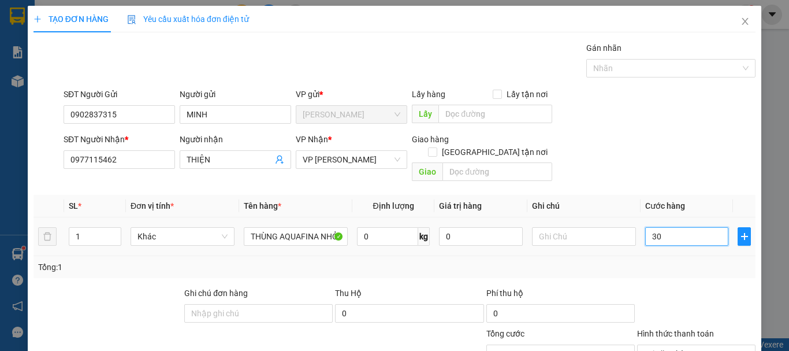
type input "300"
type input "3.000"
type input "30.000"
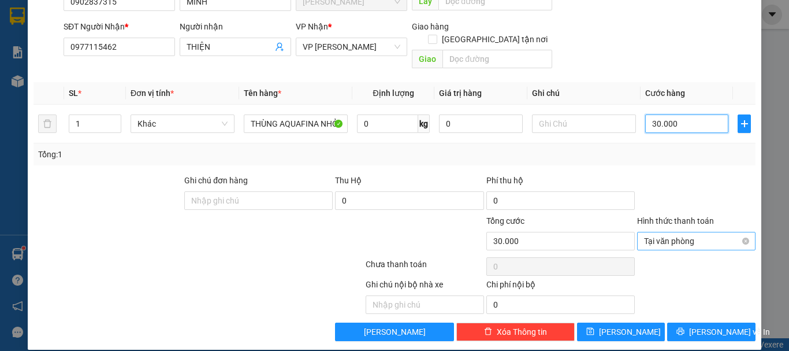
click at [650, 232] on span "Tại văn phòng" at bounding box center [696, 240] width 105 height 17
type input "30.000"
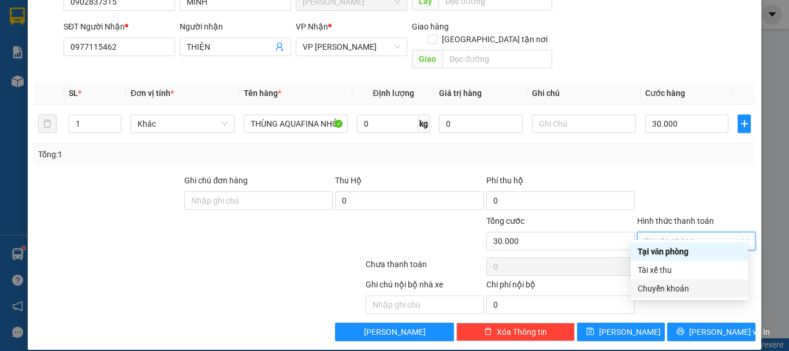
click at [659, 289] on div "Chuyển khoản" at bounding box center [689, 288] width 103 height 13
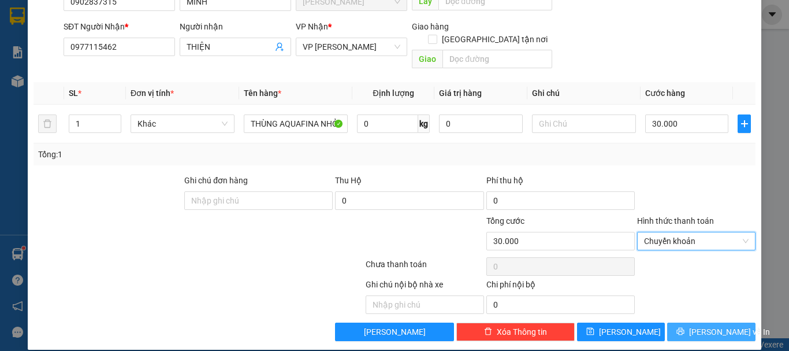
click at [710, 325] on span "[PERSON_NAME] và In" at bounding box center [729, 331] width 81 height 13
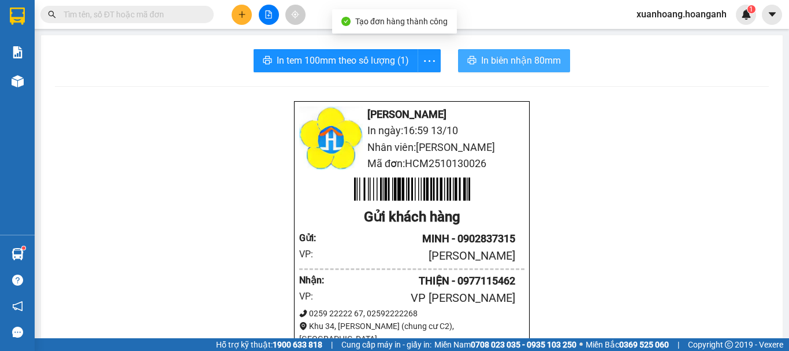
click at [513, 57] on span "In biên nhận 80mm" at bounding box center [521, 60] width 80 height 14
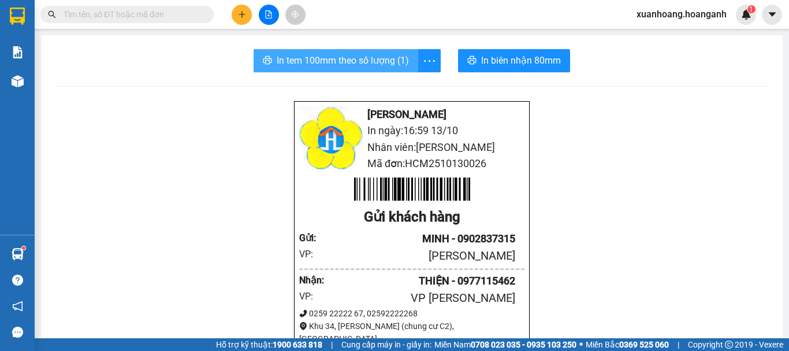
click at [365, 55] on span "In tem 100mm theo số lượng (1)" at bounding box center [343, 60] width 132 height 14
click at [239, 9] on button at bounding box center [242, 15] width 20 height 20
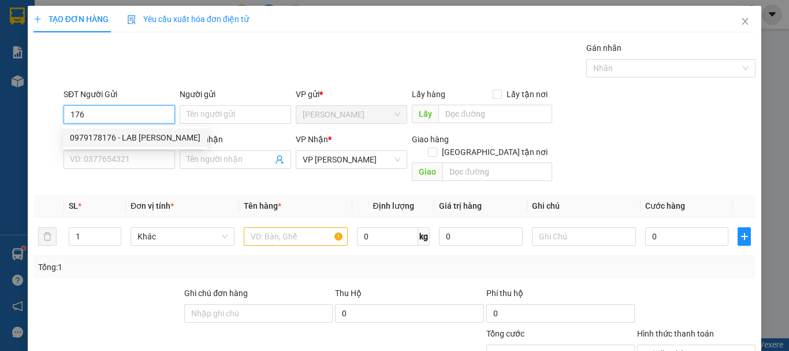
click at [139, 136] on div "0979178176 - LAB MINH KHANG" at bounding box center [135, 137] width 131 height 13
type input "0979178176"
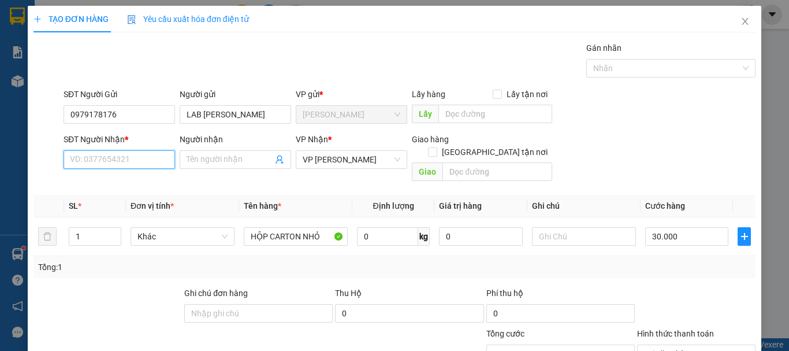
click at [137, 152] on input "SĐT Người Nhận *" at bounding box center [119, 159] width 111 height 18
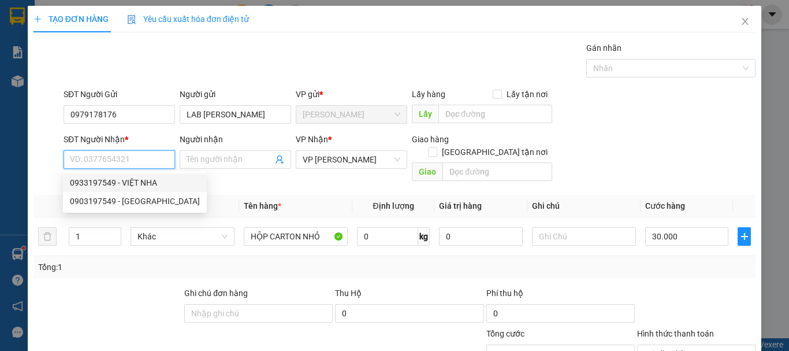
click at [136, 181] on div "0933197549 - VIỆT NHA" at bounding box center [135, 182] width 130 height 13
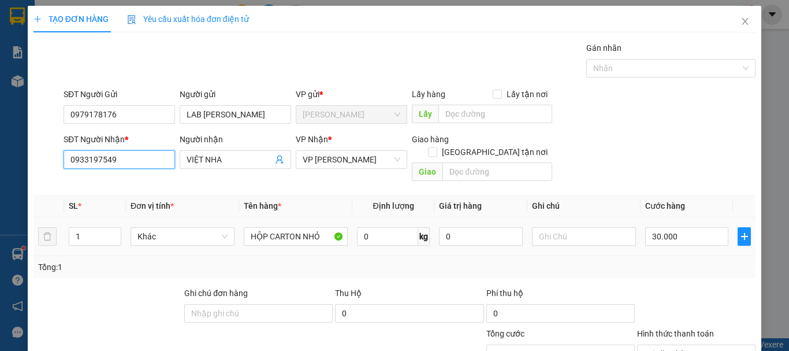
scroll to position [113, 0]
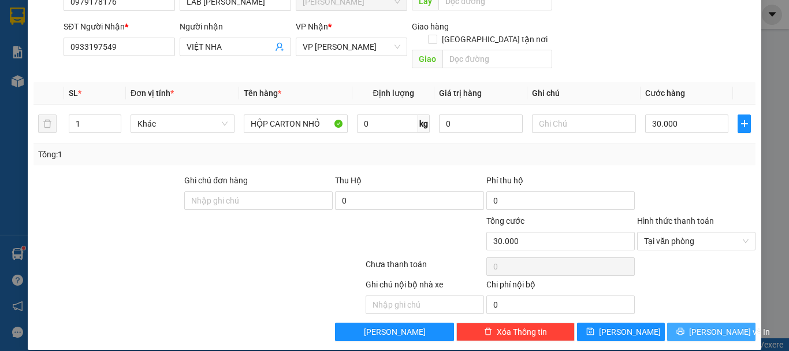
click at [706, 325] on span "[PERSON_NAME] và In" at bounding box center [729, 331] width 81 height 13
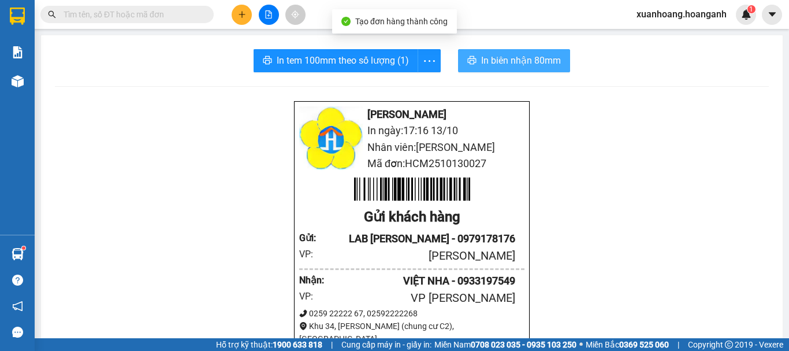
click at [509, 68] on span "In biên nhận 80mm" at bounding box center [521, 60] width 80 height 14
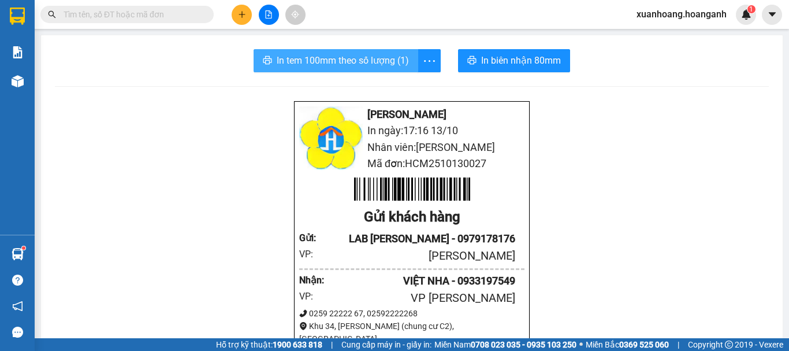
click at [389, 59] on span "In tem 100mm theo số lượng (1)" at bounding box center [343, 60] width 132 height 14
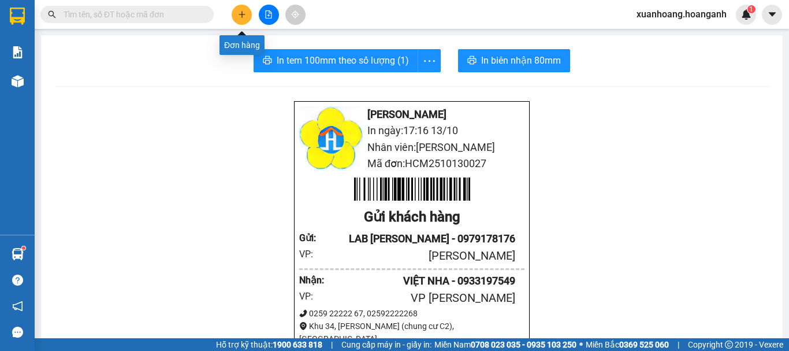
click at [239, 13] on icon "plus" at bounding box center [242, 14] width 8 height 8
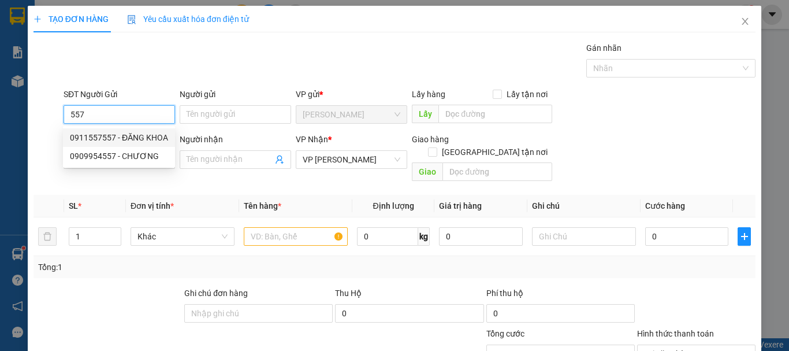
click at [117, 135] on div "0911557557 - ĐĂNG KHOA" at bounding box center [119, 137] width 98 height 13
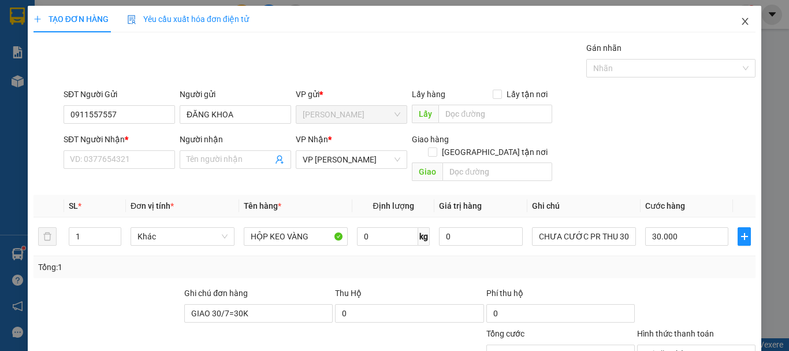
click at [740, 22] on icon "close" at bounding box center [744, 21] width 9 height 9
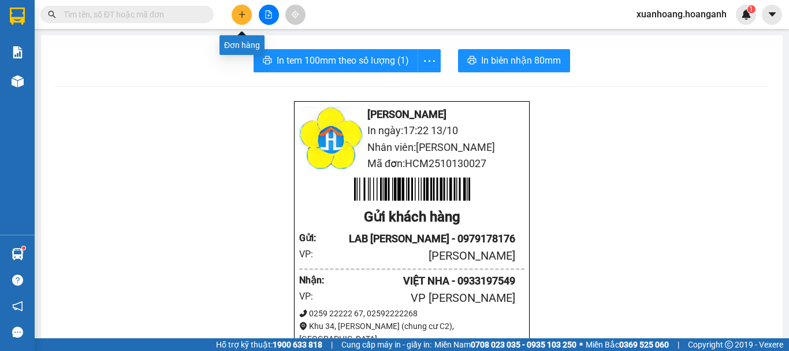
click at [245, 14] on icon "plus" at bounding box center [242, 14] width 6 height 1
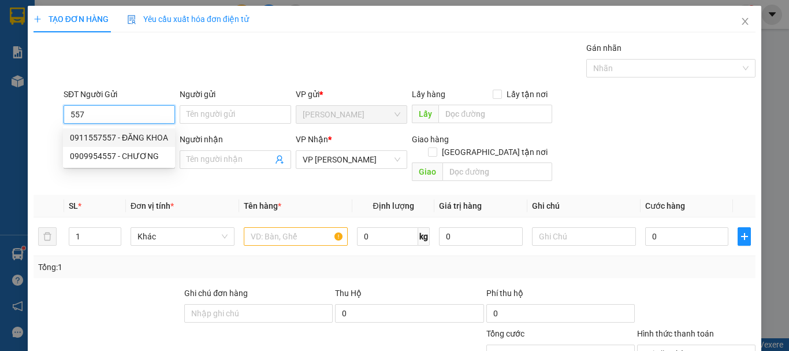
click at [144, 136] on div "0911557557 - ĐĂNG KHOA" at bounding box center [119, 137] width 98 height 13
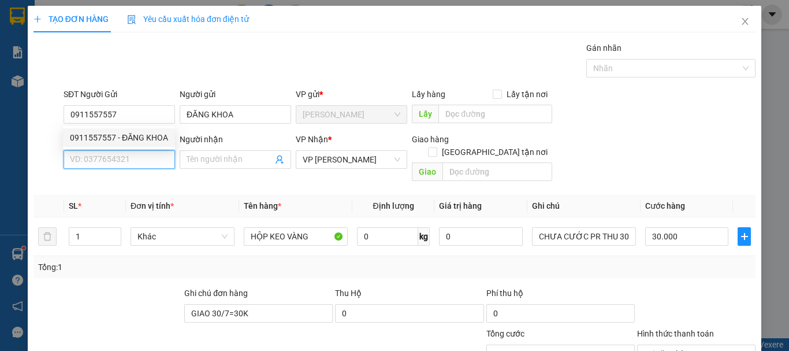
click at [139, 160] on input "SĐT Người Nhận *" at bounding box center [119, 159] width 111 height 18
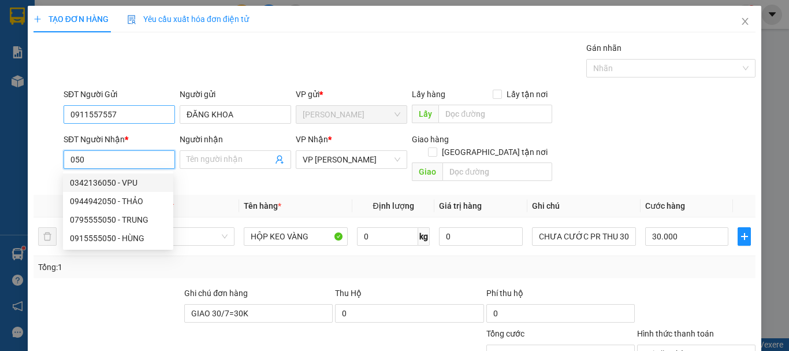
drag, startPoint x: 132, startPoint y: 183, endPoint x: 142, endPoint y: 109, distance: 75.2
click at [142, 109] on body "Kết quả tìm kiếm ( 7170 ) Bộ lọc Mã ĐH Trạng thái Món hàng Thu hộ Tổng cước Chư…" at bounding box center [394, 175] width 789 height 351
click at [128, 239] on div "0915555050 - HÙNG" at bounding box center [118, 238] width 96 height 13
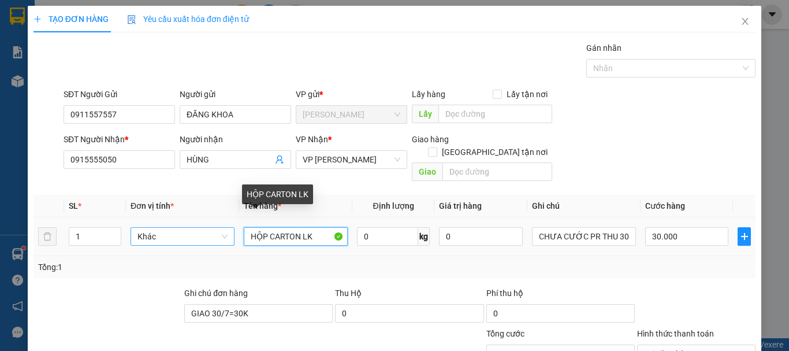
drag, startPoint x: 320, startPoint y: 225, endPoint x: 213, endPoint y: 231, distance: 107.0
click at [213, 231] on tr "1 Khác HỘP CARTON LK 0 kg 0 CHƯA CƯỚC PR THU 30 30.000" at bounding box center [394, 236] width 722 height 39
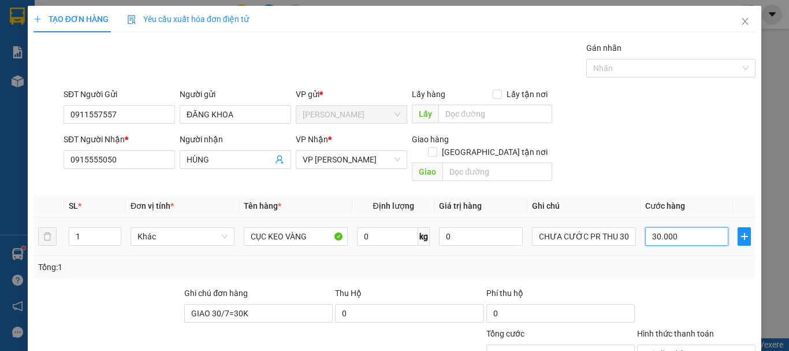
click at [695, 227] on input "30.000" at bounding box center [686, 236] width 83 height 18
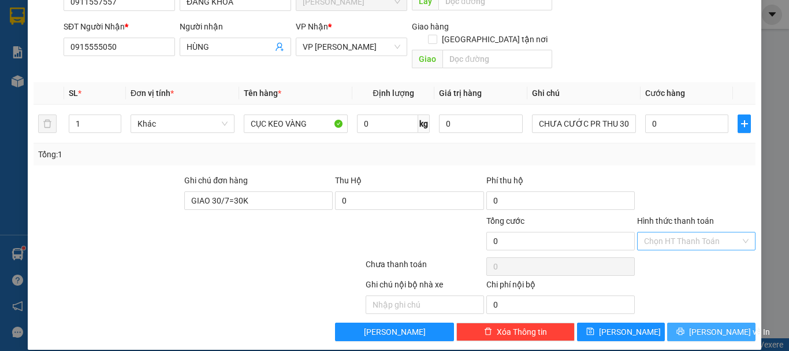
click at [719, 325] on span "[PERSON_NAME] và In" at bounding box center [729, 331] width 81 height 13
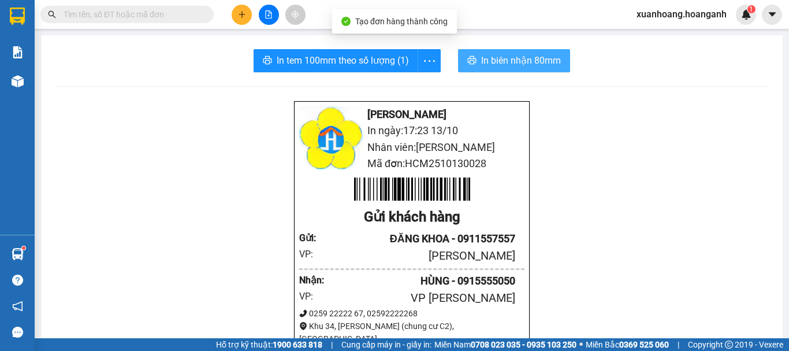
click at [544, 63] on span "In biên nhận 80mm" at bounding box center [521, 60] width 80 height 14
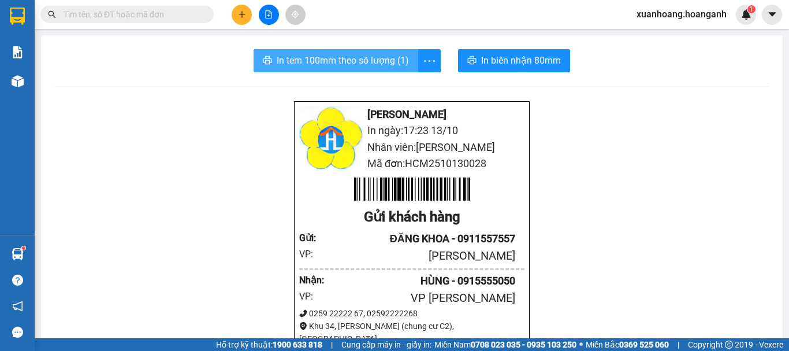
click at [371, 63] on span "In tem 100mm theo số lượng (1)" at bounding box center [343, 60] width 132 height 14
click at [155, 9] on input "text" at bounding box center [132, 14] width 136 height 13
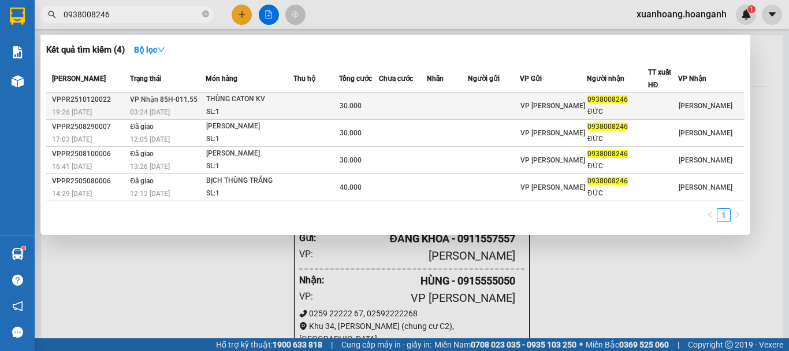
click at [221, 111] on div "SL: 1" at bounding box center [249, 112] width 87 height 13
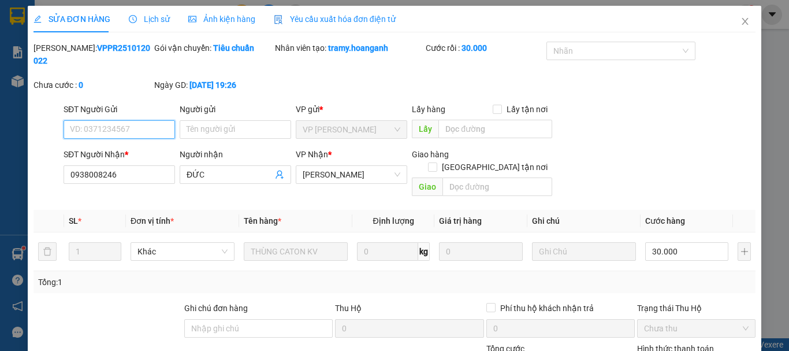
scroll to position [115, 0]
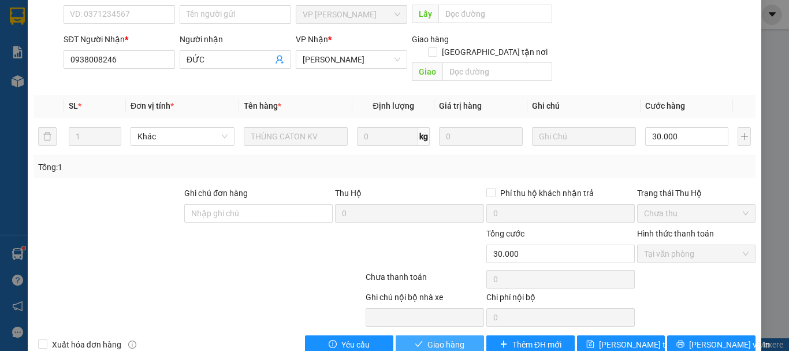
click at [458, 338] on span "Giao hàng" at bounding box center [445, 344] width 37 height 13
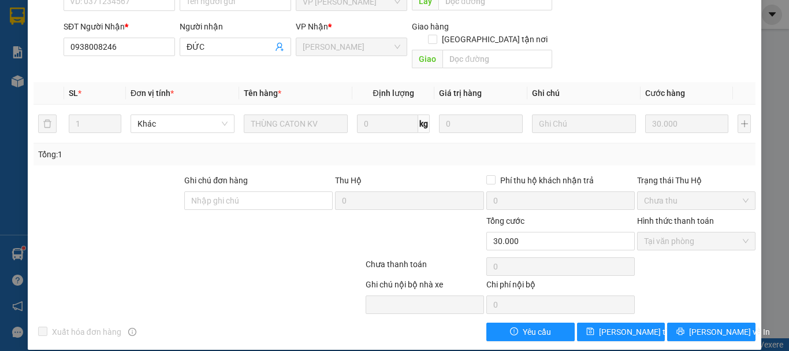
scroll to position [0, 0]
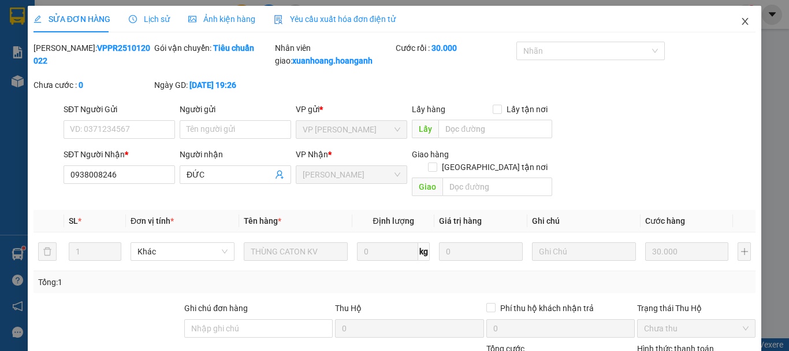
click at [740, 22] on icon "close" at bounding box center [744, 21] width 9 height 9
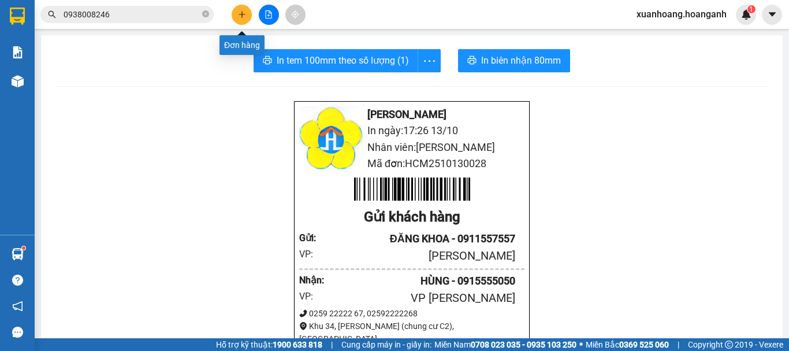
click at [245, 18] on icon "plus" at bounding box center [242, 14] width 8 height 8
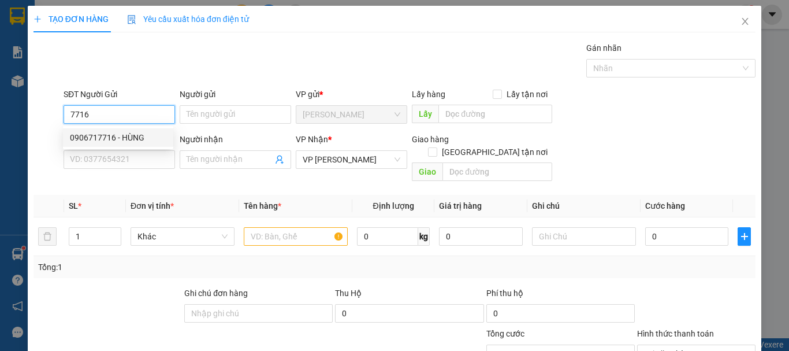
click at [133, 138] on div "0906717716 - HÙNG" at bounding box center [118, 137] width 96 height 13
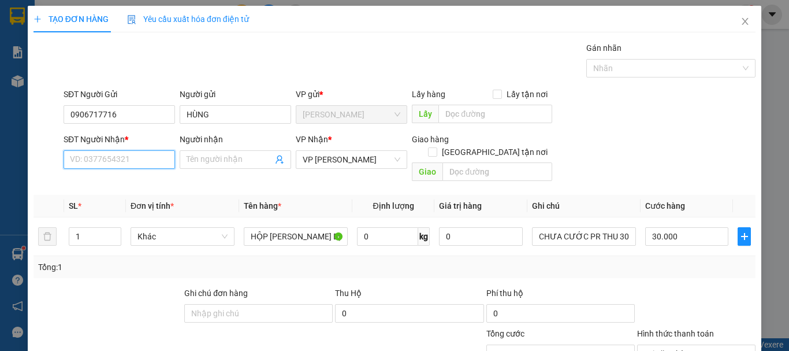
click at [130, 154] on input "SĐT Người Nhận *" at bounding box center [119, 159] width 111 height 18
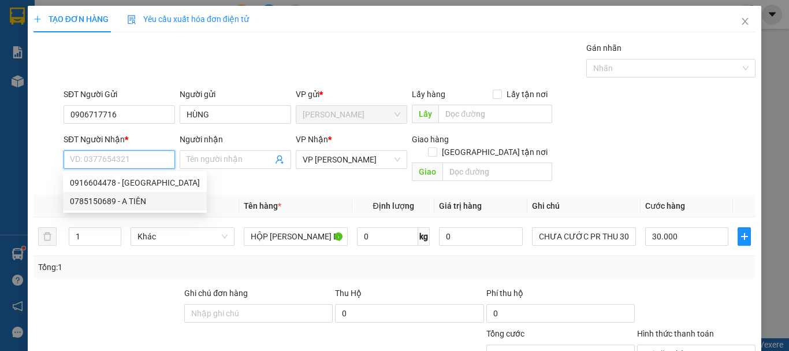
click at [129, 202] on div "0785150689 - A TIÊN" at bounding box center [135, 201] width 130 height 13
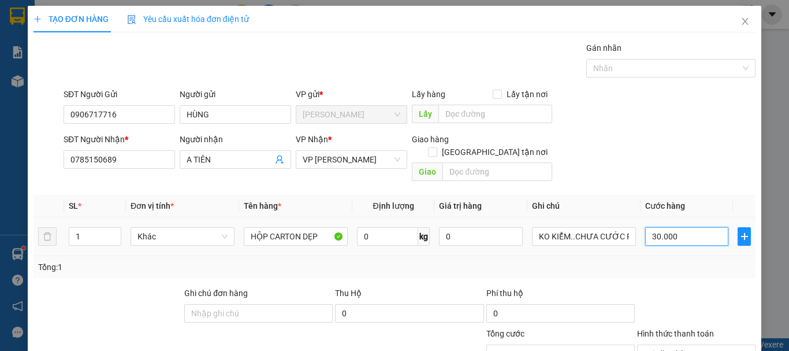
click at [673, 227] on input "30.000" at bounding box center [686, 236] width 83 height 18
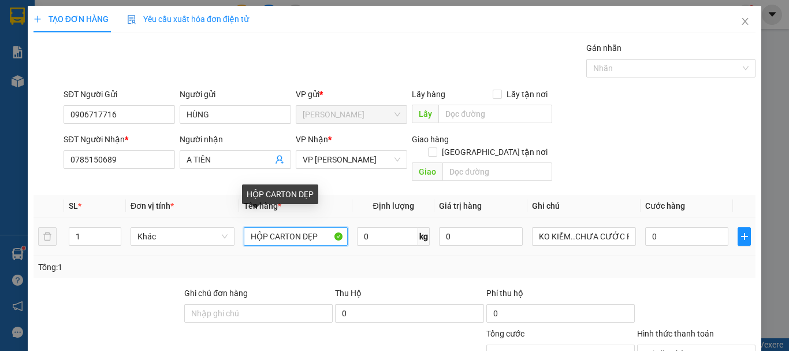
drag, startPoint x: 299, startPoint y: 221, endPoint x: 268, endPoint y: 228, distance: 31.4
click at [268, 228] on input "HỘP CARTON DẸP" at bounding box center [296, 236] width 104 height 18
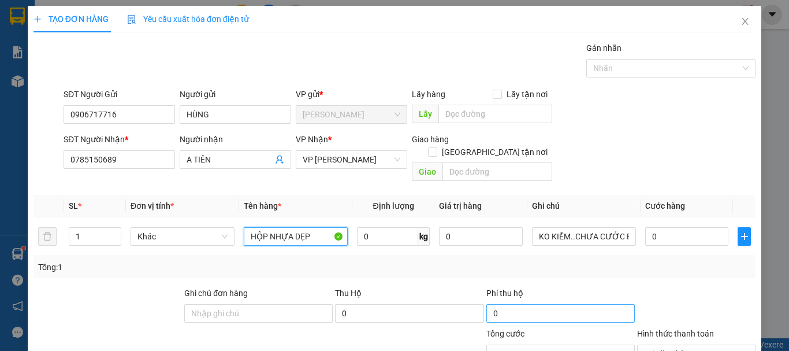
scroll to position [113, 0]
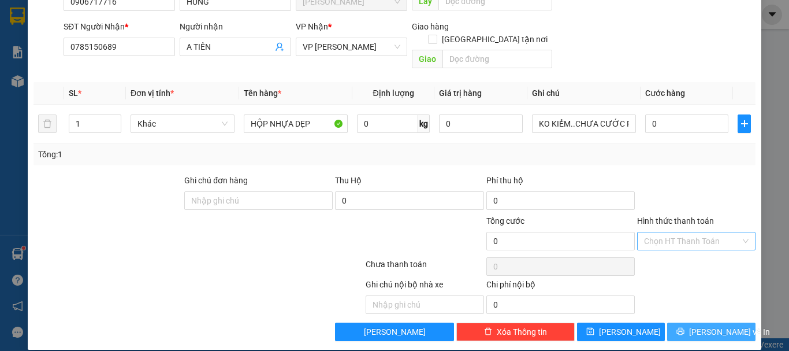
click at [729, 322] on button "[PERSON_NAME] và In" at bounding box center [711, 331] width 88 height 18
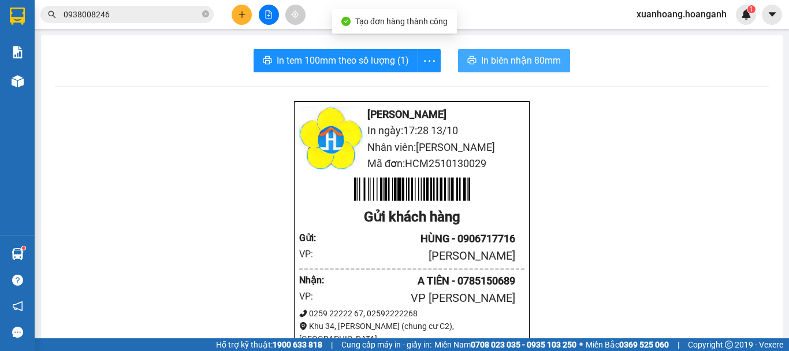
click at [548, 56] on span "In biên nhận 80mm" at bounding box center [521, 60] width 80 height 14
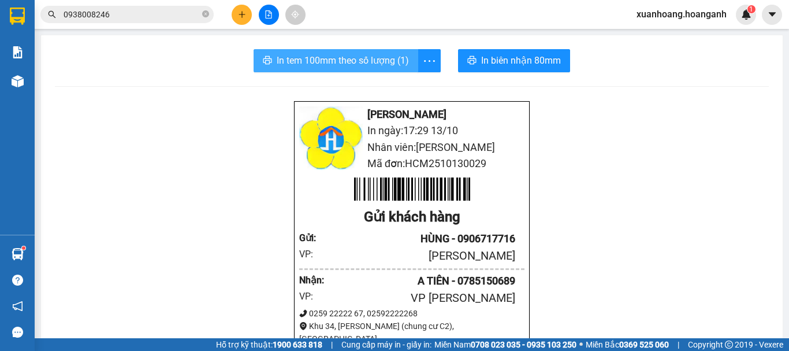
click at [330, 67] on span "In tem 100mm theo số lượng (1)" at bounding box center [343, 60] width 132 height 14
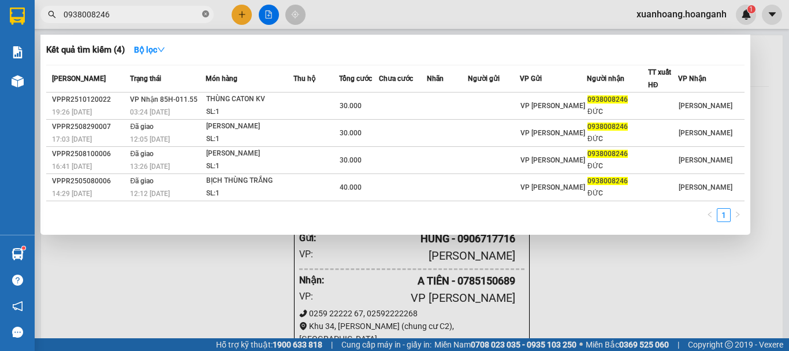
click at [206, 13] on icon "close-circle" at bounding box center [205, 13] width 7 height 7
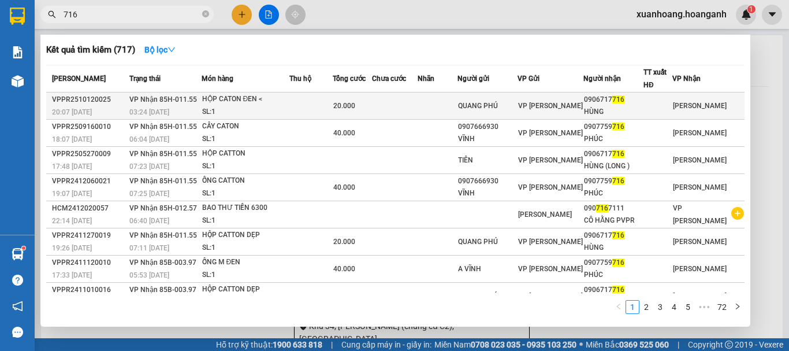
click at [271, 109] on div "SL: 1" at bounding box center [245, 112] width 87 height 13
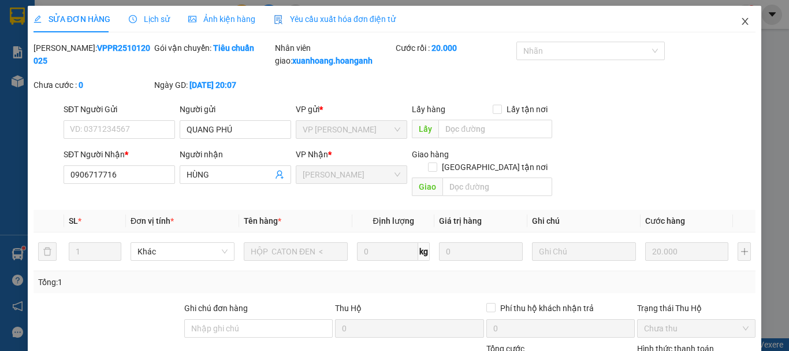
click at [740, 26] on icon "close" at bounding box center [744, 21] width 9 height 9
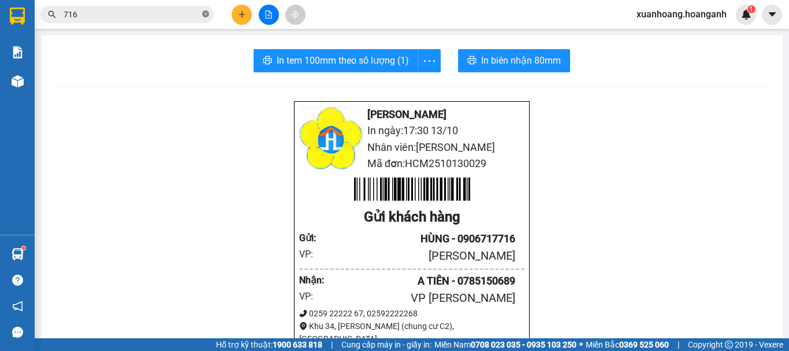
click at [206, 16] on icon "close-circle" at bounding box center [205, 13] width 7 height 7
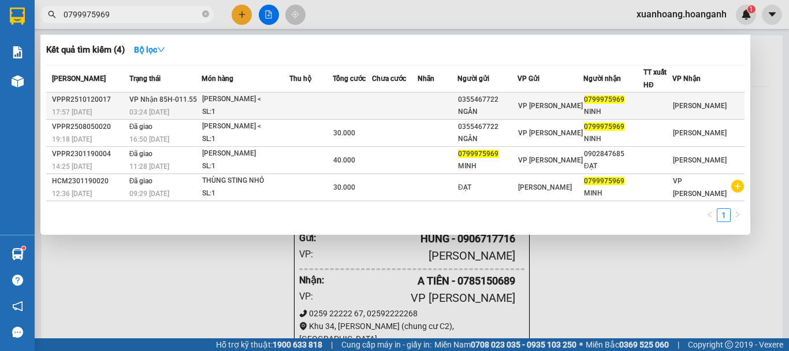
click at [217, 107] on div "SL: 1" at bounding box center [245, 112] width 87 height 13
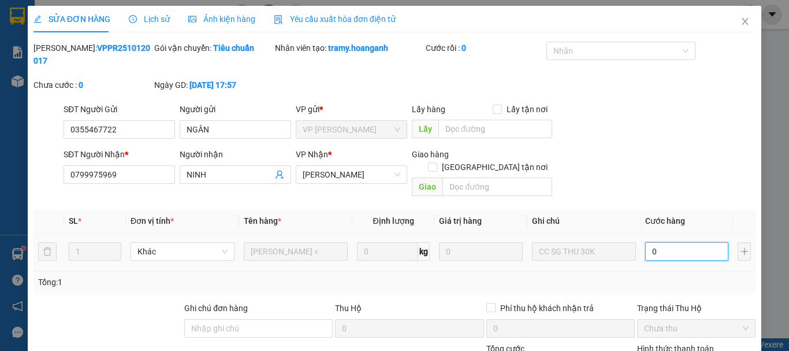
click at [698, 242] on input "0" at bounding box center [686, 251] width 83 height 18
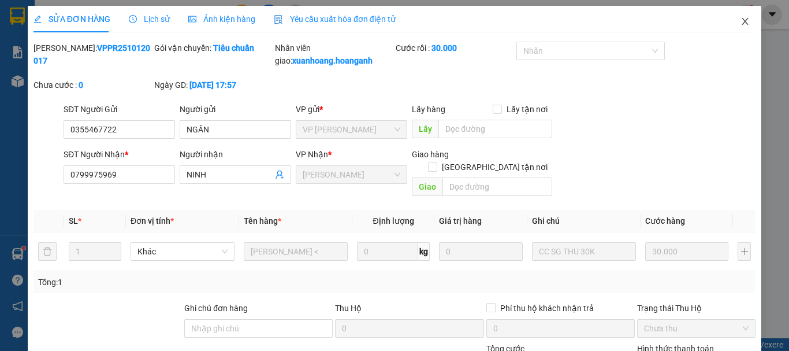
click at [740, 23] on icon "close" at bounding box center [744, 21] width 9 height 9
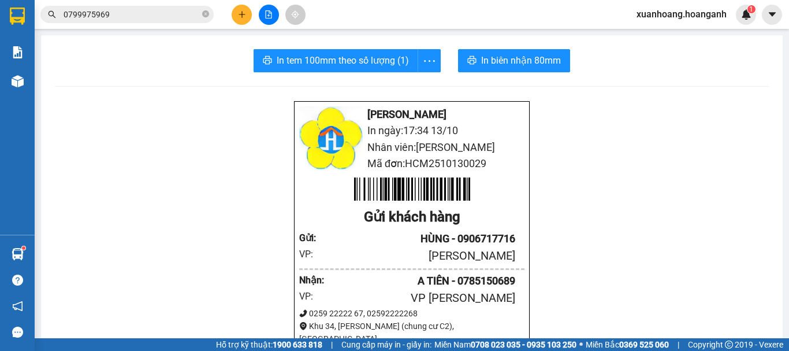
click at [244, 14] on icon "plus" at bounding box center [242, 14] width 8 height 8
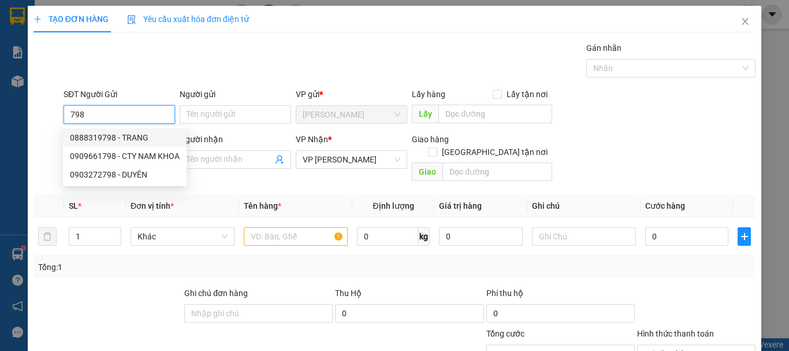
click at [122, 135] on div "0888319798 - TRANG" at bounding box center [125, 137] width 110 height 13
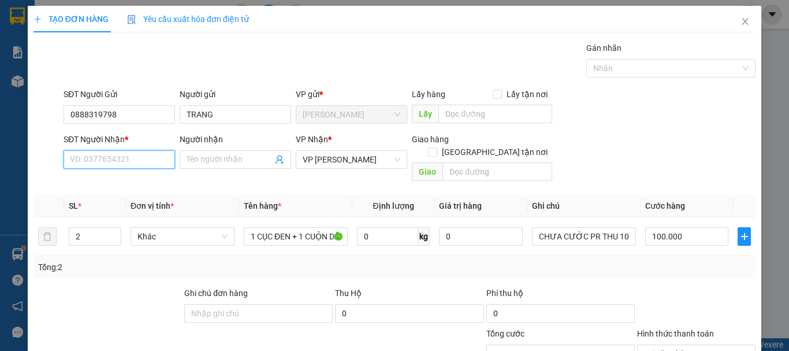
click at [122, 161] on input "SĐT Người Nhận *" at bounding box center [119, 159] width 111 height 18
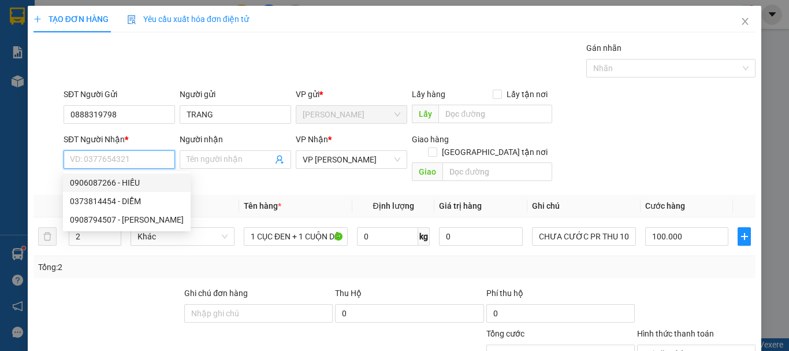
click at [122, 182] on div "0906087266 - HIẾU" at bounding box center [127, 182] width 114 height 13
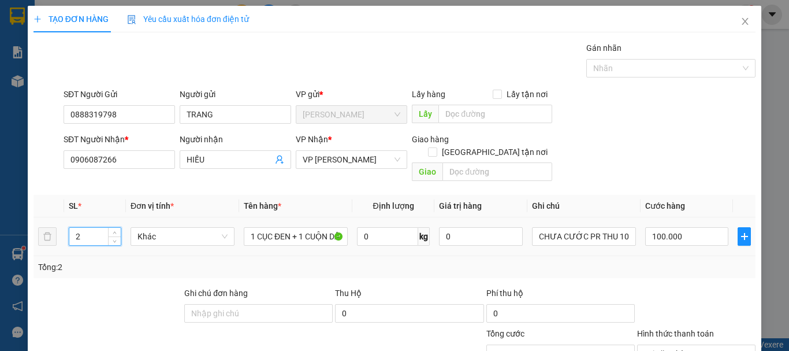
drag, startPoint x: 91, startPoint y: 220, endPoint x: 67, endPoint y: 234, distance: 27.9
click at [67, 234] on td "2" at bounding box center [95, 236] width 62 height 39
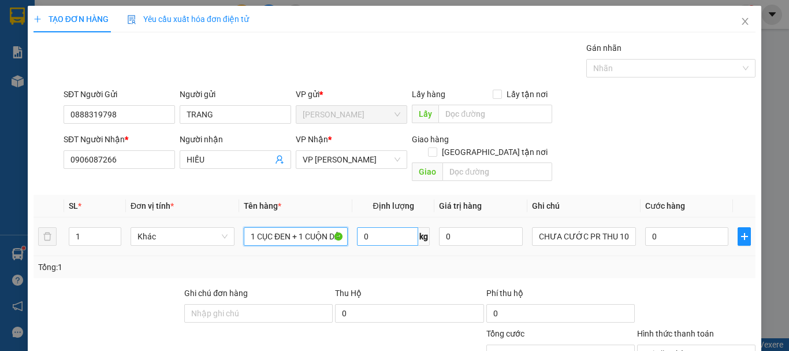
drag, startPoint x: 290, startPoint y: 223, endPoint x: 382, endPoint y: 230, distance: 92.7
click at [382, 230] on tr "1 Khác 1 CỤC ĐEN + 1 CUỘN DÂY 0 kg 0 CHƯA CƯỚC PR THU 100 0" at bounding box center [394, 236] width 722 height 39
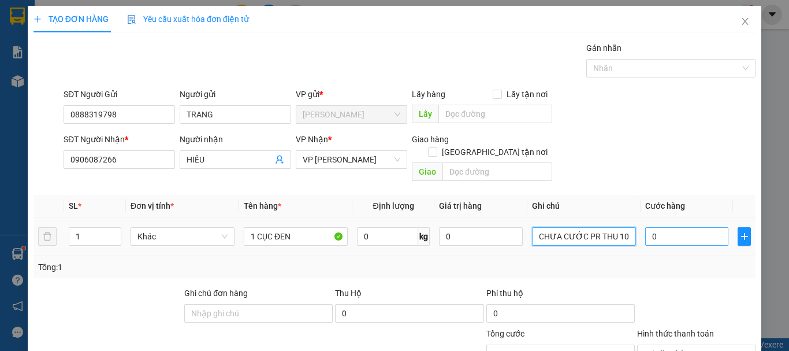
drag, startPoint x: 611, startPoint y: 223, endPoint x: 642, endPoint y: 229, distance: 31.0
click at [642, 229] on tr "1 Khác 1 CỤC ĐEN 0 kg 0 CHƯA CƯỚC PR THU 100 0" at bounding box center [394, 236] width 722 height 39
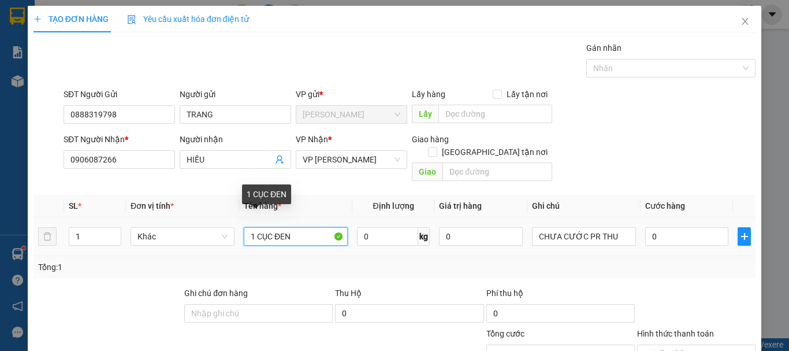
click at [305, 227] on input "1 CỤC ĐEN" at bounding box center [296, 236] width 104 height 18
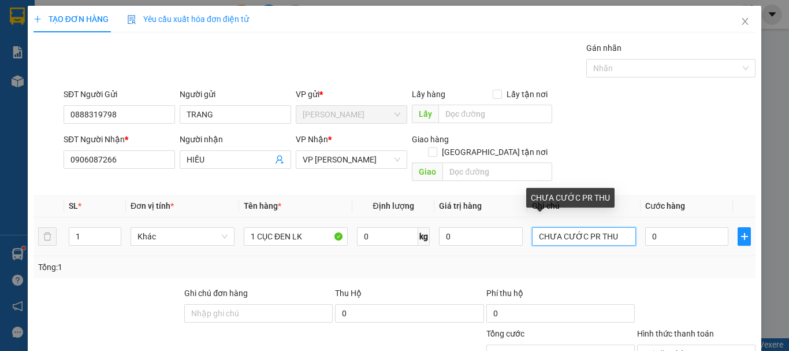
click at [626, 227] on input "CHƯA CƯỚC PR THU" at bounding box center [584, 236] width 104 height 18
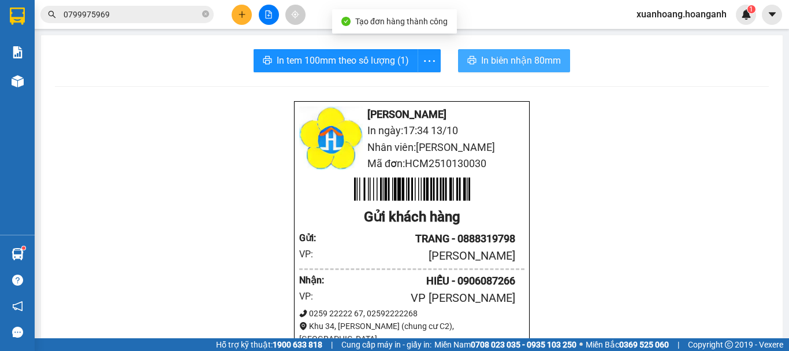
click at [528, 62] on span "In biên nhận 80mm" at bounding box center [521, 60] width 80 height 14
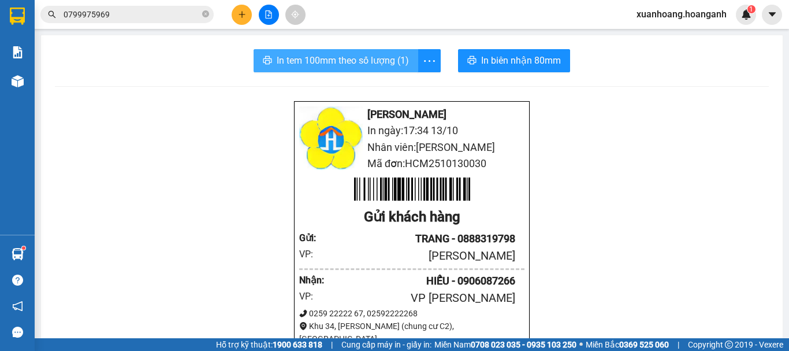
click at [371, 66] on span "In tem 100mm theo số lượng (1)" at bounding box center [343, 60] width 132 height 14
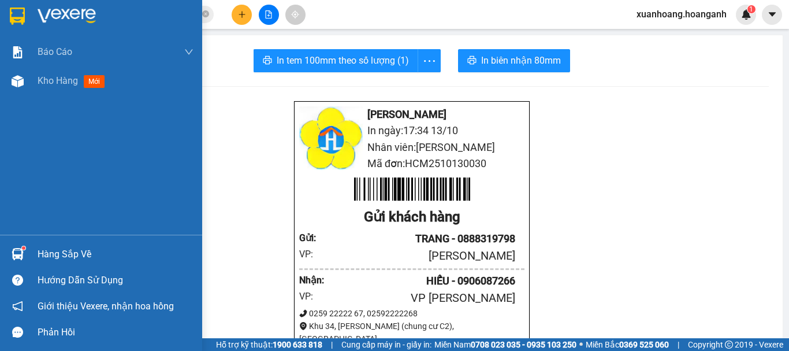
click at [18, 8] on img at bounding box center [17, 16] width 15 height 17
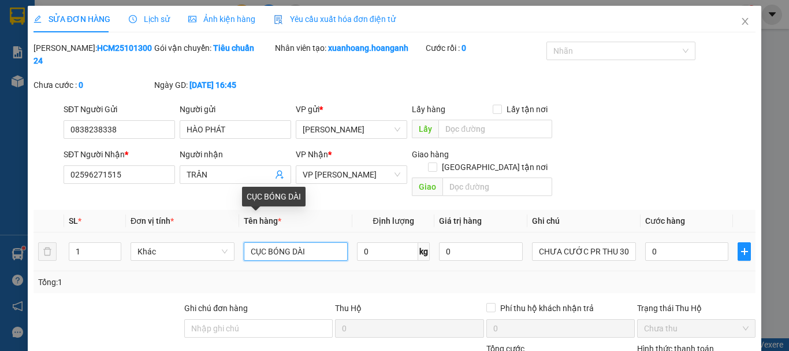
click at [314, 242] on input "CỤC BÓNG DÀI" at bounding box center [296, 251] width 104 height 18
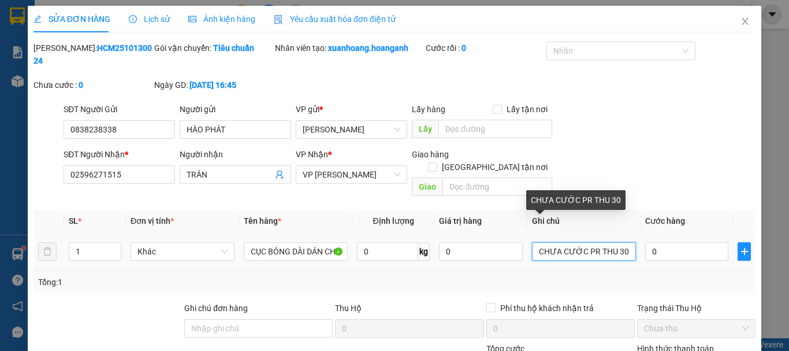
drag, startPoint x: 623, startPoint y: 229, endPoint x: 610, endPoint y: 230, distance: 13.3
click at [610, 242] on input "CHƯA CƯỚC PR THU 30" at bounding box center [584, 251] width 104 height 18
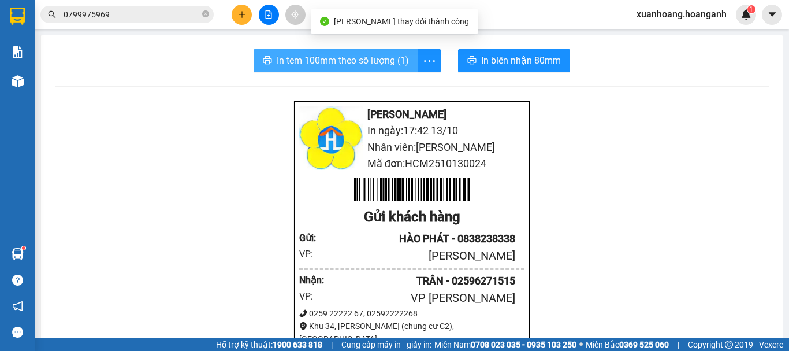
click at [360, 65] on span "In tem 100mm theo số lượng (1)" at bounding box center [343, 60] width 132 height 14
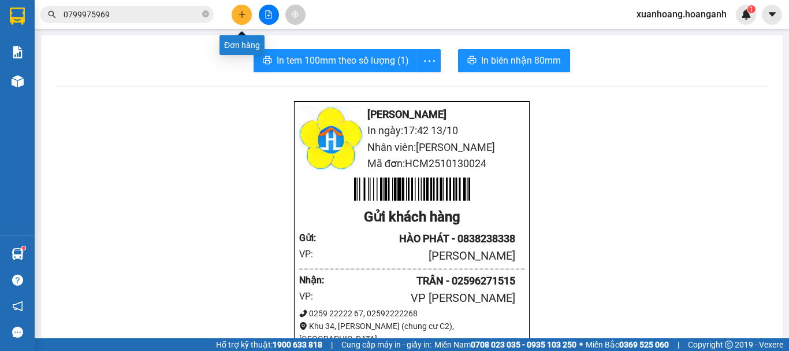
click at [238, 10] on icon "plus" at bounding box center [242, 14] width 8 height 8
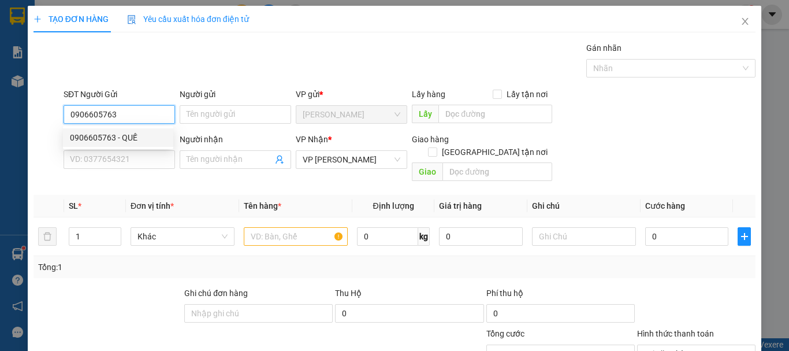
click at [126, 135] on div "0906605763 - QUẾ" at bounding box center [118, 137] width 96 height 13
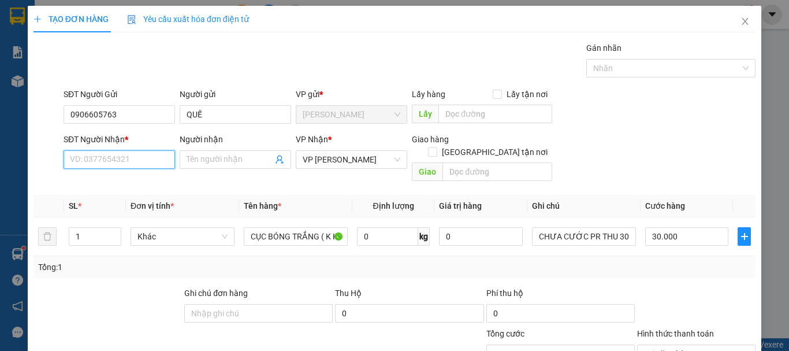
click at [125, 156] on input "SĐT Người Nhận *" at bounding box center [119, 159] width 111 height 18
click at [125, 180] on div "0947928948 - HÒA" at bounding box center [118, 182] width 96 height 13
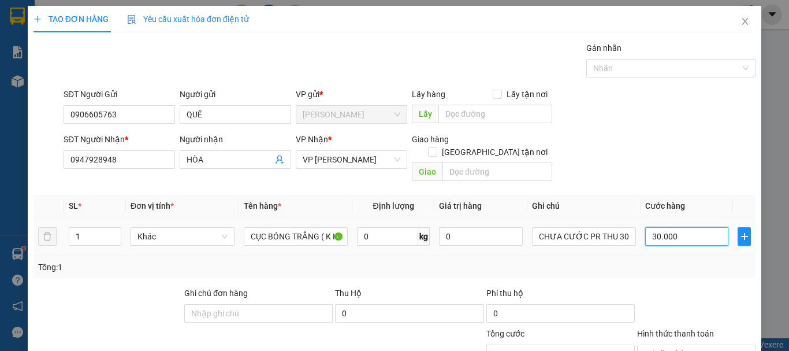
click at [681, 227] on input "30.000" at bounding box center [686, 236] width 83 height 18
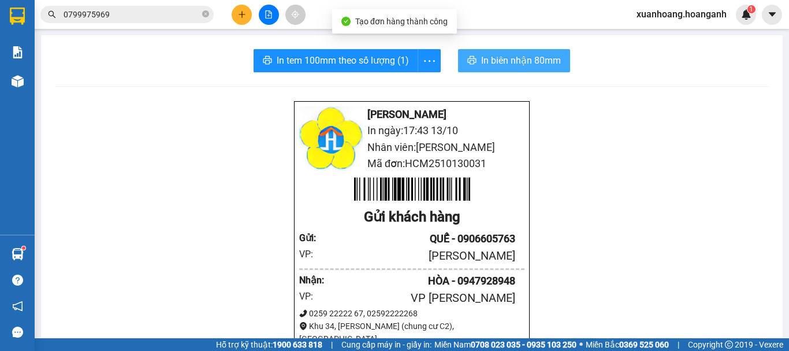
click at [505, 65] on span "In biên nhận 80mm" at bounding box center [521, 60] width 80 height 14
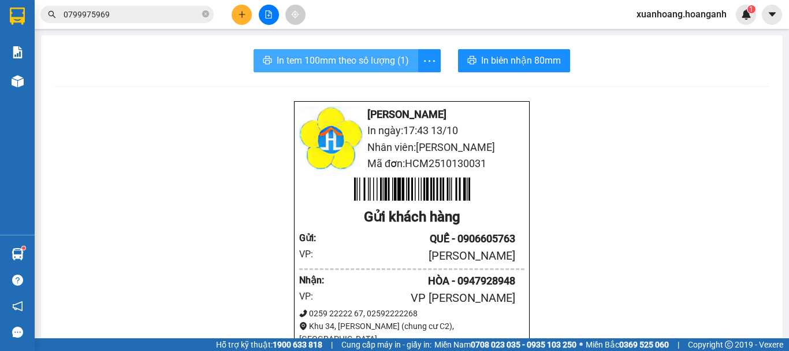
click at [384, 61] on span "In tem 100mm theo số lượng (1)" at bounding box center [343, 60] width 132 height 14
click at [239, 14] on icon "plus" at bounding box center [242, 14] width 8 height 8
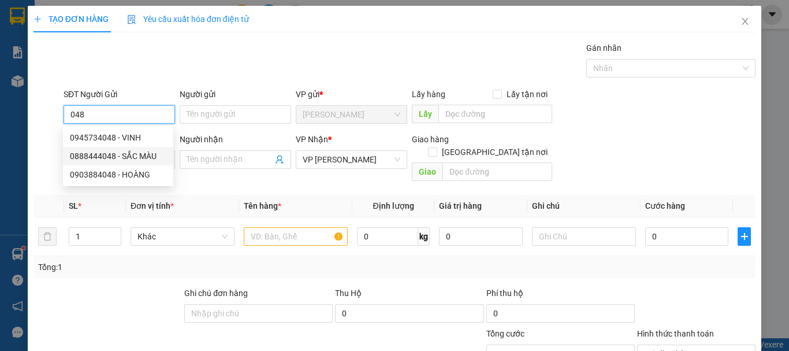
click at [135, 152] on div "0888444048 - SẮC MÀU" at bounding box center [118, 156] width 96 height 13
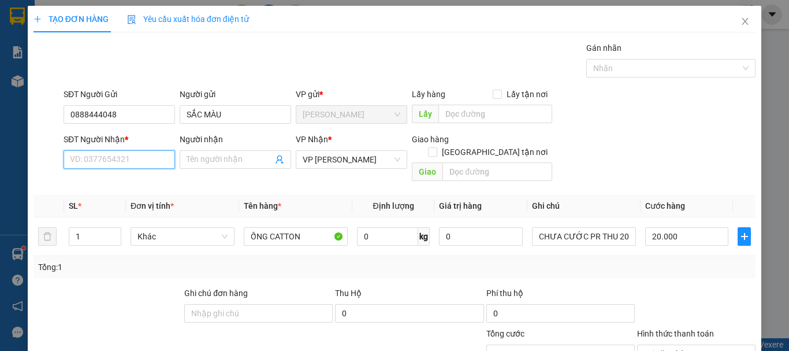
click at [126, 160] on input "SĐT Người Nhận *" at bounding box center [119, 159] width 111 height 18
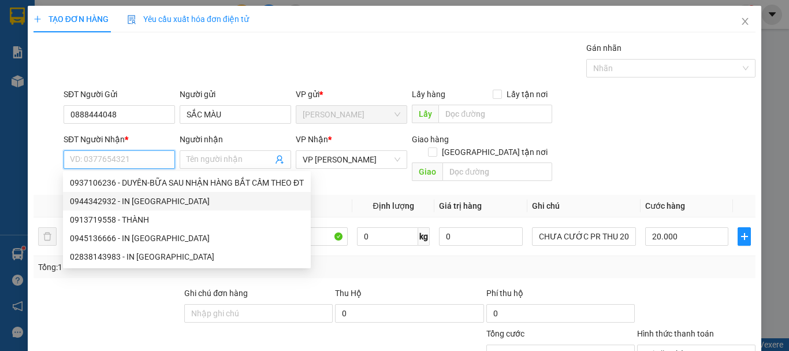
click at [129, 197] on div "0944342932 - IN NINH THUẬN" at bounding box center [187, 201] width 234 height 13
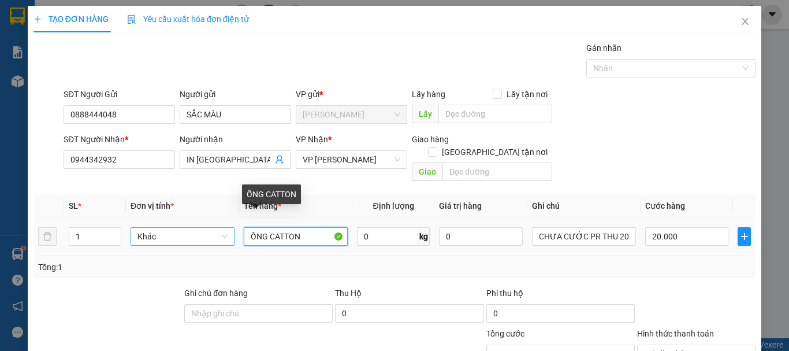
drag, startPoint x: 311, startPoint y: 223, endPoint x: 229, endPoint y: 226, distance: 82.1
click at [229, 226] on tr "1 Khác ỐNG CATTON 0 kg 0 CHƯA CƯỚC PR THU 20 20.000" at bounding box center [394, 236] width 722 height 39
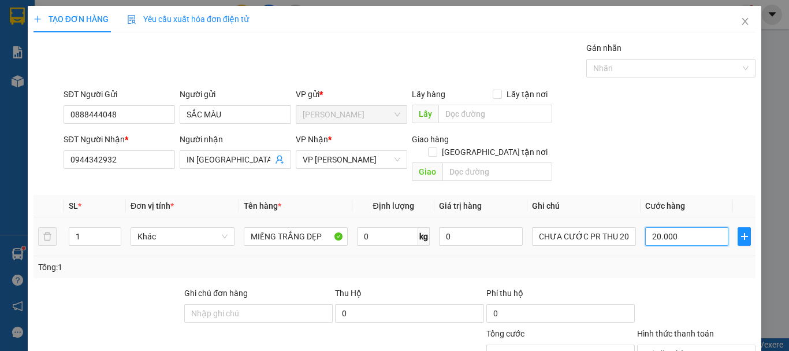
click at [676, 227] on input "20.000" at bounding box center [686, 236] width 83 height 18
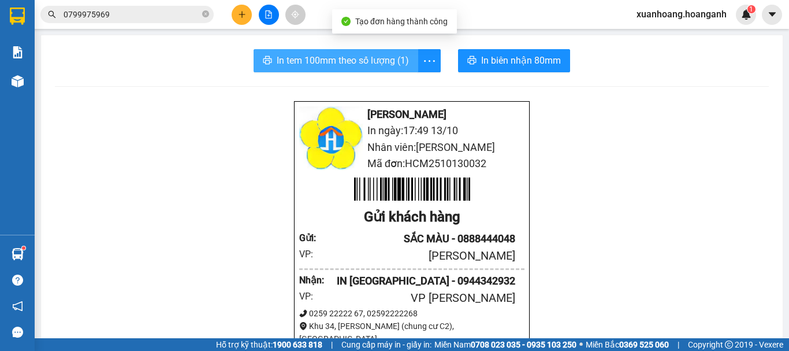
click at [342, 57] on span "In tem 100mm theo số lượng (1)" at bounding box center [343, 60] width 132 height 14
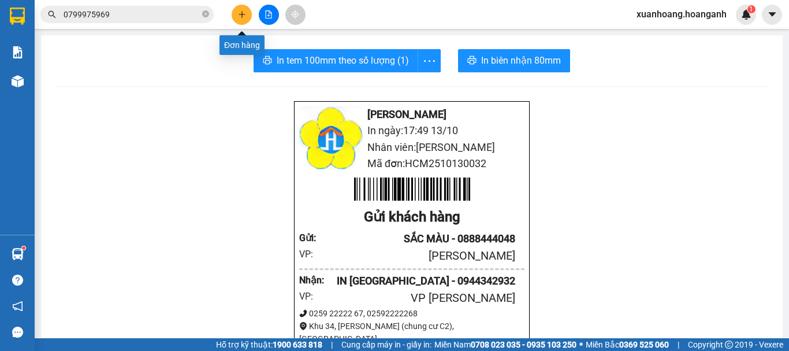
click at [242, 16] on icon "plus" at bounding box center [241, 14] width 1 height 6
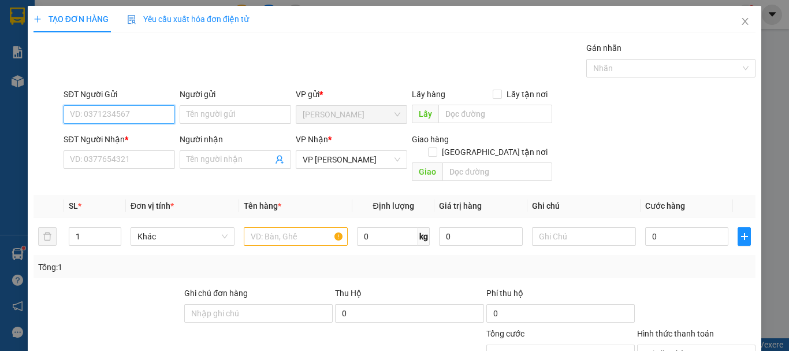
click at [137, 113] on input "SĐT Người Gửi" at bounding box center [119, 114] width 111 height 18
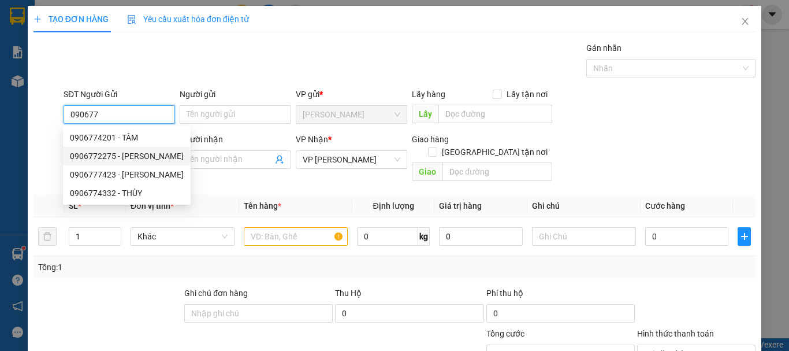
click at [133, 157] on div "0906772275 - NGÂN" at bounding box center [127, 156] width 114 height 13
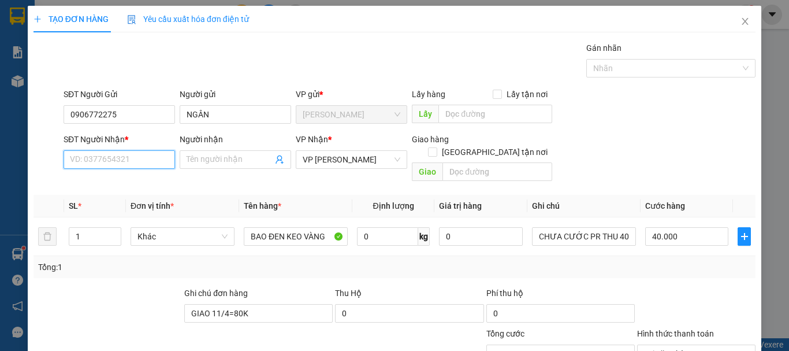
click at [127, 165] on input "SĐT Người Nhận *" at bounding box center [119, 159] width 111 height 18
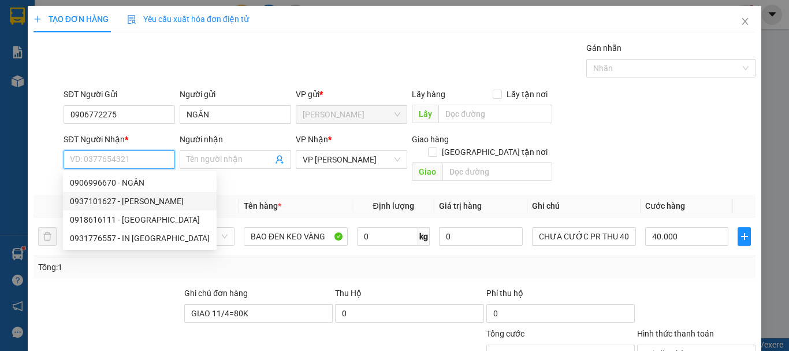
click at [129, 200] on div "0937101627 - HƯƠNG" at bounding box center [140, 201] width 140 height 13
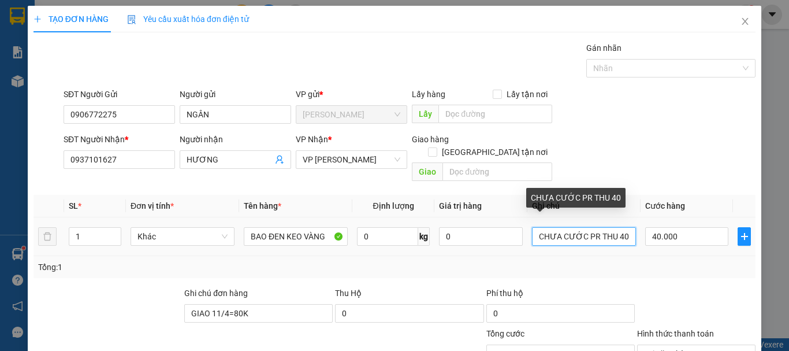
drag, startPoint x: 620, startPoint y: 226, endPoint x: 610, endPoint y: 226, distance: 9.8
click at [610, 227] on input "CHƯA CƯỚC PR THU 40" at bounding box center [584, 236] width 104 height 18
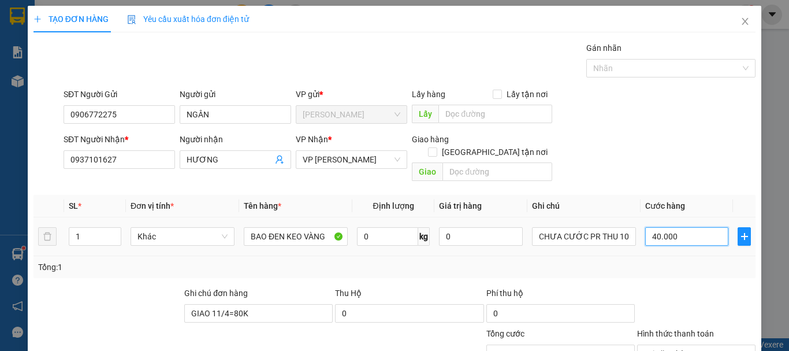
click at [683, 228] on input "40.000" at bounding box center [686, 236] width 83 height 18
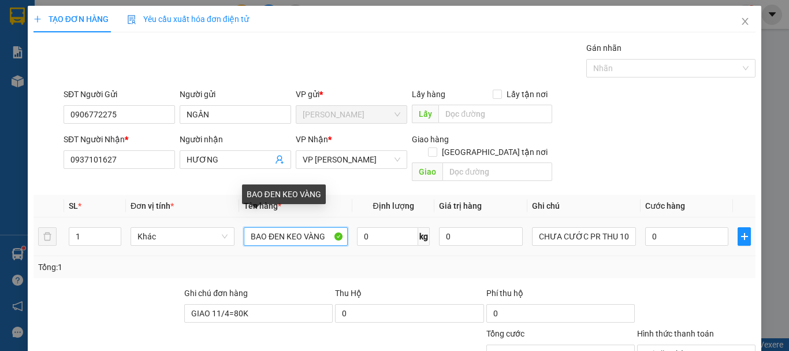
click at [325, 229] on input "BAO ĐEN KEO VÀNG" at bounding box center [296, 236] width 104 height 18
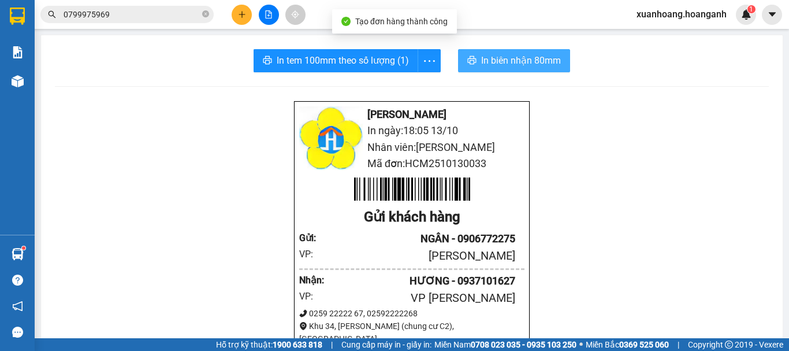
click at [538, 59] on span "In biên nhận 80mm" at bounding box center [521, 60] width 80 height 14
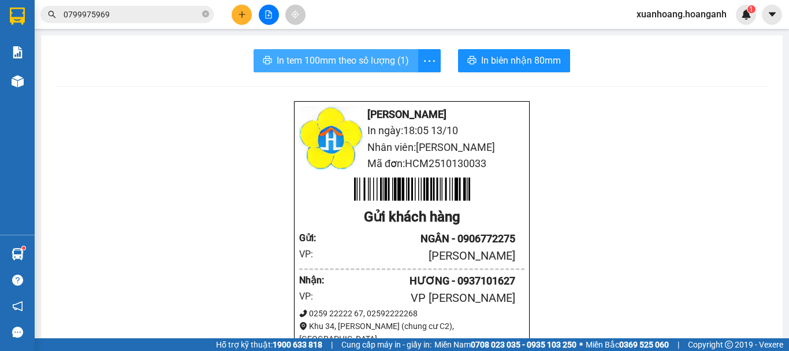
click at [375, 57] on span "In tem 100mm theo số lượng (1)" at bounding box center [343, 60] width 132 height 14
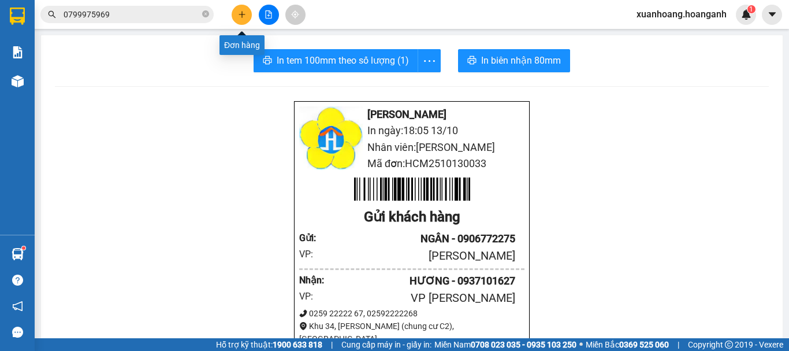
click at [240, 18] on button at bounding box center [242, 15] width 20 height 20
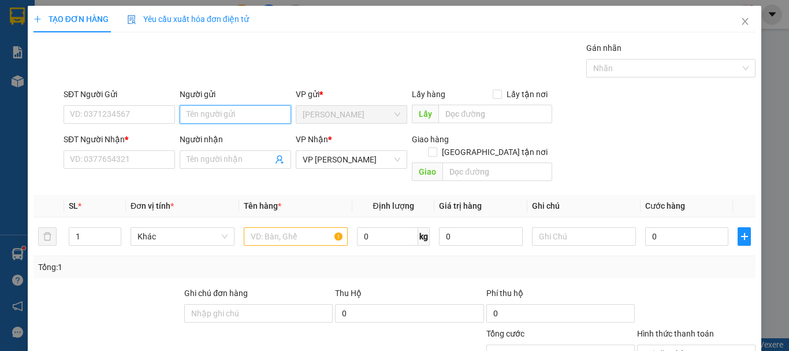
click at [213, 117] on input "Người gửi" at bounding box center [235, 114] width 111 height 18
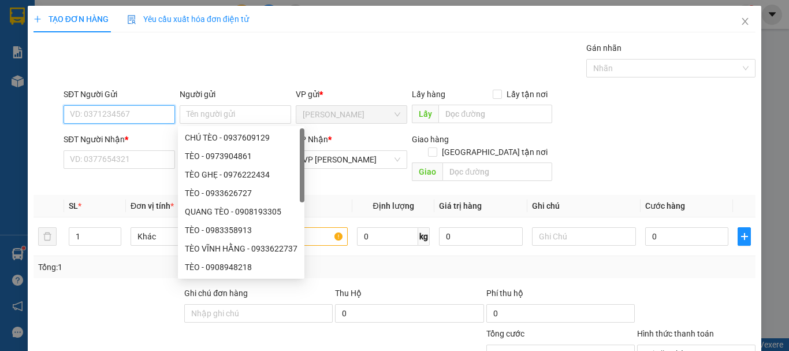
click at [152, 116] on input "SĐT Người Gửi" at bounding box center [119, 114] width 111 height 18
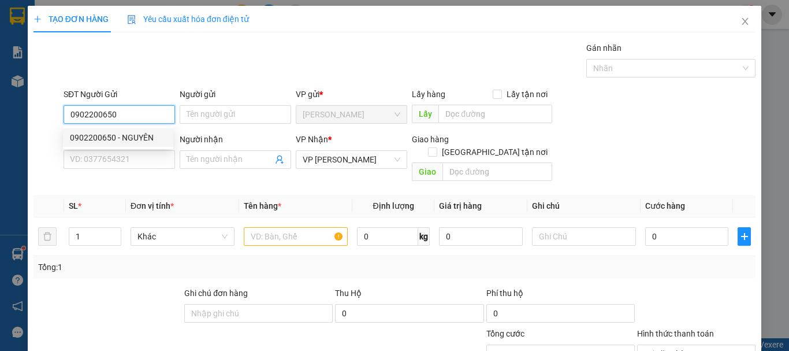
click at [145, 134] on div "0902200650 - NGUYÊN" at bounding box center [118, 137] width 96 height 13
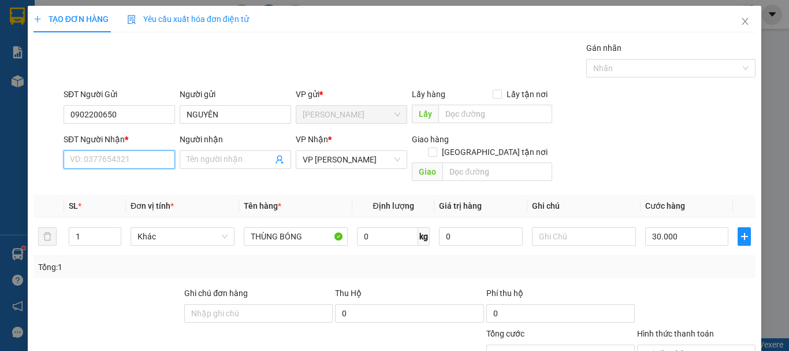
click at [141, 162] on input "SĐT Người Nhận *" at bounding box center [119, 159] width 111 height 18
click at [135, 180] on div "0845845160 - LÀNH" at bounding box center [118, 182] width 96 height 13
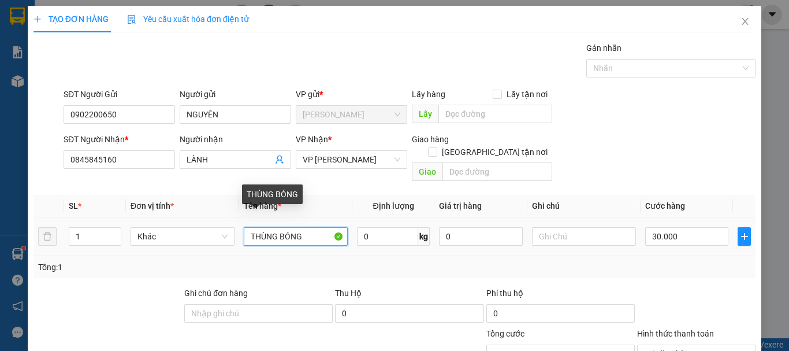
drag, startPoint x: 310, startPoint y: 226, endPoint x: 162, endPoint y: 236, distance: 148.1
click at [166, 238] on tr "1 Khác THÙNG BÓNG 0 kg 0 30.000" at bounding box center [394, 236] width 722 height 39
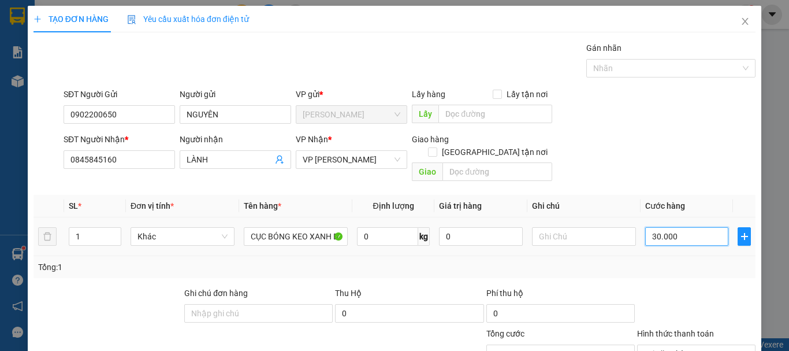
click at [712, 227] on input "30.000" at bounding box center [686, 236] width 83 height 18
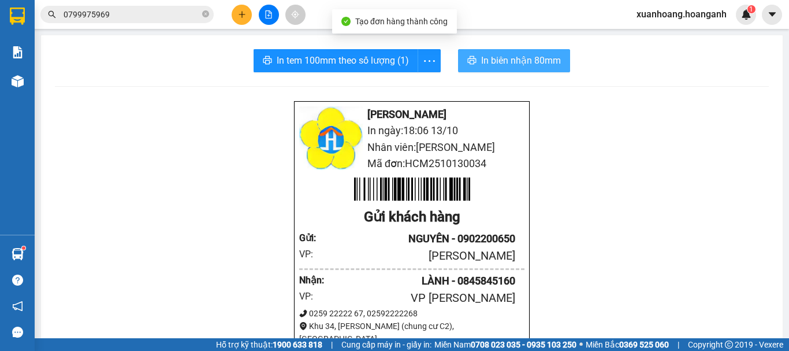
click at [504, 64] on span "In biên nhận 80mm" at bounding box center [521, 60] width 80 height 14
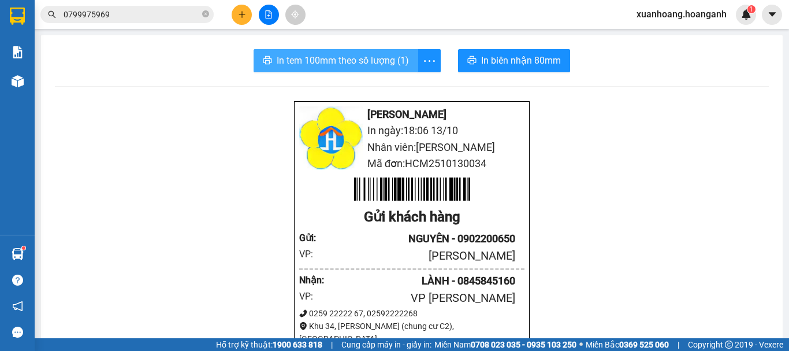
click at [379, 60] on span "In tem 100mm theo số lượng (1)" at bounding box center [343, 60] width 132 height 14
click at [241, 21] on button at bounding box center [242, 15] width 20 height 20
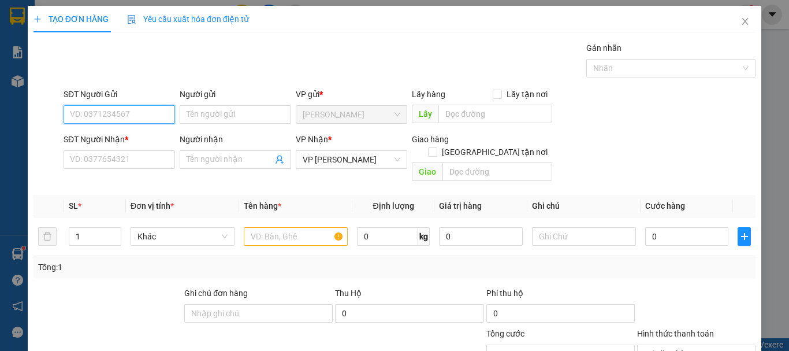
click at [133, 114] on input "SĐT Người Gửi" at bounding box center [119, 114] width 111 height 18
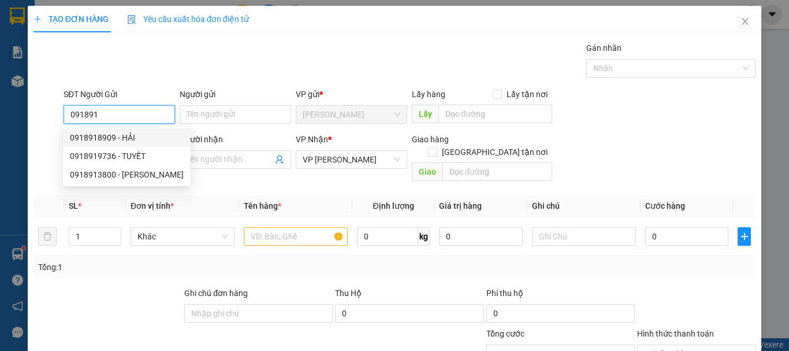
click at [109, 140] on div "0918918909 - HẢI" at bounding box center [127, 137] width 114 height 13
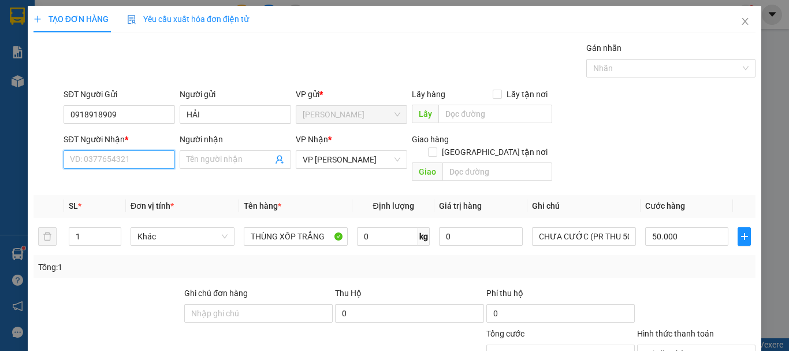
click at [104, 160] on input "SĐT Người Nhận *" at bounding box center [119, 159] width 111 height 18
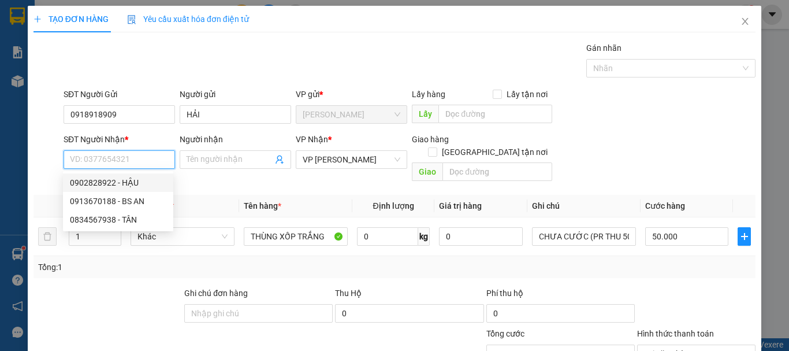
click at [107, 181] on div "0902828922 - HẬU" at bounding box center [118, 182] width 96 height 13
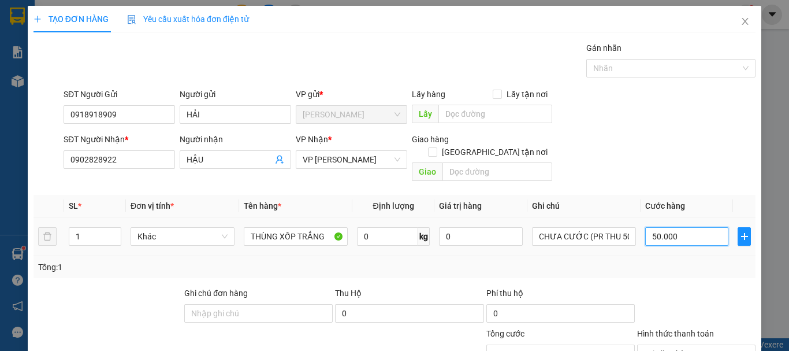
click at [695, 227] on input "50.000" at bounding box center [686, 236] width 83 height 18
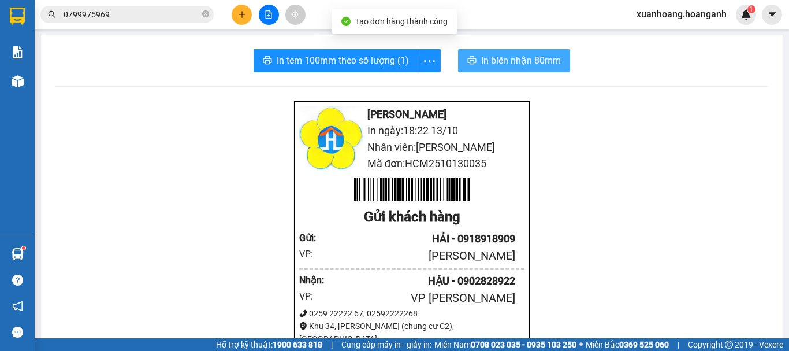
click at [519, 70] on button "In biên nhận 80mm" at bounding box center [514, 60] width 112 height 23
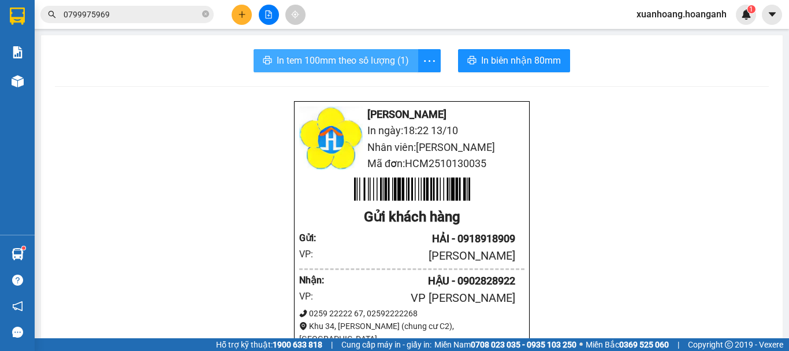
click at [345, 57] on span "In tem 100mm theo số lượng (1)" at bounding box center [343, 60] width 132 height 14
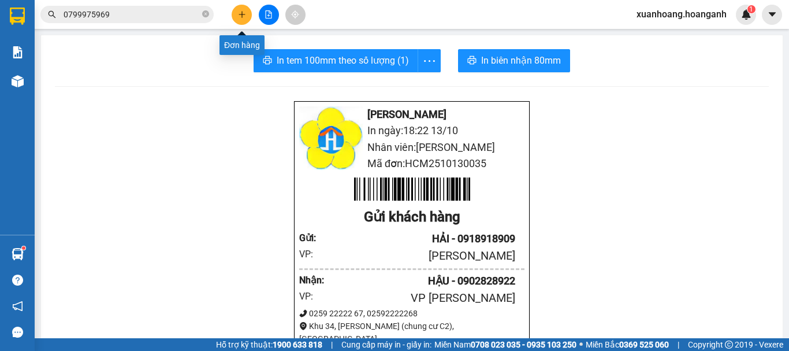
click at [247, 12] on button at bounding box center [242, 15] width 20 height 20
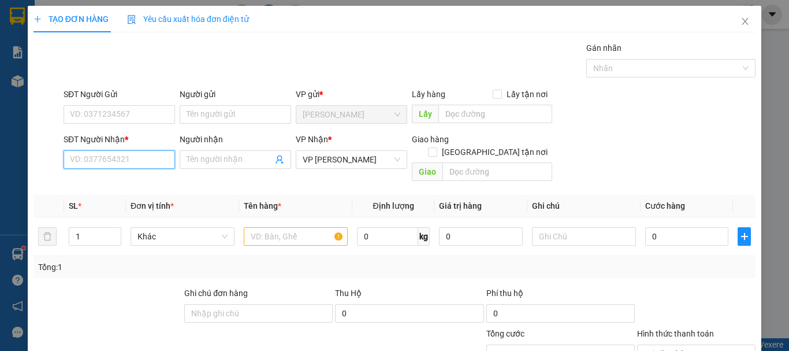
click at [103, 167] on input "SĐT Người Nhận *" at bounding box center [119, 159] width 111 height 18
click at [137, 182] on div "0794142721 - QUỲNH" at bounding box center [118, 182] width 96 height 13
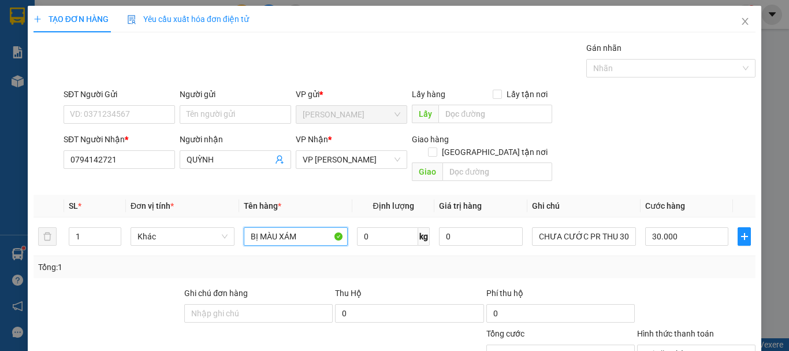
drag, startPoint x: 316, startPoint y: 223, endPoint x: 137, endPoint y: 249, distance: 181.4
click at [137, 249] on div "SL * Đơn vị tính * Tên hàng * Định lượng Giá trị hàng Ghi chú Cước hàng 1 Khác …" at bounding box center [394, 236] width 722 height 83
click at [687, 229] on input "30.000" at bounding box center [686, 236] width 83 height 18
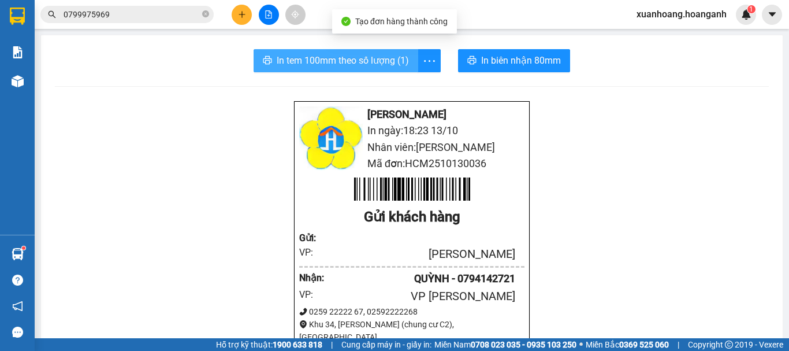
click at [359, 55] on span "In tem 100mm theo số lượng (1)" at bounding box center [343, 60] width 132 height 14
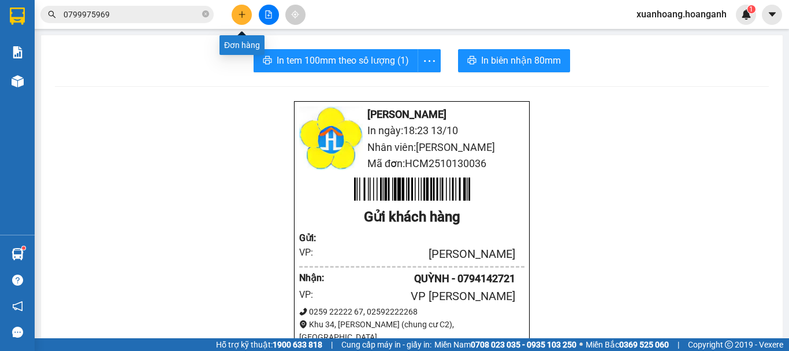
click at [245, 10] on button at bounding box center [242, 15] width 20 height 20
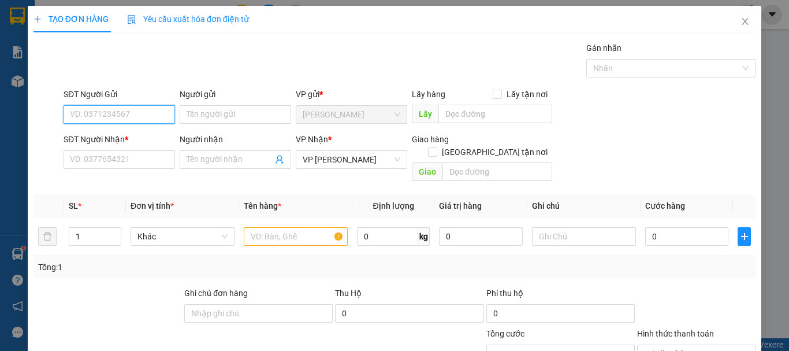
click at [154, 120] on input "SĐT Người Gửi" at bounding box center [119, 114] width 111 height 18
click at [151, 136] on div "0909501389 - BẾN THÀNH" at bounding box center [135, 137] width 130 height 13
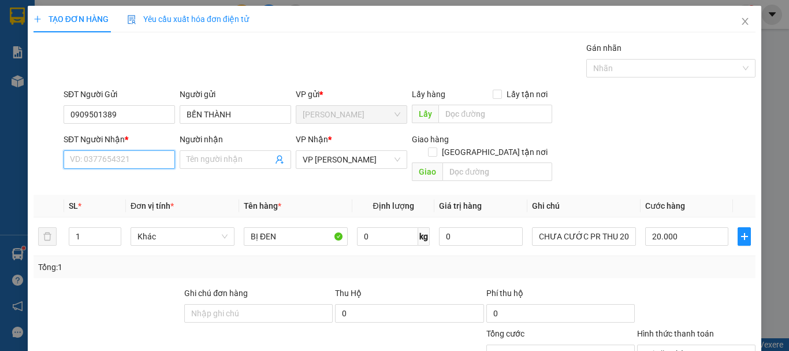
click at [143, 162] on input "SĐT Người Nhận *" at bounding box center [119, 159] width 111 height 18
click at [133, 184] on div "0918556416 - DANH" at bounding box center [118, 182] width 96 height 13
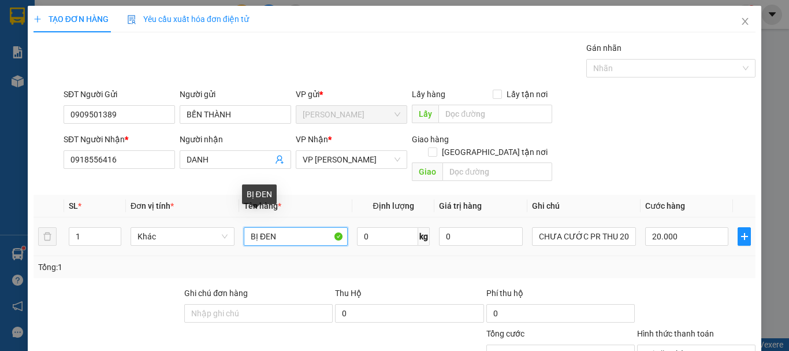
drag, startPoint x: 278, startPoint y: 226, endPoint x: 250, endPoint y: 224, distance: 27.8
click at [250, 227] on input "BỊ ĐEN" at bounding box center [296, 236] width 104 height 18
drag, startPoint x: 287, startPoint y: 224, endPoint x: 210, endPoint y: 229, distance: 77.6
click at [210, 229] on tr "1 Khác BỊ ĐEN 0 kg 0 CHƯA CƯỚC PR THU 20 20.000" at bounding box center [394, 236] width 722 height 39
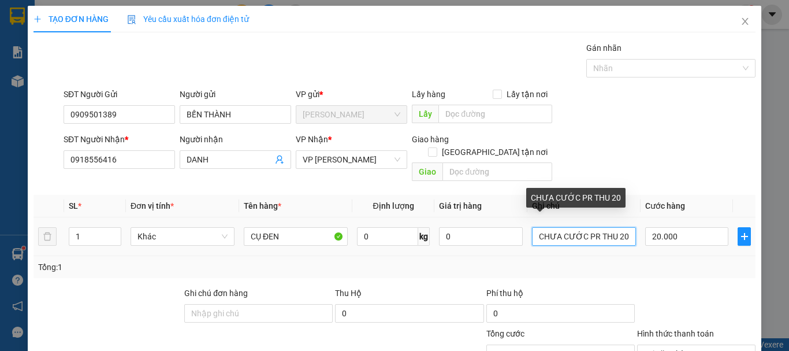
drag, startPoint x: 618, startPoint y: 226, endPoint x: 610, endPoint y: 228, distance: 7.9
click at [610, 228] on input "CHƯA CƯỚC PR THU 20" at bounding box center [584, 236] width 104 height 18
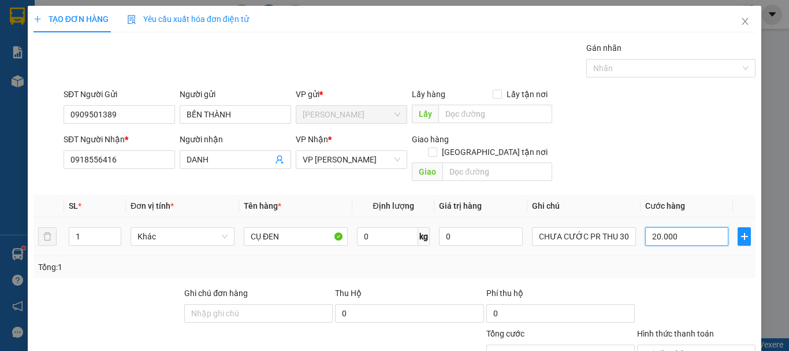
click at [688, 231] on input "20.000" at bounding box center [686, 236] width 83 height 18
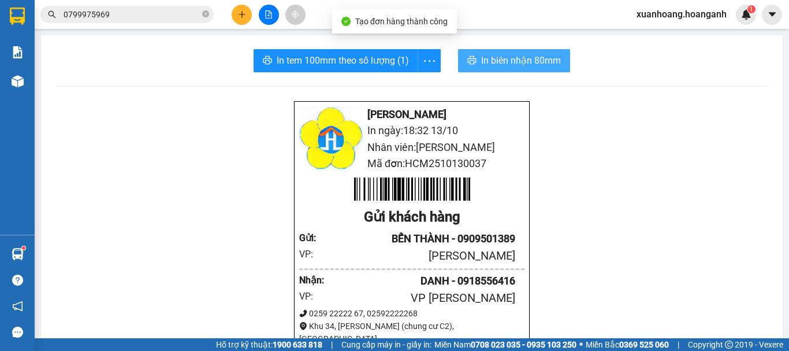
click at [538, 66] on span "In biên nhận 80mm" at bounding box center [521, 60] width 80 height 14
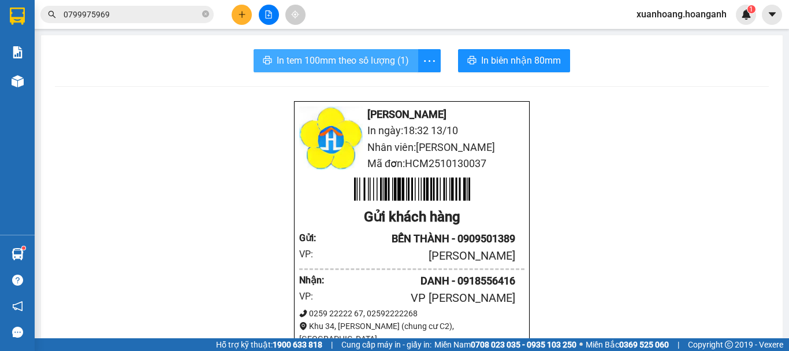
click at [386, 62] on span "In tem 100mm theo số lượng (1)" at bounding box center [343, 60] width 132 height 14
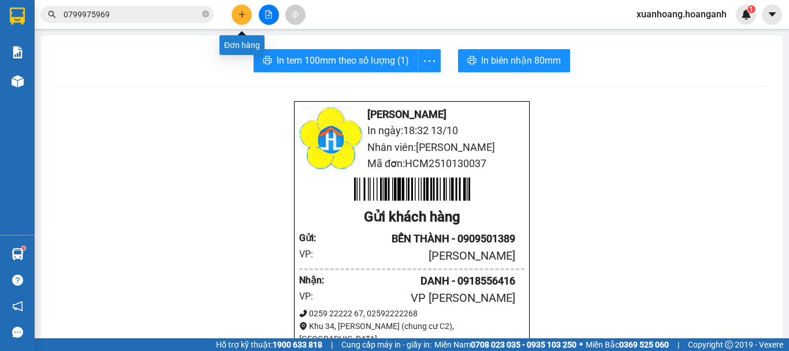
click at [240, 14] on icon "plus" at bounding box center [242, 14] width 8 height 8
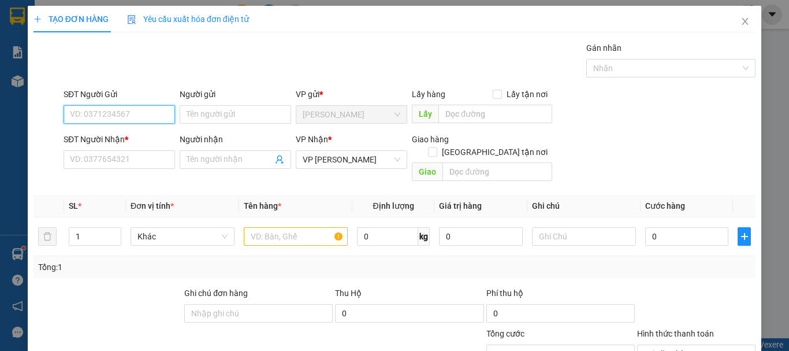
click at [147, 116] on input "SĐT Người Gửi" at bounding box center [119, 114] width 111 height 18
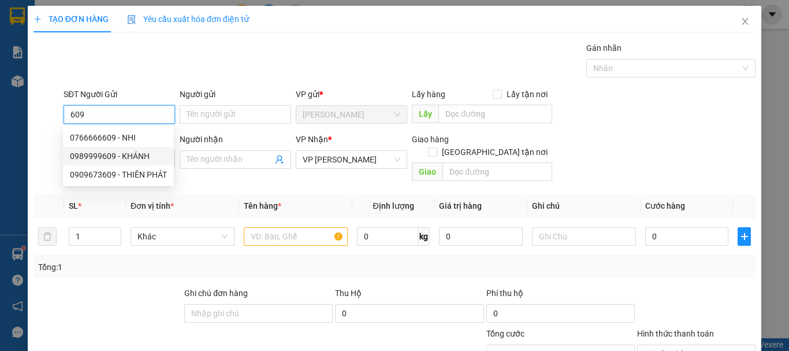
click at [141, 161] on div "0989999609 - KHÁNH" at bounding box center [118, 156] width 97 height 13
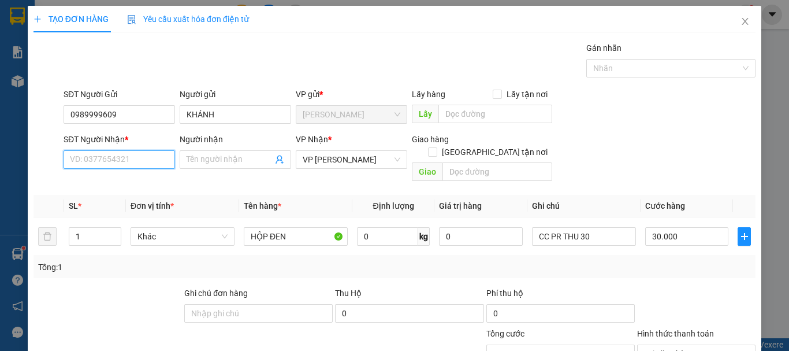
click at [139, 162] on input "SĐT Người Nhận *" at bounding box center [119, 159] width 111 height 18
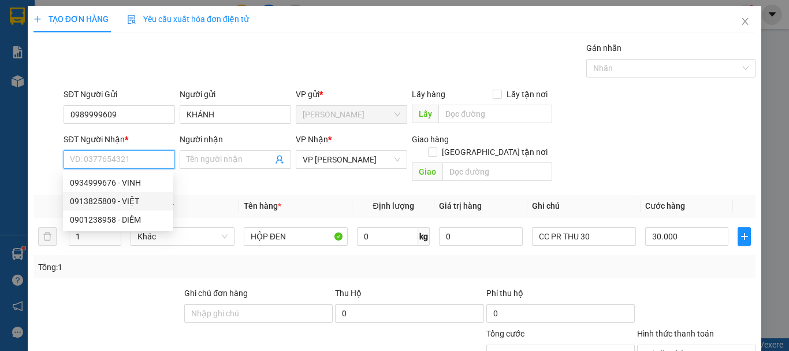
click at [137, 198] on div "0913825809 - VIỆT" at bounding box center [118, 201] width 96 height 13
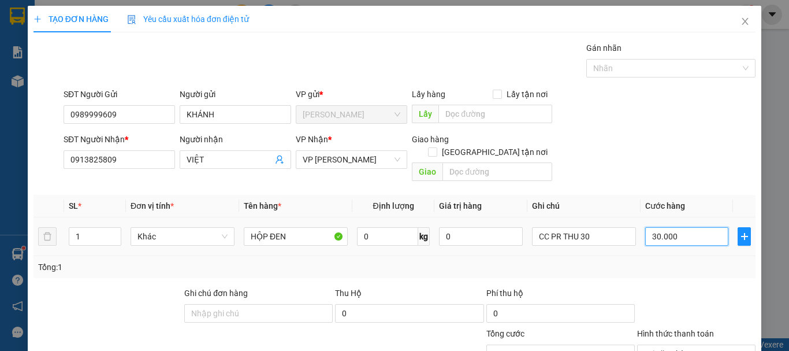
click at [684, 227] on input "30.000" at bounding box center [686, 236] width 83 height 18
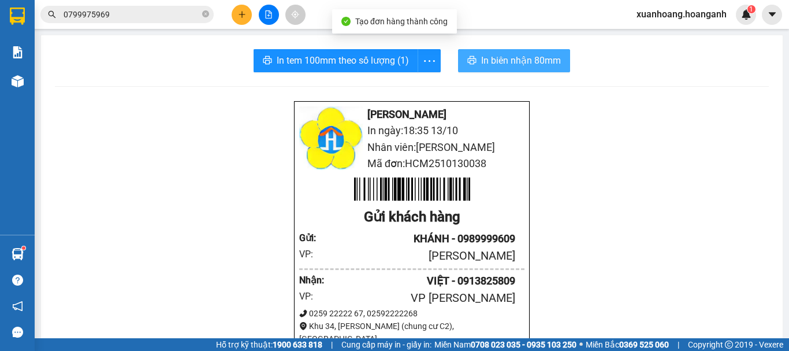
click at [512, 66] on span "In biên nhận 80mm" at bounding box center [521, 60] width 80 height 14
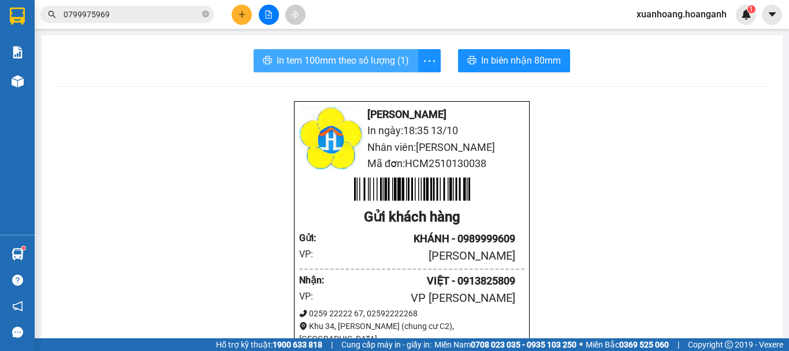
click at [363, 64] on span "In tem 100mm theo số lượng (1)" at bounding box center [343, 60] width 132 height 14
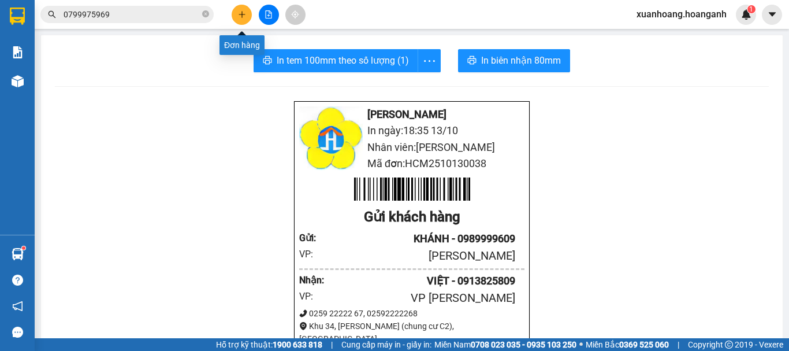
click at [243, 17] on icon "plus" at bounding box center [242, 14] width 8 height 8
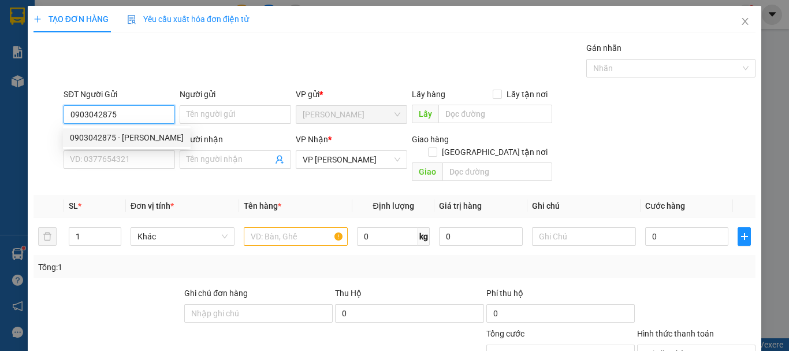
click at [132, 135] on div "0903042875 - VÂN" at bounding box center [127, 137] width 114 height 13
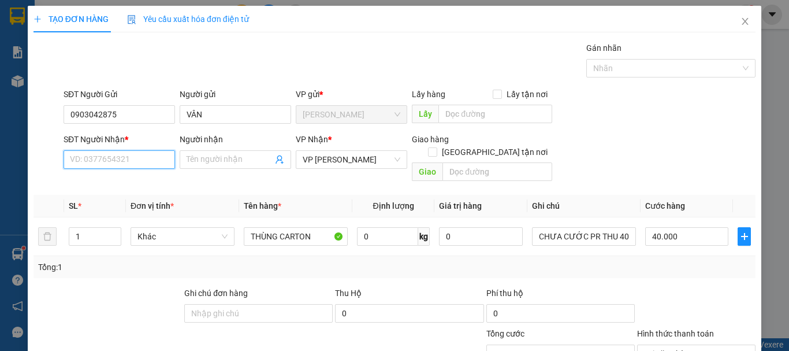
click at [124, 158] on input "SĐT Người Nhận *" at bounding box center [119, 159] width 111 height 18
click at [125, 181] on div "0931568677 - DUNG" at bounding box center [118, 182] width 96 height 13
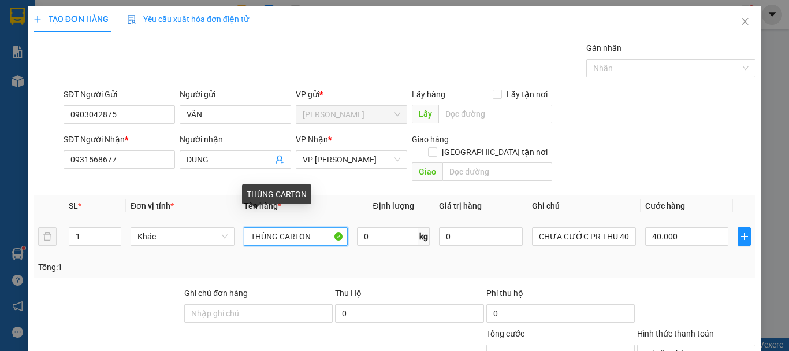
drag, startPoint x: 317, startPoint y: 224, endPoint x: 166, endPoint y: 186, distance: 156.0
click at [174, 236] on tr "1 Khác THÙNG CARTON 0 kg 0 CHƯA CƯỚC PR THU 40 40.000" at bounding box center [394, 236] width 722 height 39
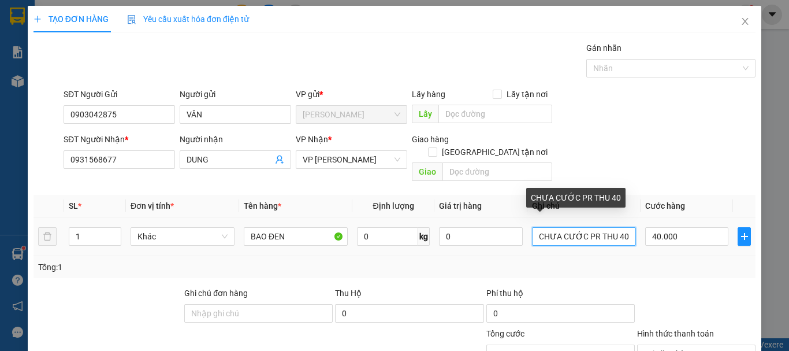
drag, startPoint x: 620, startPoint y: 227, endPoint x: 612, endPoint y: 229, distance: 8.8
click at [612, 229] on input "CHƯA CƯỚC PR THU 40" at bounding box center [584, 236] width 104 height 18
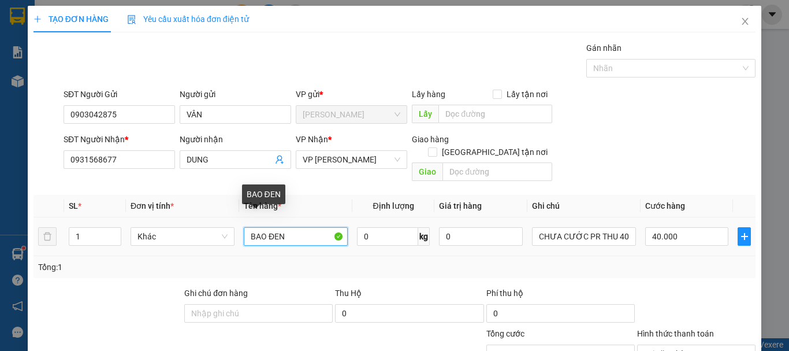
click at [299, 227] on input "BAO ĐEN" at bounding box center [296, 236] width 104 height 18
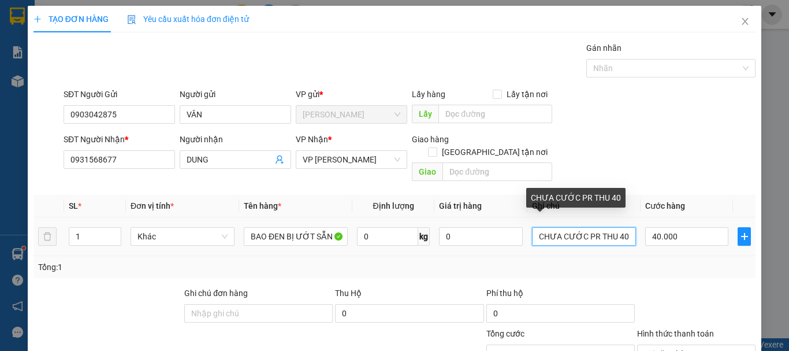
drag, startPoint x: 624, startPoint y: 109, endPoint x: 612, endPoint y: 113, distance: 13.0
click at [612, 227] on input "CHƯA CƯỚC PR THU 40" at bounding box center [584, 236] width 104 height 18
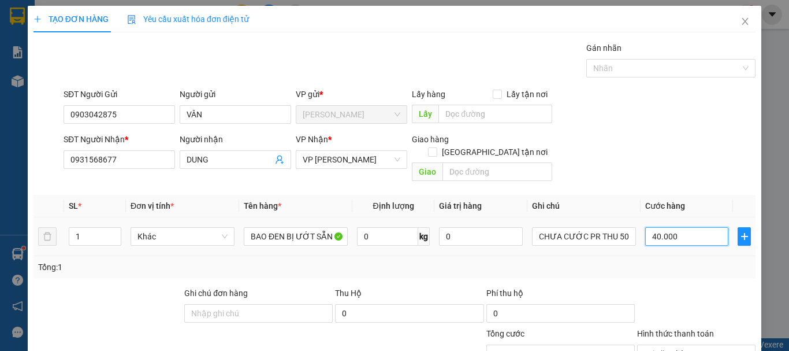
click at [684, 227] on input "40.000" at bounding box center [686, 236] width 83 height 18
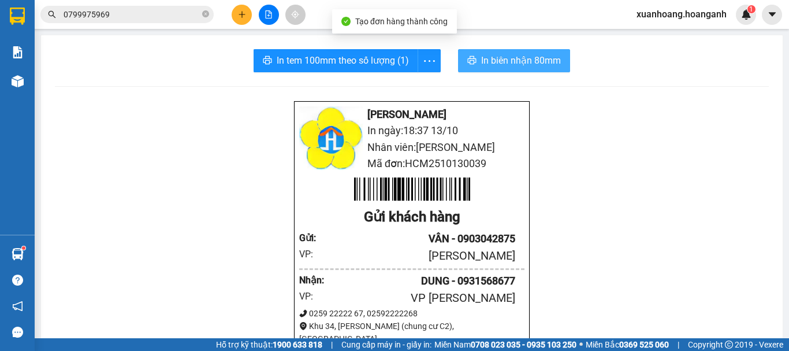
click at [489, 65] on span "In biên nhận 80mm" at bounding box center [521, 60] width 80 height 14
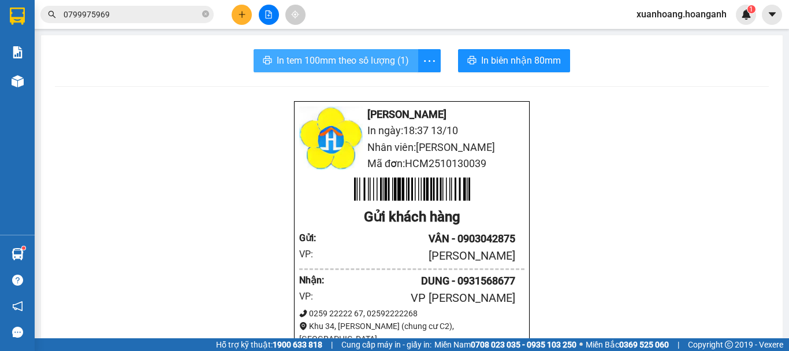
click at [375, 56] on span "In tem 100mm theo số lượng (1)" at bounding box center [343, 60] width 132 height 14
click at [238, 19] on button at bounding box center [242, 15] width 20 height 20
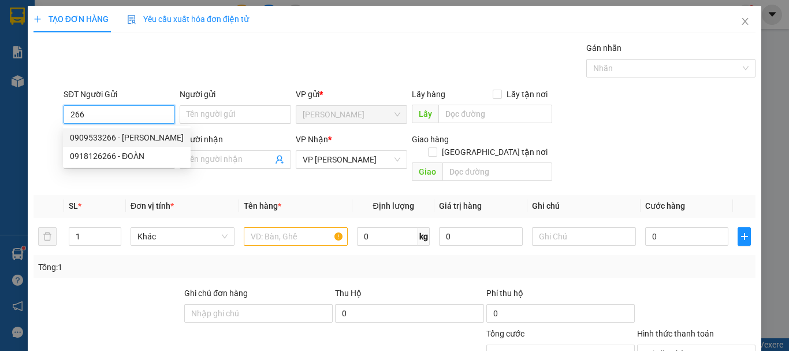
click at [125, 135] on div "0909533266 - HOÀNG PHÁT" at bounding box center [127, 137] width 114 height 13
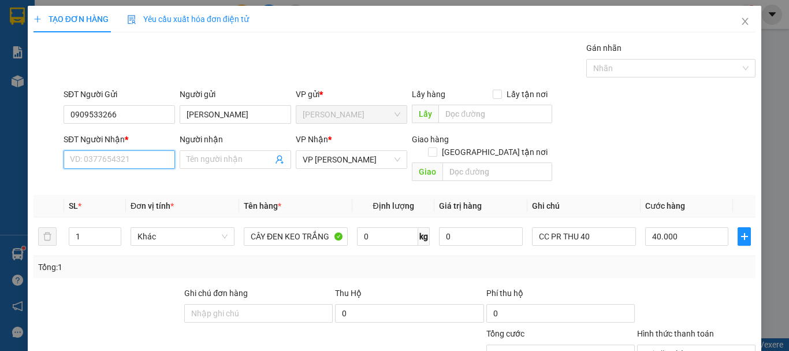
click at [120, 154] on input "SĐT Người Nhận *" at bounding box center [119, 159] width 111 height 18
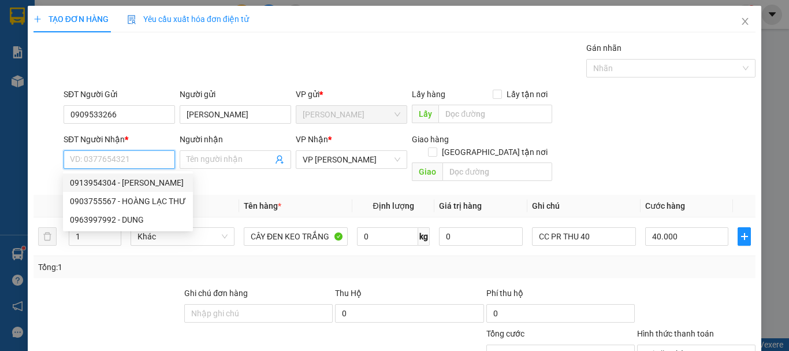
click at [131, 186] on div "0913954304 - PHẠM TUẤN" at bounding box center [128, 182] width 116 height 13
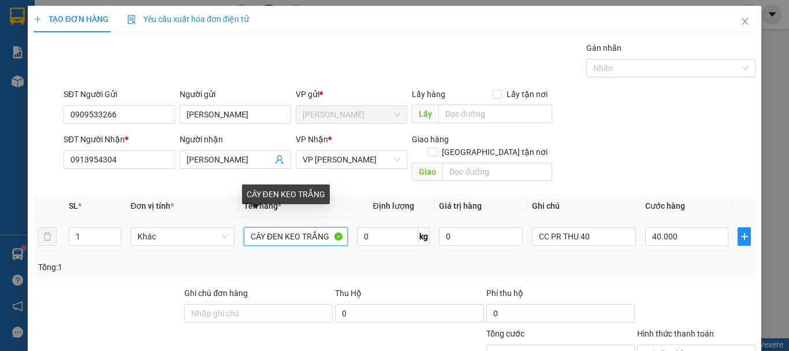
drag, startPoint x: 243, startPoint y: 223, endPoint x: 414, endPoint y: 223, distance: 171.5
click at [414, 223] on tr "1 Khác CÂY ĐEN KEO TRẮNG 0 kg 0 CC PR THU 40 40.000" at bounding box center [394, 236] width 722 height 39
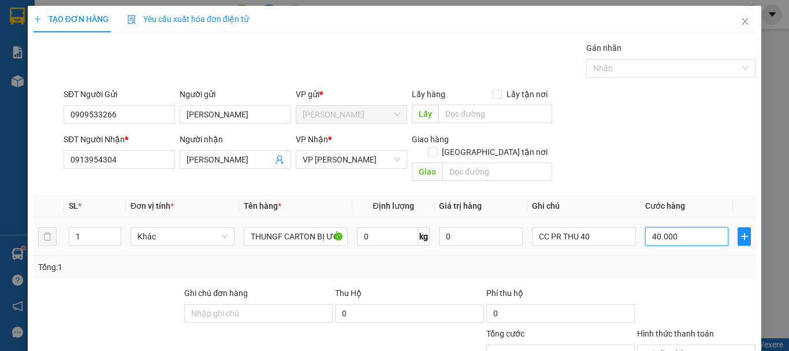
click at [693, 229] on input "40.000" at bounding box center [686, 236] width 83 height 18
click at [732, 345] on span "Tại văn phòng" at bounding box center [696, 353] width 105 height 17
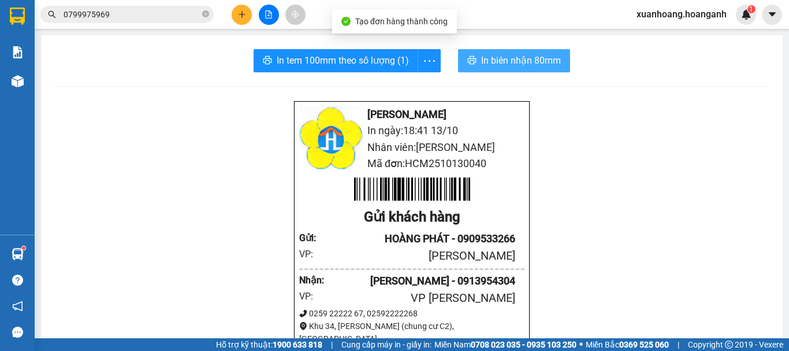
click at [515, 68] on span "In biên nhận 80mm" at bounding box center [521, 60] width 80 height 14
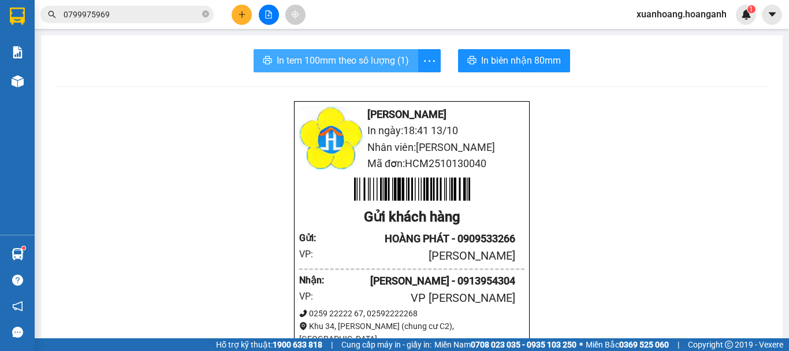
click at [383, 66] on span "In tem 100mm theo số lượng (1)" at bounding box center [343, 60] width 132 height 14
click at [238, 19] on button at bounding box center [242, 15] width 20 height 20
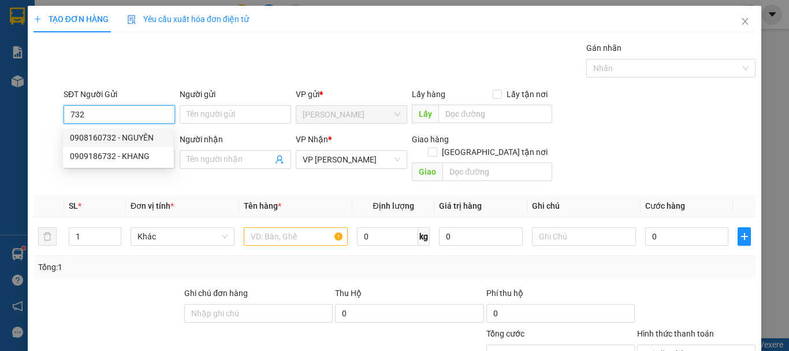
click at [136, 139] on div "0908160732 - NGUYÊN" at bounding box center [118, 137] width 96 height 13
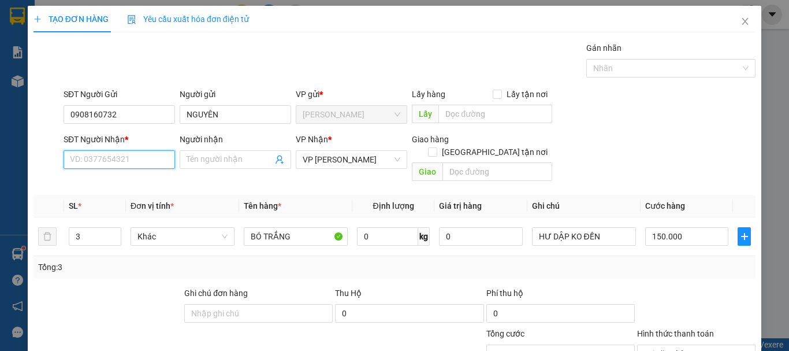
click at [132, 156] on input "SĐT Người Nhận *" at bounding box center [119, 159] width 111 height 18
click at [129, 182] on div "0975779771 - PHÚC" at bounding box center [120, 182] width 101 height 13
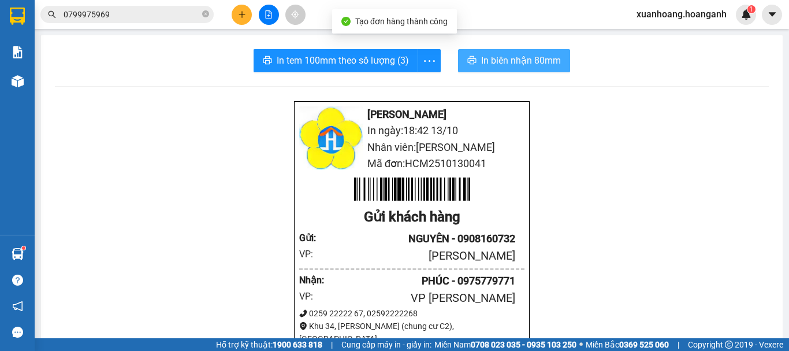
click at [516, 50] on button "In biên nhận 80mm" at bounding box center [514, 60] width 112 height 23
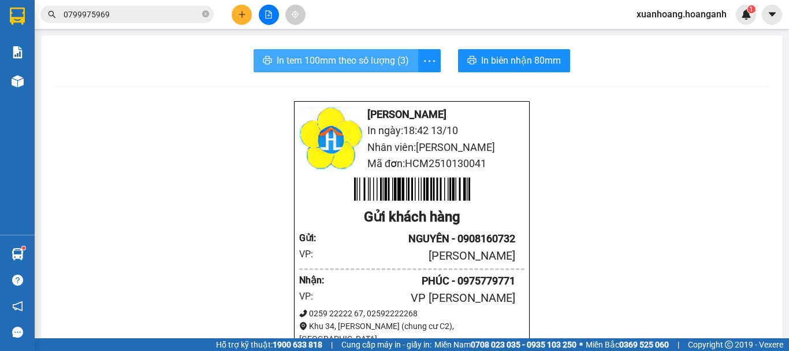
click at [361, 67] on span "In tem 100mm theo số lượng (3)" at bounding box center [343, 60] width 132 height 14
click at [245, 11] on icon "plus" at bounding box center [242, 14] width 8 height 8
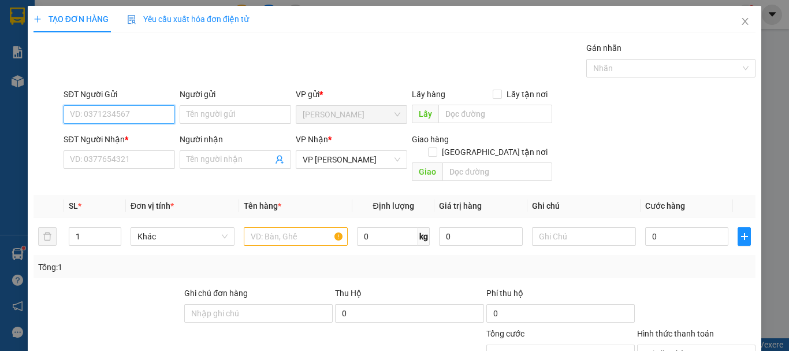
click at [139, 118] on input "SĐT Người Gửi" at bounding box center [119, 114] width 111 height 18
click at [141, 136] on div "0989545524 - ĐỒNG TIẾN" at bounding box center [118, 137] width 96 height 13
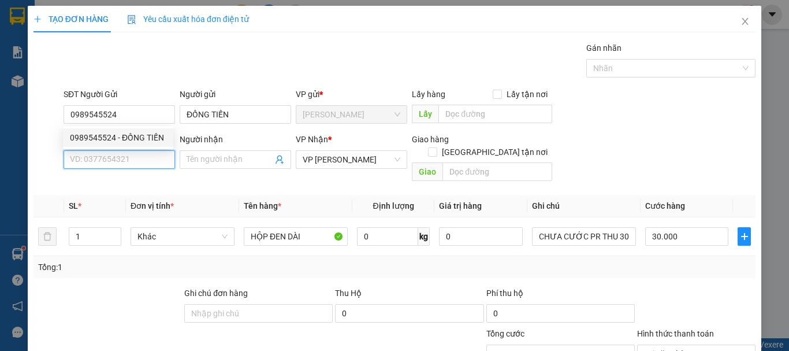
click at [146, 156] on input "SĐT Người Nhận *" at bounding box center [119, 159] width 111 height 18
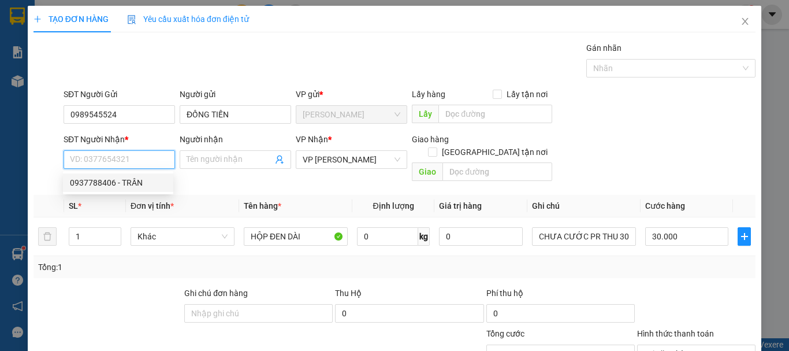
click at [150, 187] on div "0937788406 - TRÂN" at bounding box center [118, 182] width 96 height 13
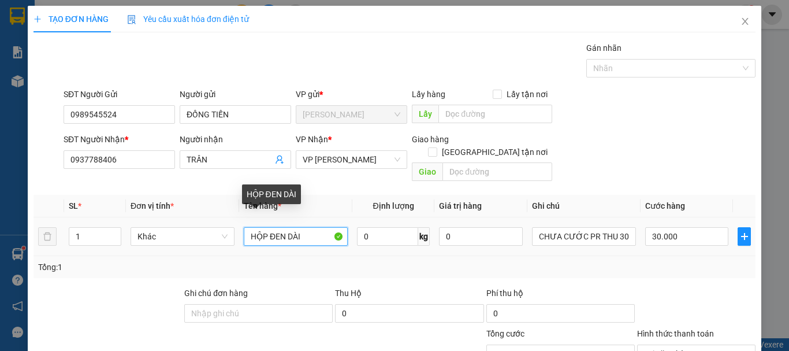
drag, startPoint x: 307, startPoint y: 225, endPoint x: 132, endPoint y: 248, distance: 176.6
click at [132, 248] on div "SL * Đơn vị tính * Tên hàng * Định lượng Giá trị hàng Ghi chú Cước hàng 1 Khác …" at bounding box center [394, 236] width 722 height 83
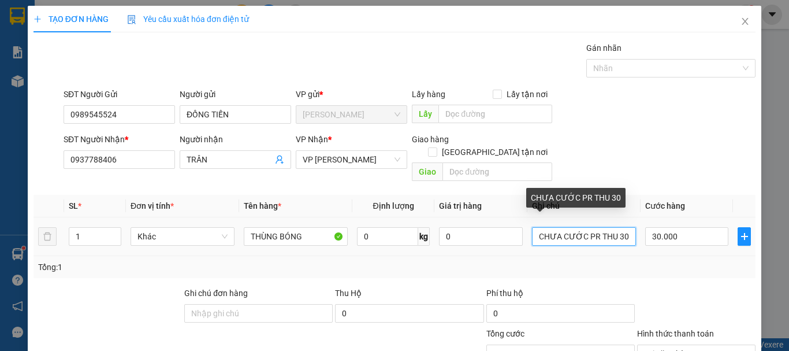
drag, startPoint x: 620, startPoint y: 223, endPoint x: 612, endPoint y: 225, distance: 9.0
click at [612, 227] on input "CHƯA CƯỚC PR THU 30" at bounding box center [584, 236] width 104 height 18
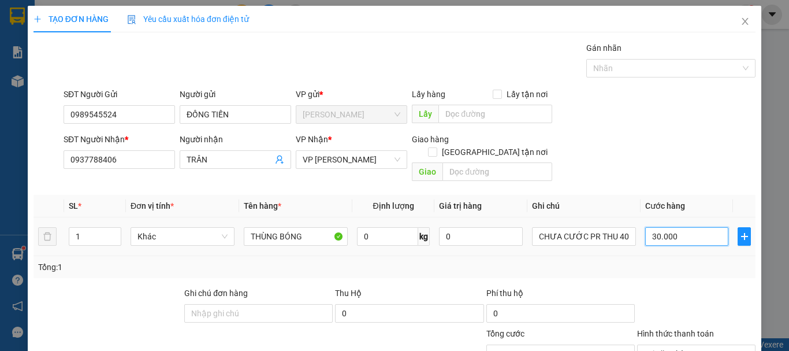
click at [707, 229] on input "30.000" at bounding box center [686, 236] width 83 height 18
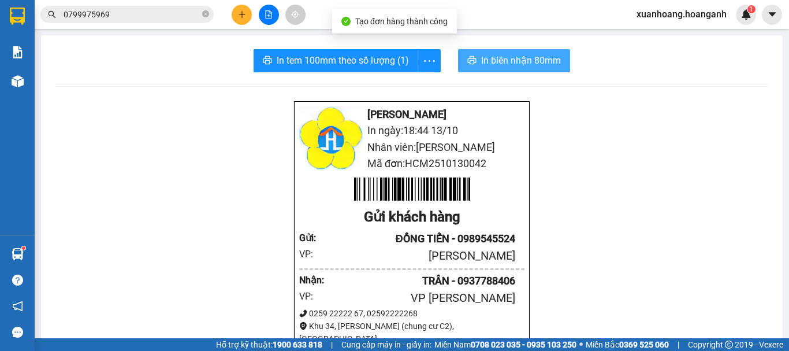
click at [515, 66] on span "In biên nhận 80mm" at bounding box center [521, 60] width 80 height 14
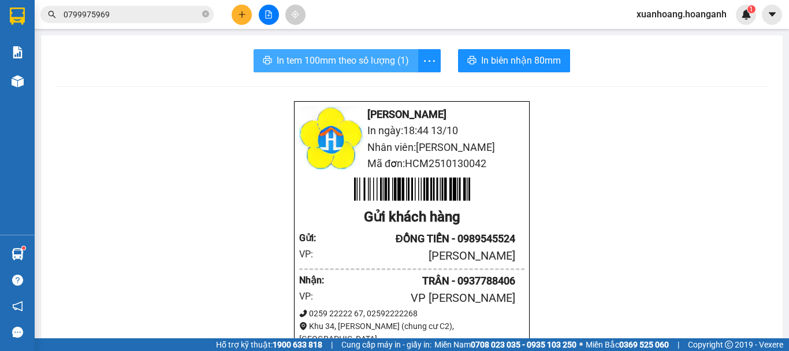
click at [371, 64] on span "In tem 100mm theo số lượng (1)" at bounding box center [343, 60] width 132 height 14
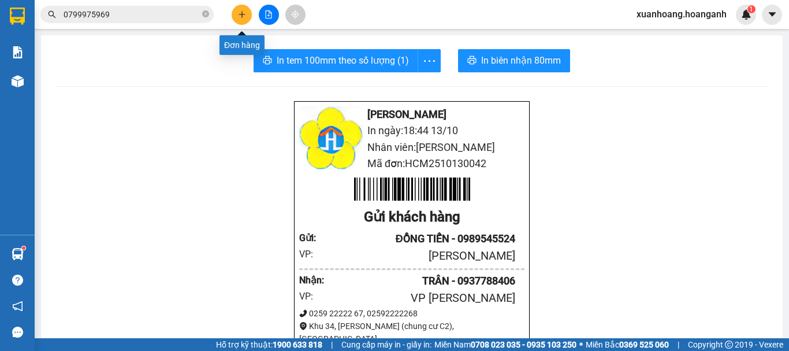
click at [234, 17] on button at bounding box center [242, 15] width 20 height 20
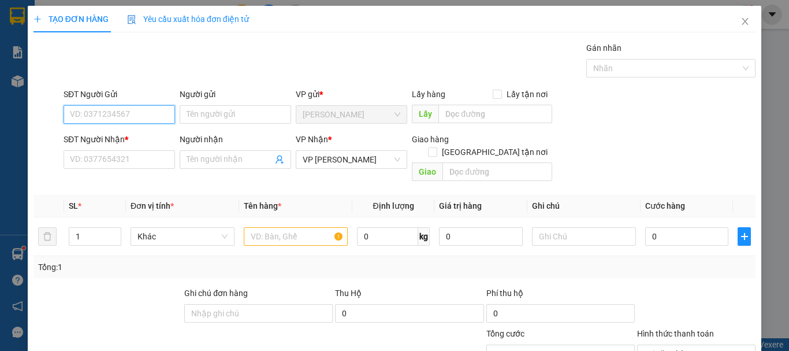
click at [113, 117] on input "SĐT Người Gửi" at bounding box center [119, 114] width 111 height 18
type input "0913374556"
click at [142, 136] on div "0913374556 - TÙNG" at bounding box center [118, 137] width 96 height 13
type input "TÙNG"
type input "20.000"
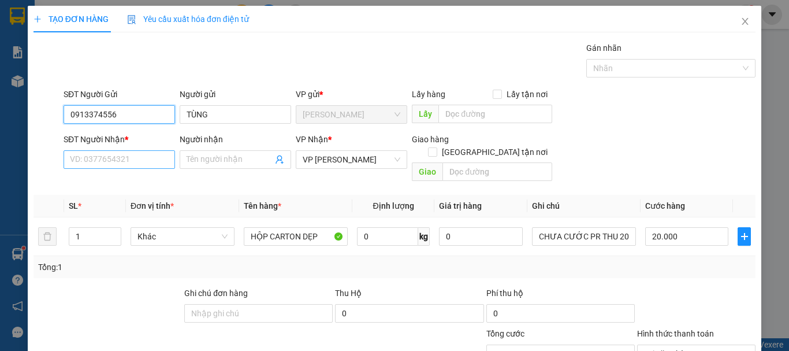
type input "0913374556"
click at [131, 159] on input "SĐT Người Nhận *" at bounding box center [119, 159] width 111 height 18
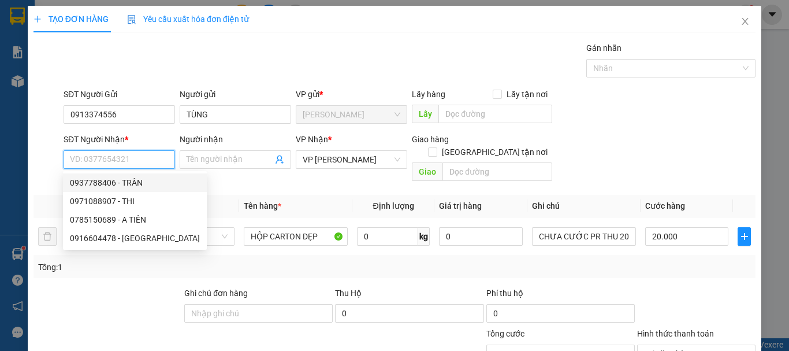
click at [140, 182] on div "0937788406 - TRÂN" at bounding box center [135, 182] width 130 height 13
type input "0937788406"
type input "TRÂN"
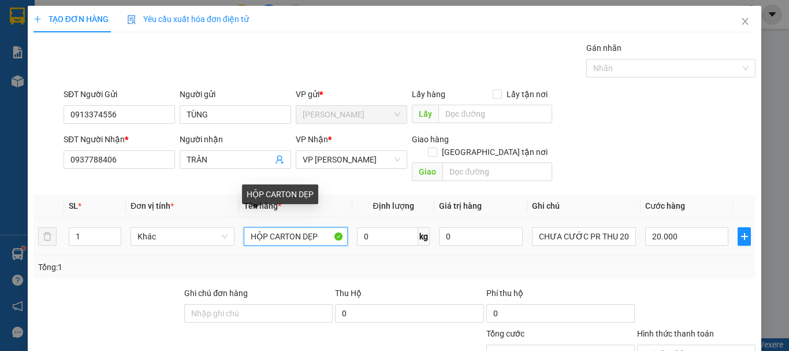
click at [314, 227] on input "HỘP CARTON DẸP" at bounding box center [296, 236] width 104 height 18
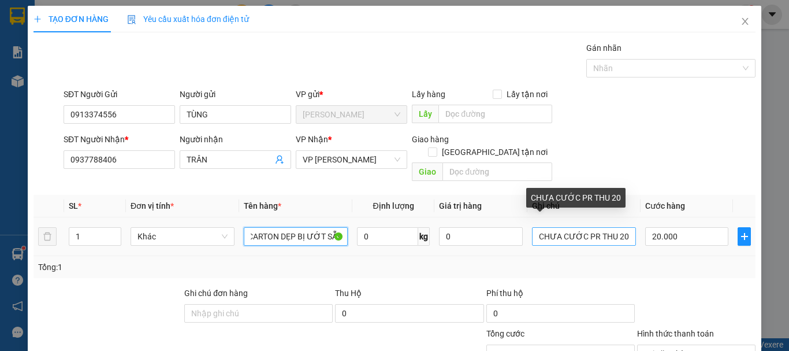
type input "HỘP CARTON DẸP BỊ ƯỚT SẴN"
drag, startPoint x: 623, startPoint y: 227, endPoint x: 612, endPoint y: 228, distance: 11.6
click at [612, 228] on input "CHƯA CƯỚC PR THU 20" at bounding box center [584, 236] width 104 height 18
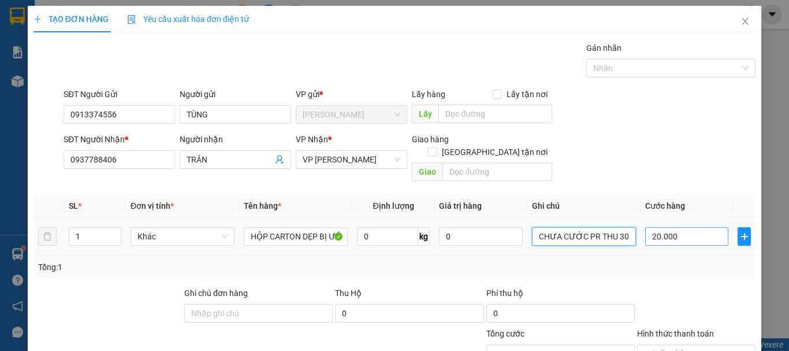
type input "CHƯA CƯỚC PR THU 30"
click at [706, 227] on input "20.000" at bounding box center [686, 236] width 83 height 18
type input "0"
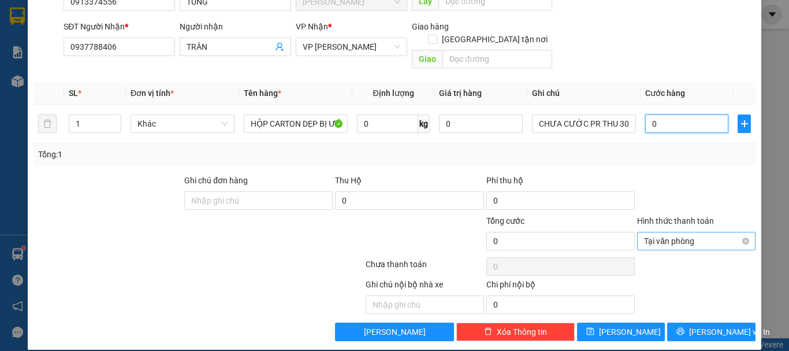
click at [733, 232] on span "Tại văn phòng" at bounding box center [696, 240] width 105 height 17
type input "0"
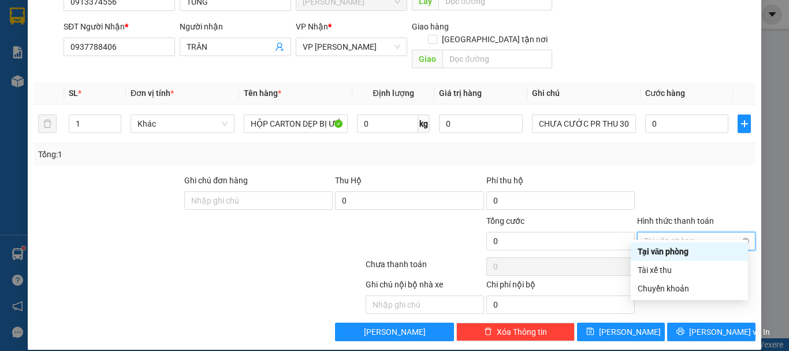
click at [737, 232] on span "Tại văn phòng" at bounding box center [696, 240] width 105 height 17
click at [723, 325] on span "[PERSON_NAME] và In" at bounding box center [729, 331] width 81 height 13
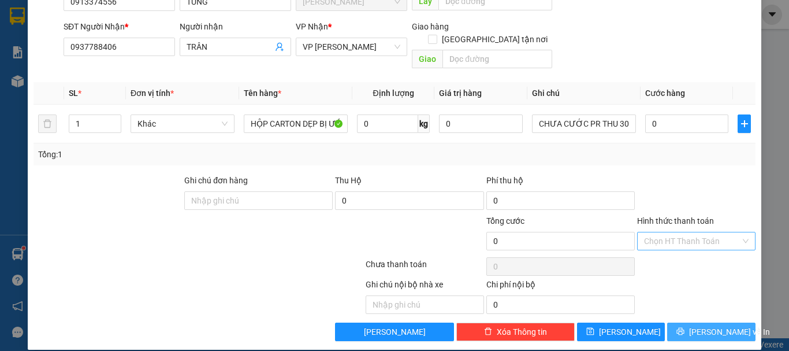
click at [712, 325] on span "[PERSON_NAME] và In" at bounding box center [729, 331] width 81 height 13
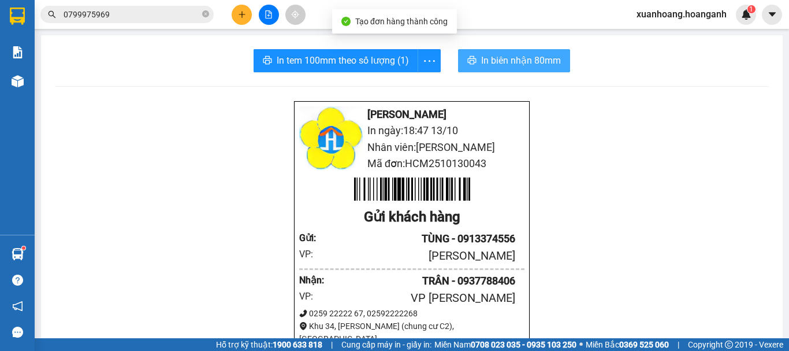
click at [514, 61] on span "In biên nhận 80mm" at bounding box center [521, 60] width 80 height 14
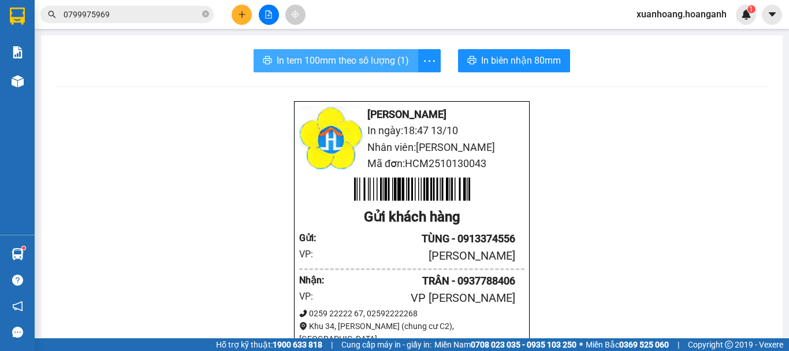
click at [370, 51] on button "In tem 100mm theo số lượng (1)" at bounding box center [336, 60] width 165 height 23
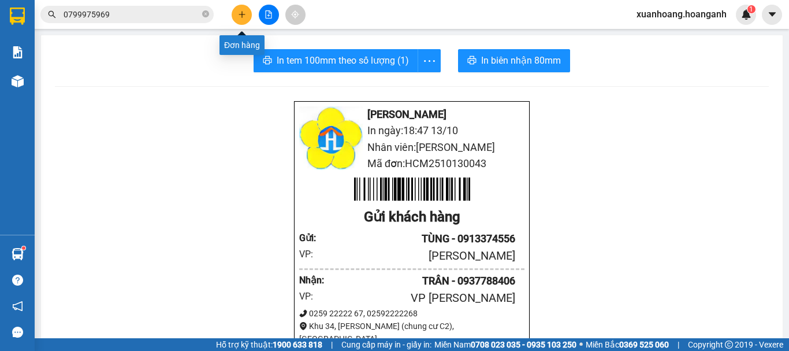
click at [234, 20] on button at bounding box center [242, 15] width 20 height 20
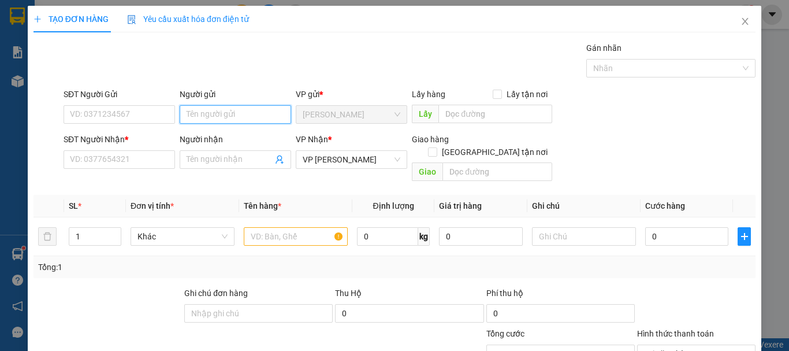
click at [189, 116] on input "Người gửi" at bounding box center [235, 114] width 111 height 18
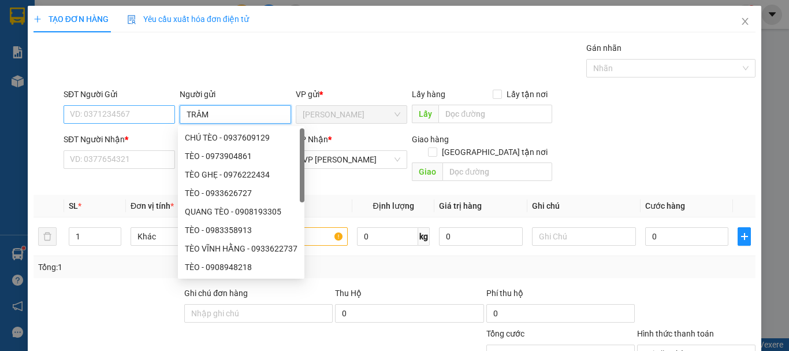
type input "TRÂM"
click at [167, 114] on input "SĐT Người Gửi" at bounding box center [119, 114] width 111 height 18
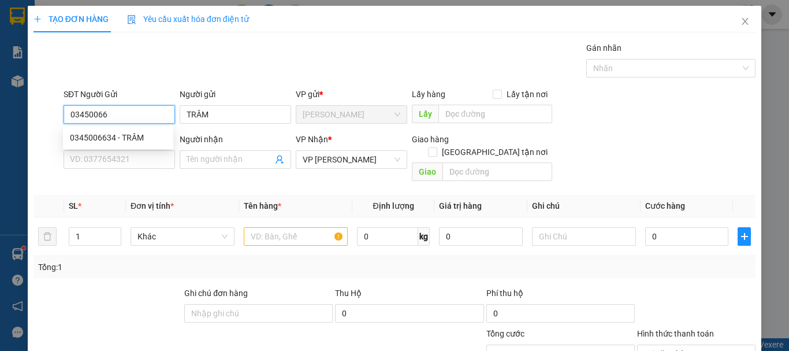
scroll to position [58, 0]
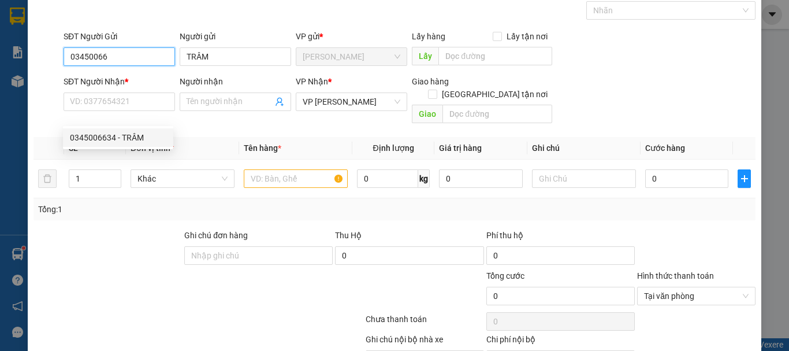
click at [141, 136] on div "0345006634 - TRÂM" at bounding box center [118, 137] width 96 height 13
type input "0345006634"
type input "30.000"
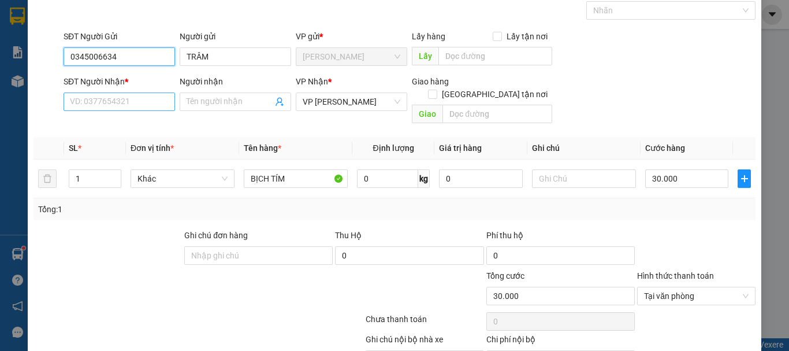
type input "0345006634"
click at [139, 102] on input "SĐT Người Nhận *" at bounding box center [119, 101] width 111 height 18
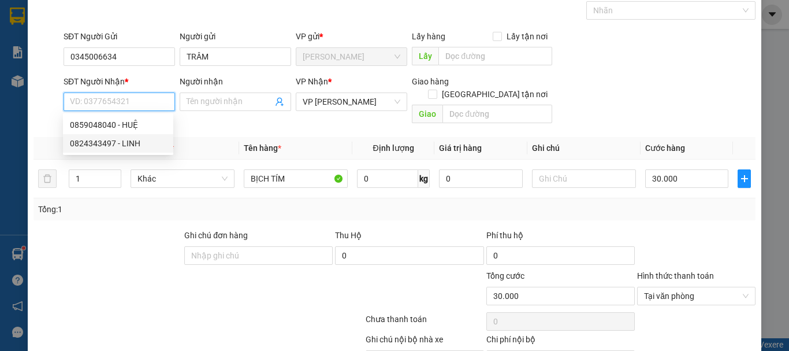
click at [109, 145] on div "0824343497 - LINH" at bounding box center [118, 143] width 96 height 13
type input "0824343497"
type input "LINH"
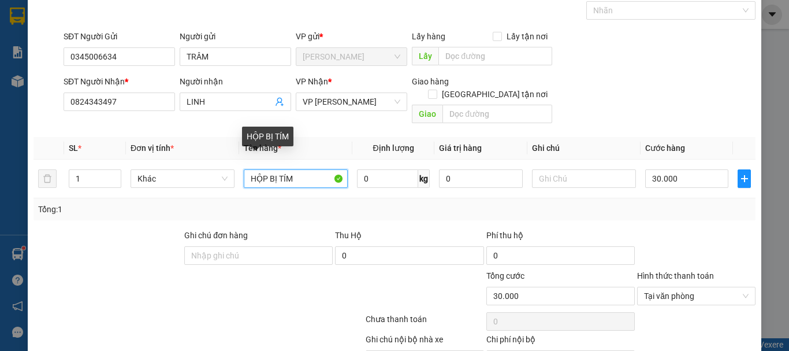
drag, startPoint x: 305, startPoint y: 169, endPoint x: 81, endPoint y: 214, distance: 228.5
click at [81, 214] on div "Transit Pickup Surcharge Ids Transit Deliver Surcharge Ids Transit Deliver Surc…" at bounding box center [394, 190] width 722 height 412
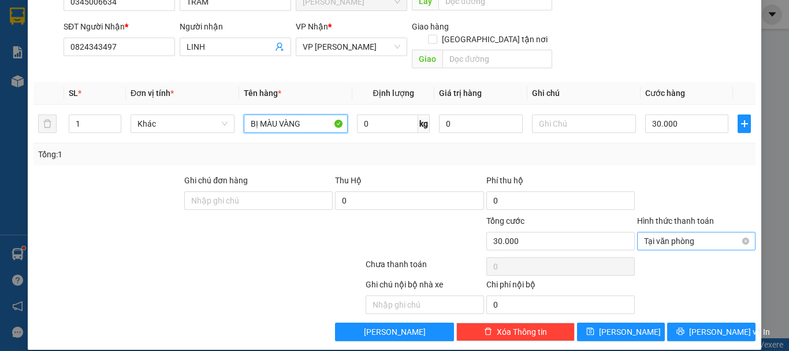
click at [706, 232] on span "Tại văn phòng" at bounding box center [696, 240] width 105 height 17
type input "BỊ MÀU VÀNG"
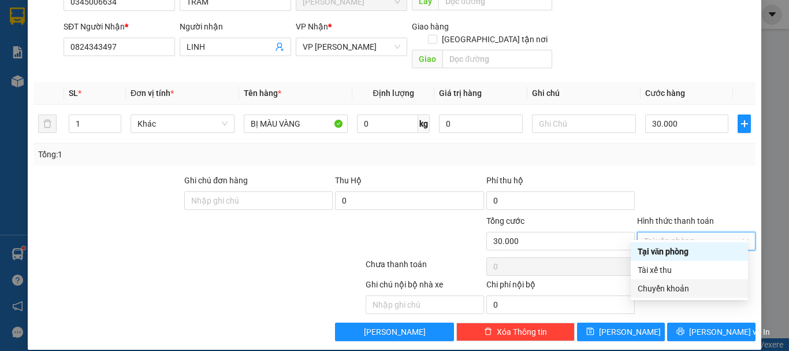
click at [680, 287] on div "Chuyển khoản" at bounding box center [689, 288] width 103 height 13
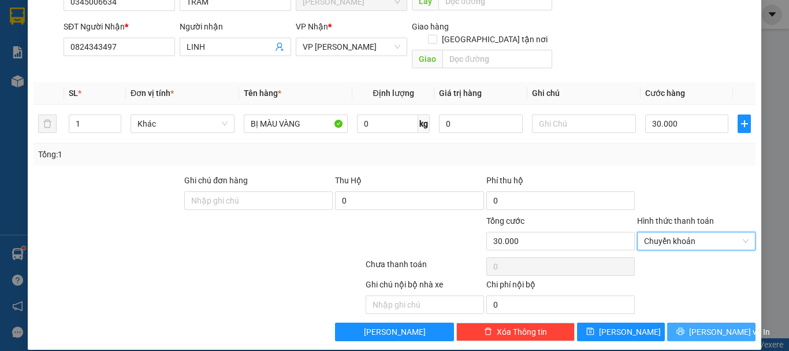
click at [694, 325] on span "[PERSON_NAME] và In" at bounding box center [729, 331] width 81 height 13
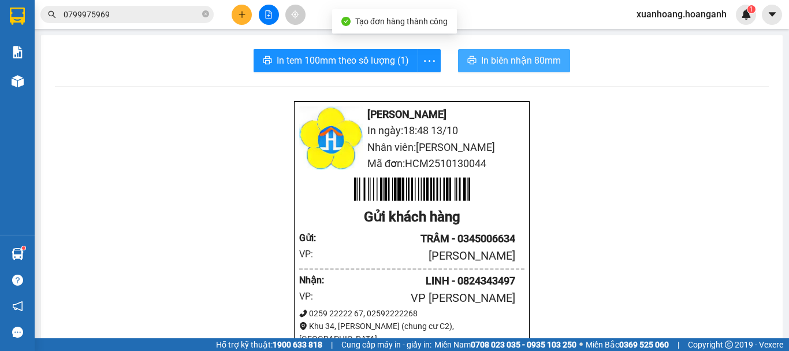
click at [532, 68] on button "In biên nhận 80mm" at bounding box center [514, 60] width 112 height 23
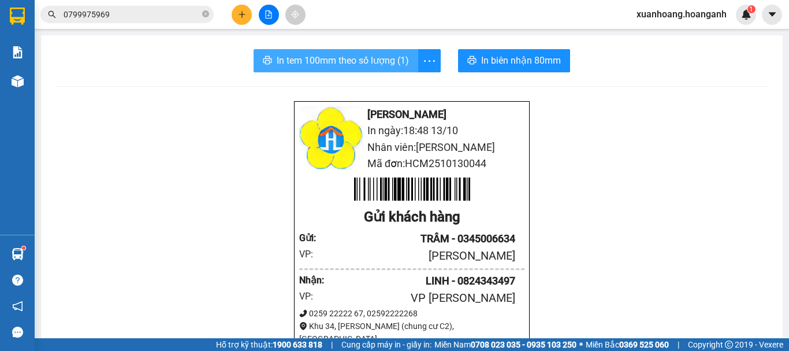
click at [370, 62] on span "In tem 100mm theo số lượng (1)" at bounding box center [343, 60] width 132 height 14
